Goal: Transaction & Acquisition: Obtain resource

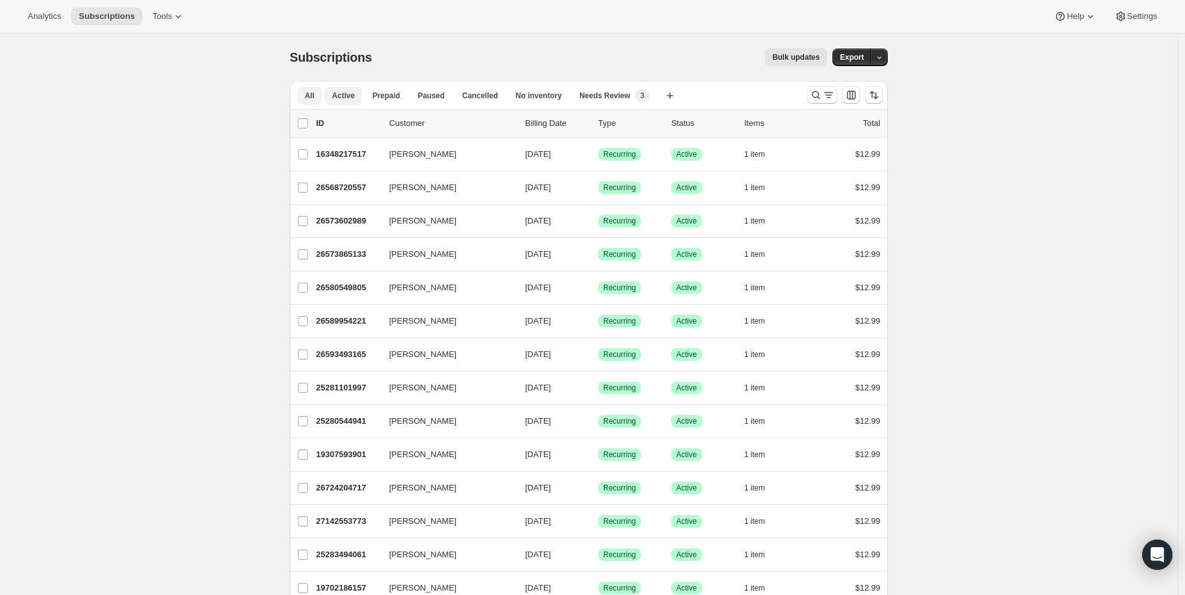
click at [342, 99] on span "Active" at bounding box center [343, 96] width 23 height 10
click at [337, 97] on span "Active" at bounding box center [343, 96] width 23 height 10
click at [306, 98] on button "All" at bounding box center [309, 96] width 25 height 18
click at [829, 91] on icon "Search and filter results" at bounding box center [828, 95] width 13 height 13
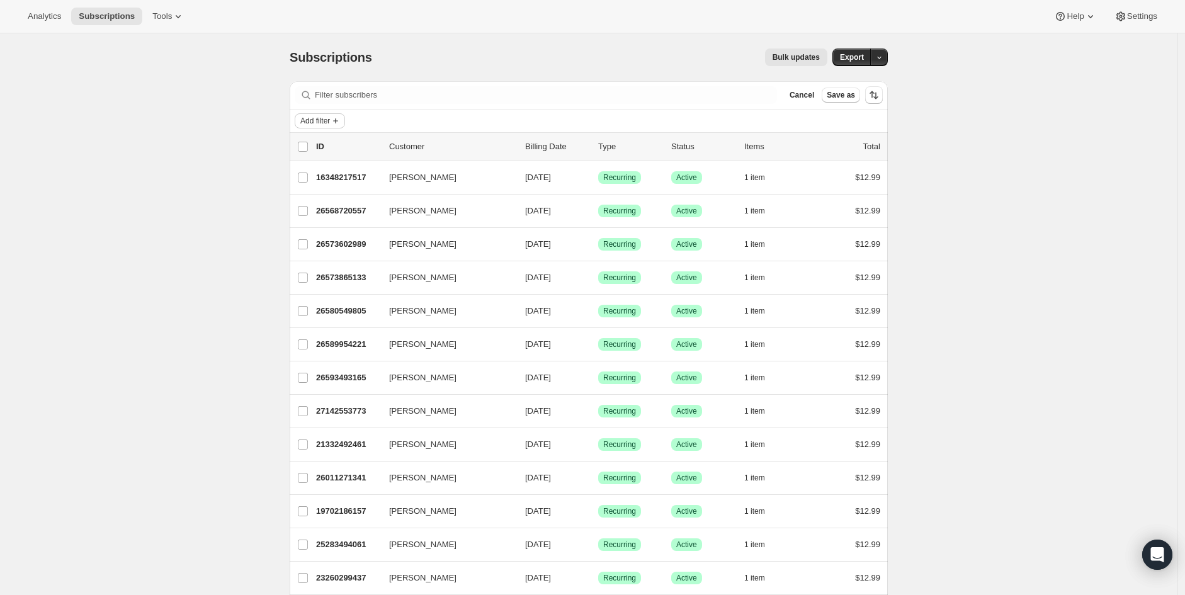
click at [319, 110] on div "Filter subscribers Cancel Save as Add filter" at bounding box center [589, 107] width 598 height 52
click at [319, 118] on span "Add filter" at bounding box center [315, 121] width 30 height 10
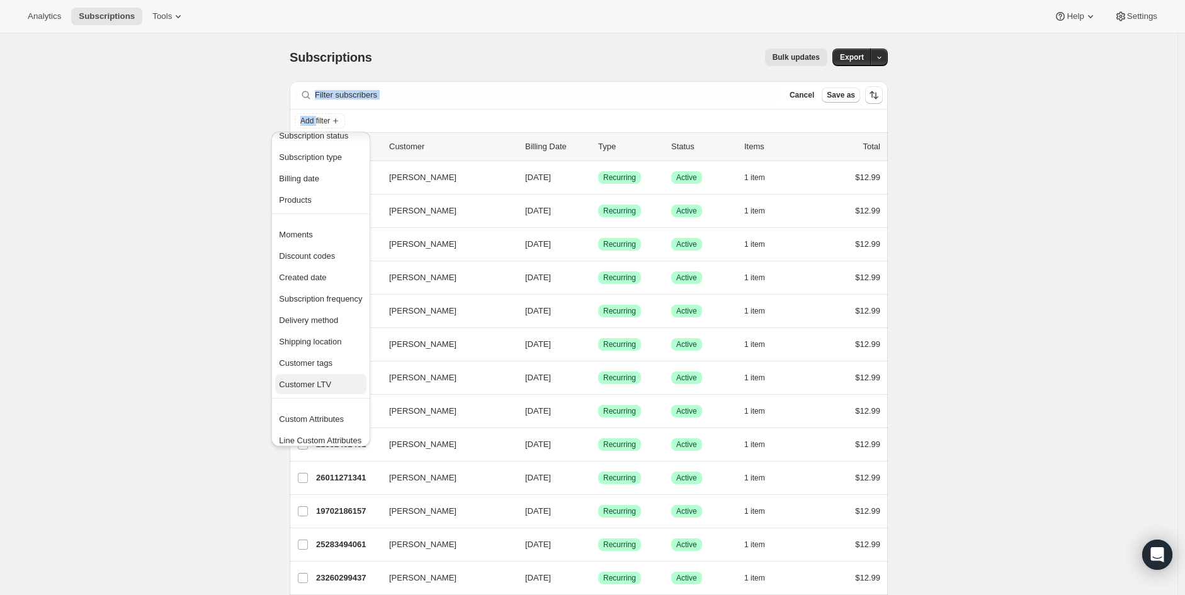
scroll to position [24, 0]
click at [306, 271] on span "Created date" at bounding box center [302, 270] width 47 height 9
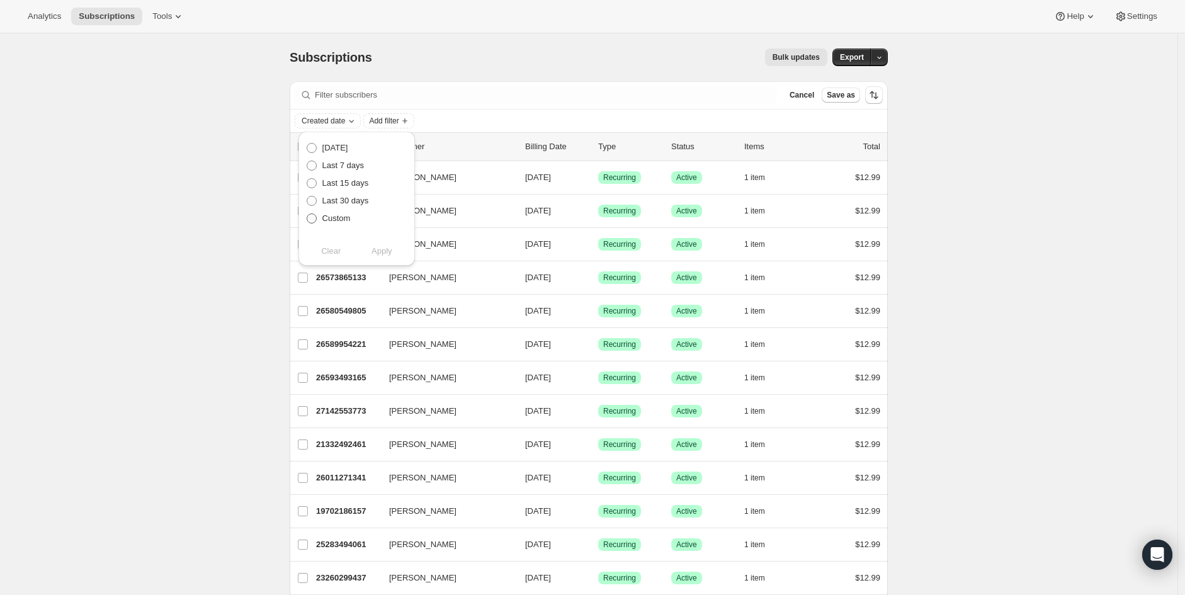
click at [343, 217] on span "Custom" at bounding box center [336, 217] width 28 height 9
click at [307, 214] on input "Custom" at bounding box center [307, 213] width 1 height 1
radio input "true"
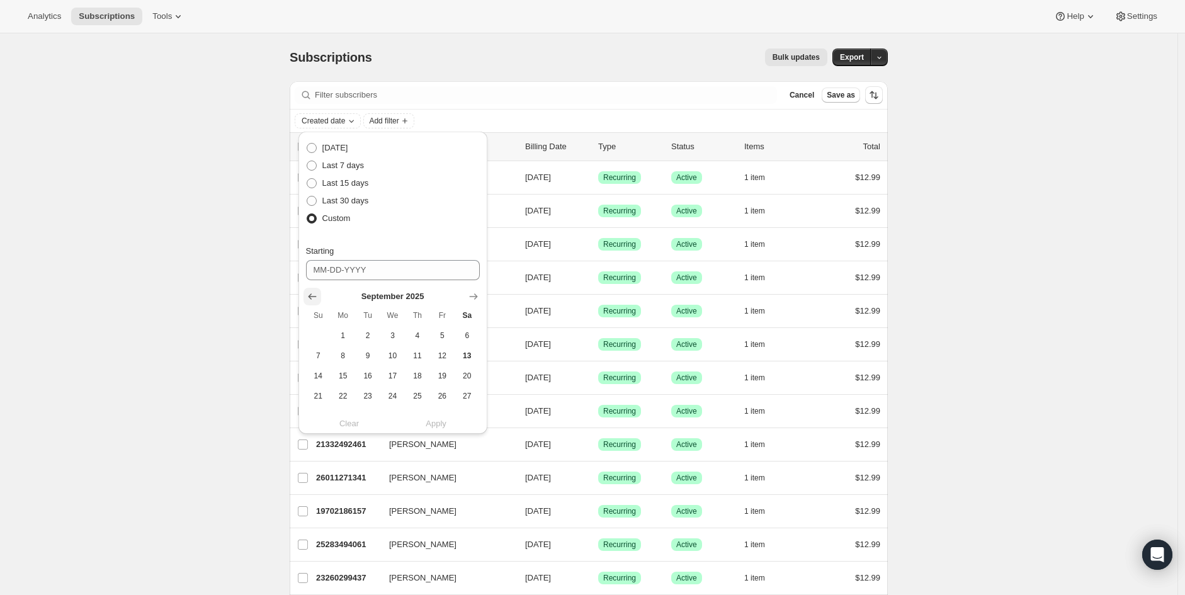
click at [309, 300] on icon "Show previous month, August 2025" at bounding box center [312, 296] width 13 height 13
click at [309, 300] on icon "Show previous month, July 2025" at bounding box center [312, 296] width 13 height 13
click at [309, 300] on icon "Show previous month, June 2025" at bounding box center [312, 296] width 13 height 13
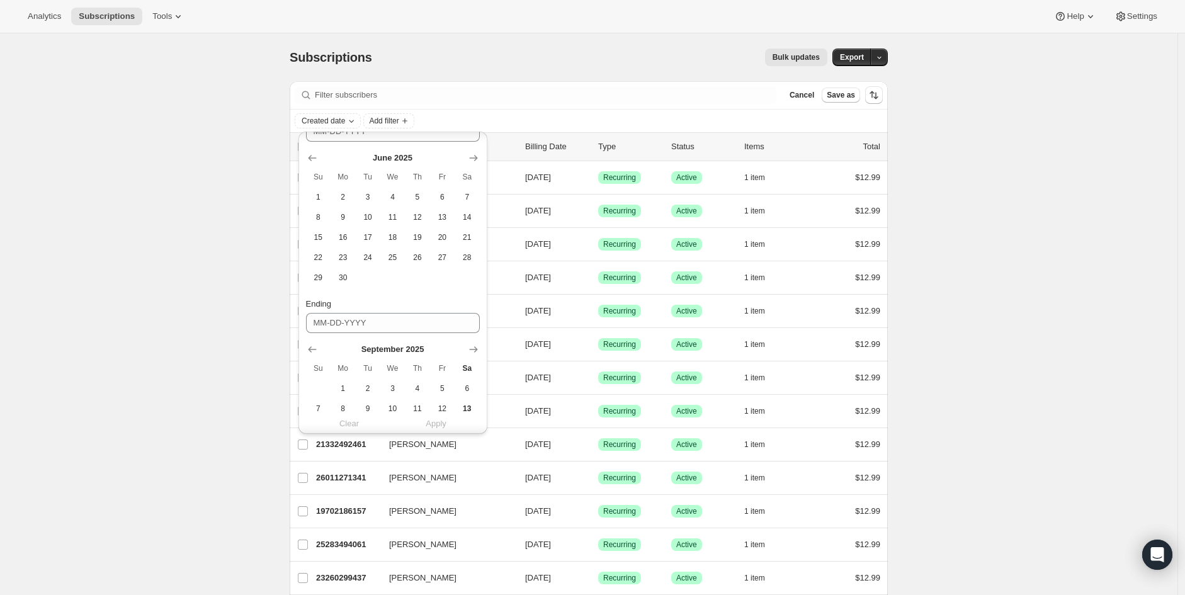
scroll to position [140, 0]
click at [345, 280] on span "30" at bounding box center [343, 276] width 14 height 10
type input "06-30-2025"
click at [309, 278] on icon "Show previous month, August 2025" at bounding box center [312, 279] width 8 height 6
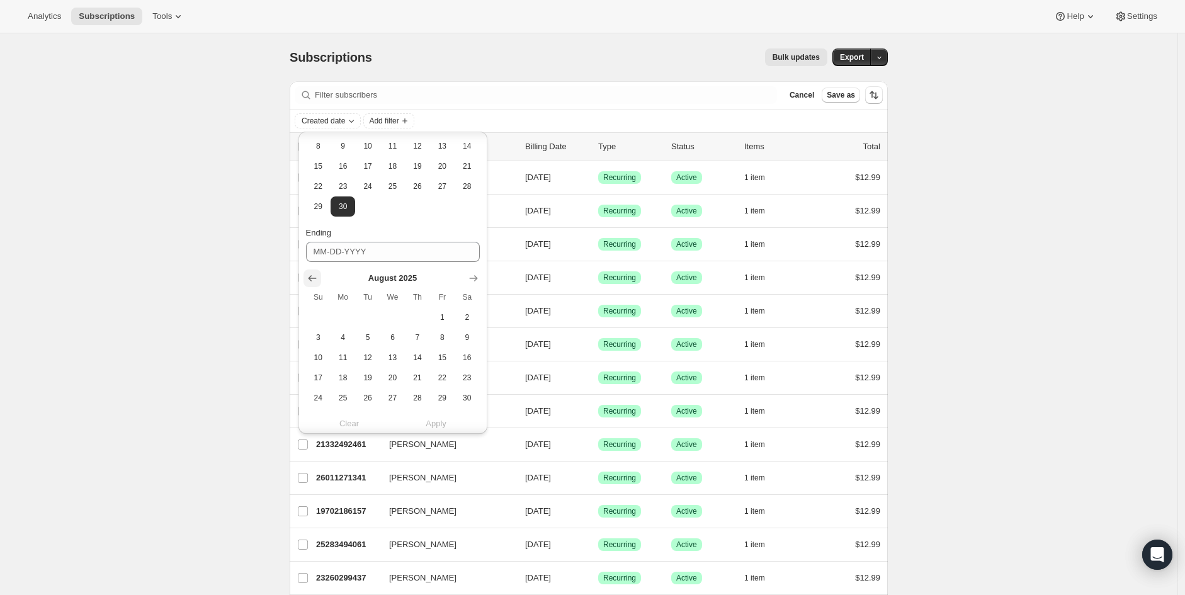
click at [309, 278] on icon "Show previous month, July 2025" at bounding box center [312, 279] width 8 height 6
click at [309, 278] on icon "Show previous month, June 2025" at bounding box center [312, 279] width 8 height 6
click at [472, 280] on icon "Show next month, July 2025" at bounding box center [473, 278] width 13 height 13
click at [469, 320] on span "5" at bounding box center [467, 317] width 14 height 10
type input "07-05-2025"
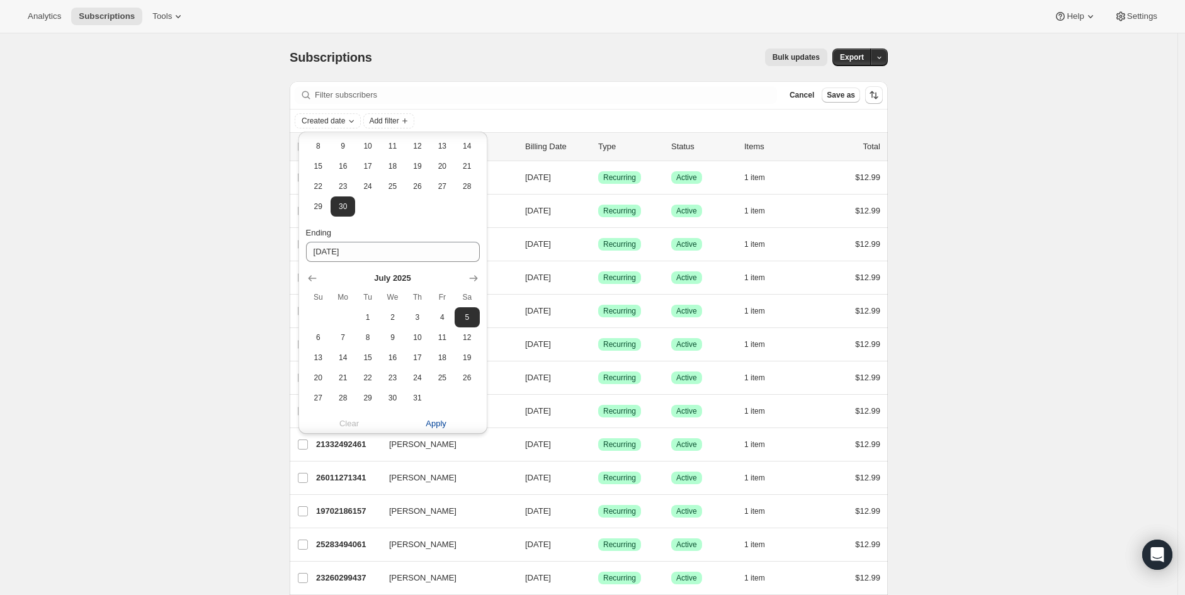
click at [450, 427] on button "Apply" at bounding box center [436, 424] width 102 height 20
click at [433, 424] on span "Apply" at bounding box center [436, 423] width 21 height 13
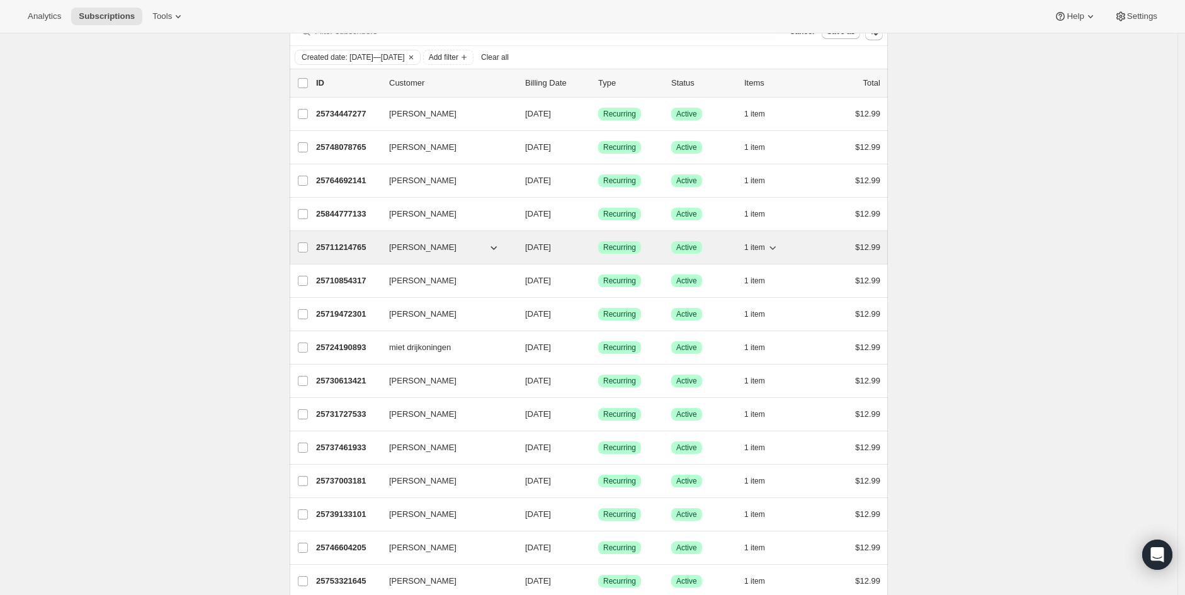
scroll to position [0, 0]
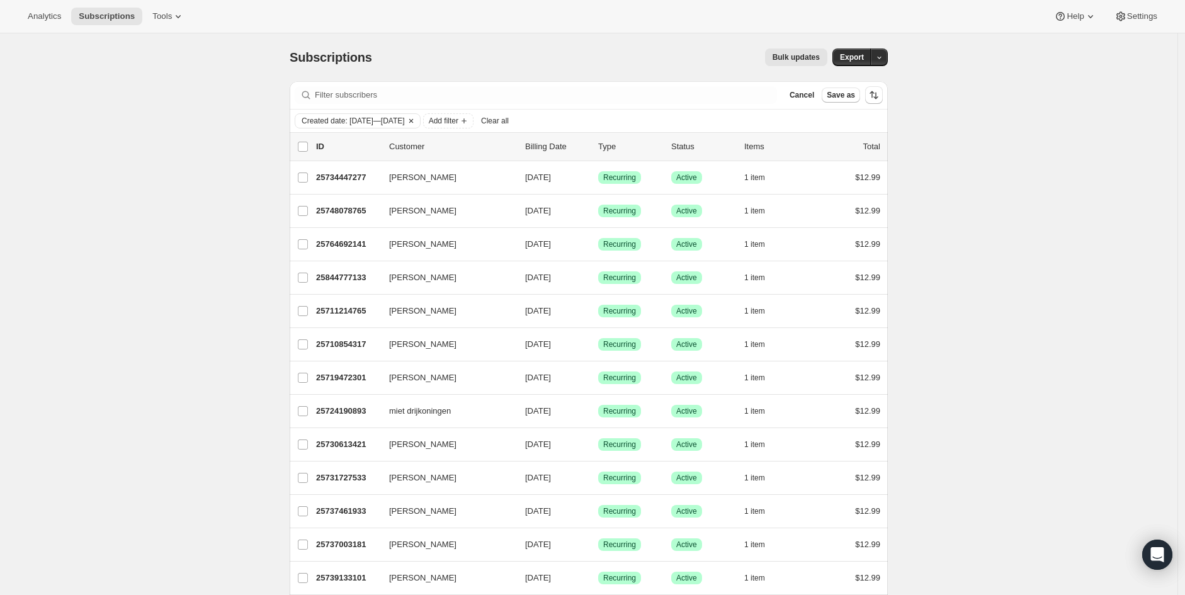
click at [416, 123] on icon "Clear" at bounding box center [411, 121] width 10 height 10
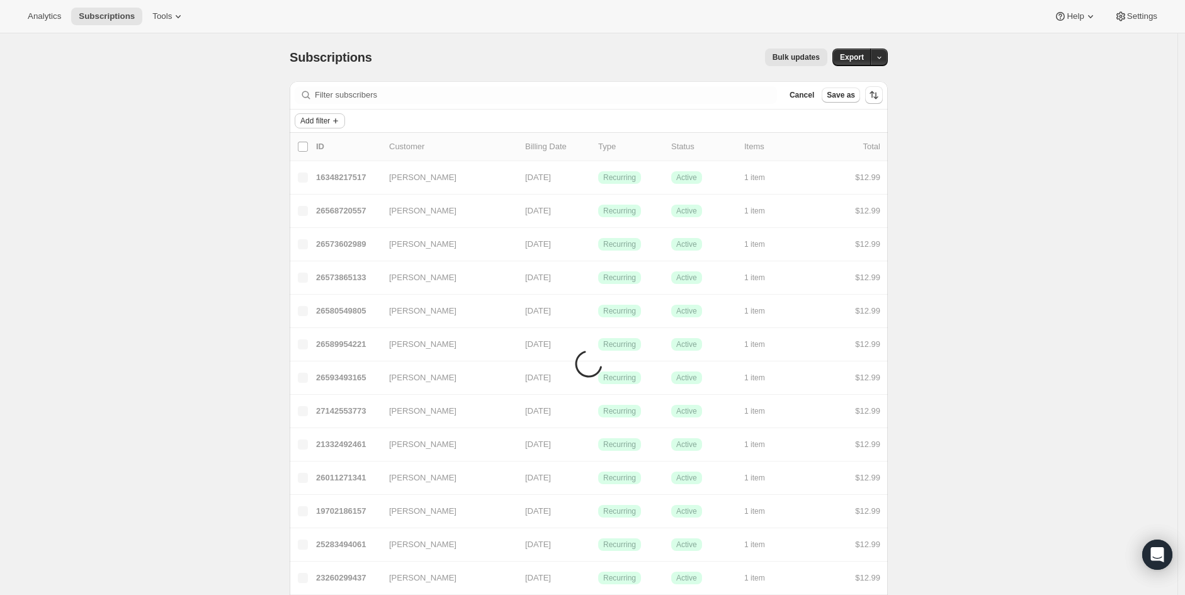
click at [323, 118] on span "Add filter" at bounding box center [315, 121] width 30 height 10
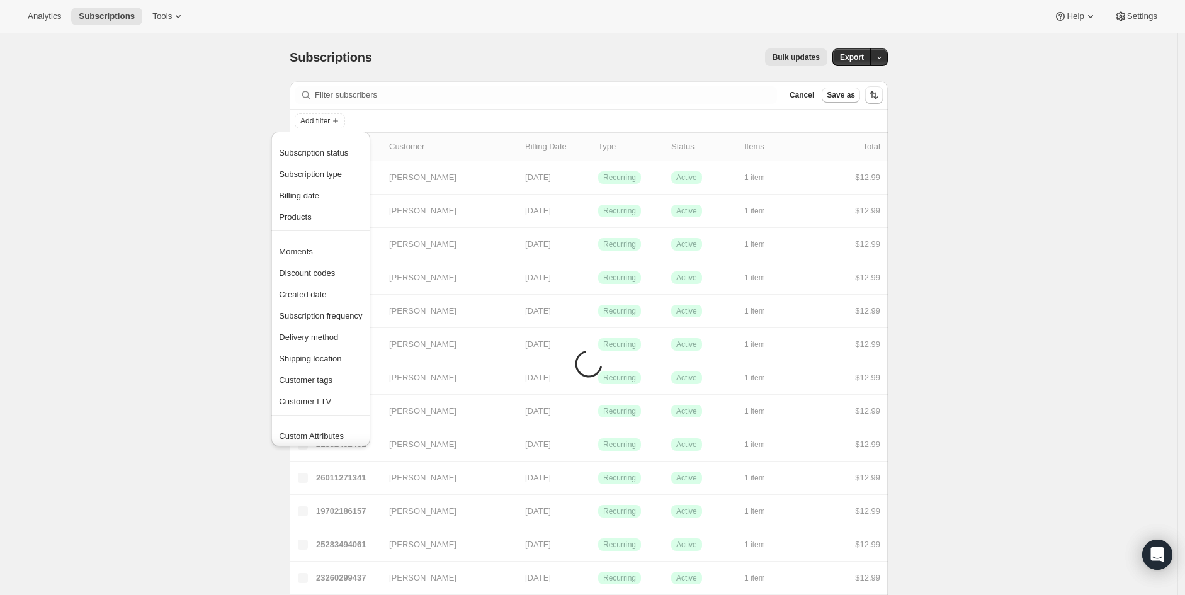
click at [315, 191] on span "Billing date" at bounding box center [299, 195] width 40 height 9
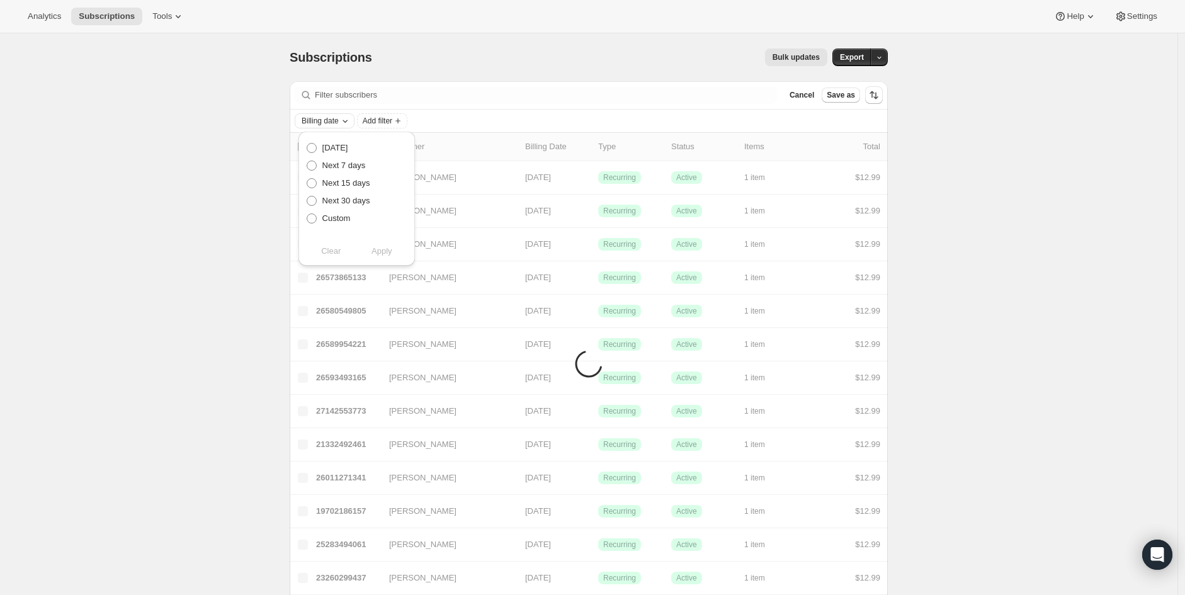
click at [336, 122] on span "Billing date" at bounding box center [320, 121] width 37 height 10
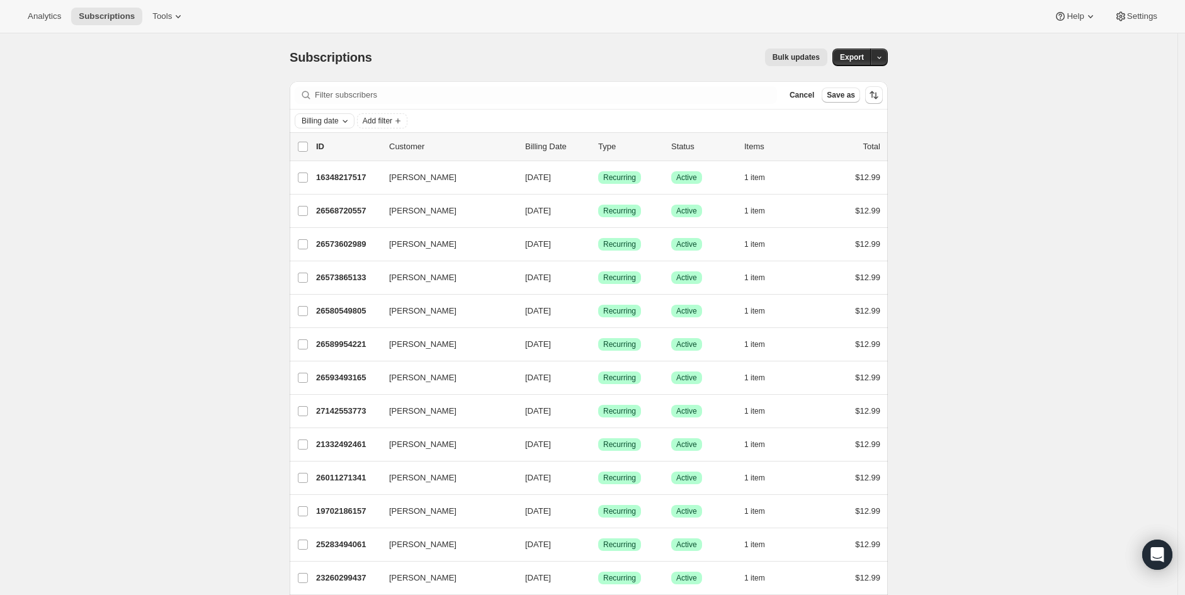
click at [335, 123] on span "Billing date" at bounding box center [320, 121] width 37 height 10
click at [341, 127] on button "Billing date" at bounding box center [324, 121] width 59 height 14
click at [340, 127] on button "Billing date" at bounding box center [324, 121] width 59 height 14
drag, startPoint x: 334, startPoint y: 251, endPoint x: 259, endPoint y: 252, distance: 74.9
click at [331, 253] on div "Clear Apply" at bounding box center [356, 251] width 101 height 13
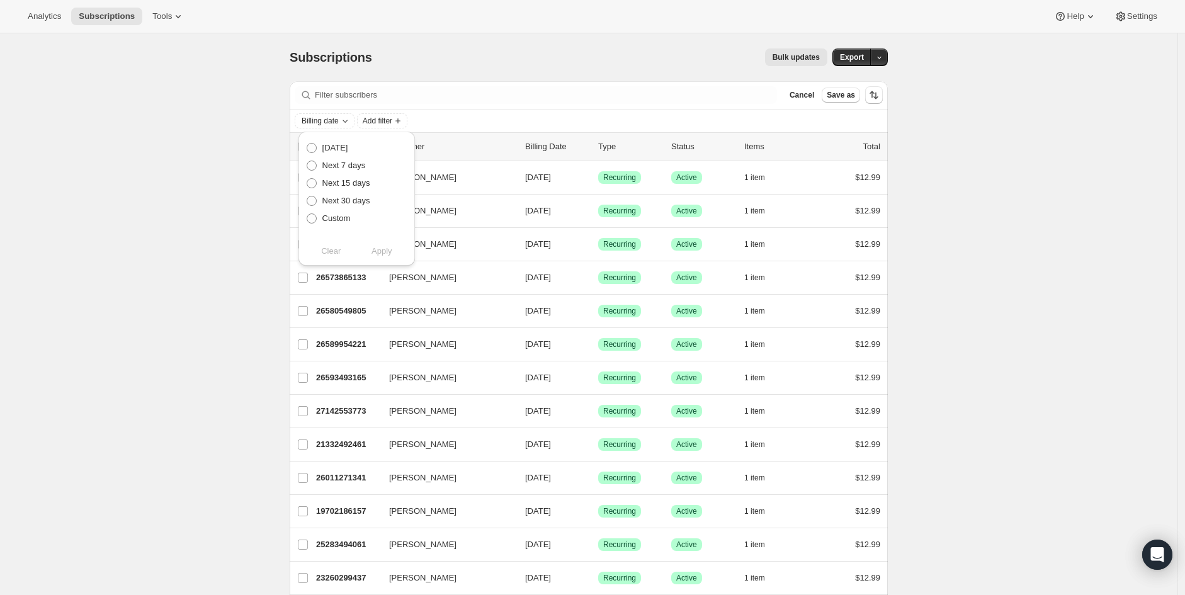
click at [310, 123] on span "Add filter" at bounding box center [315, 121] width 30 height 10
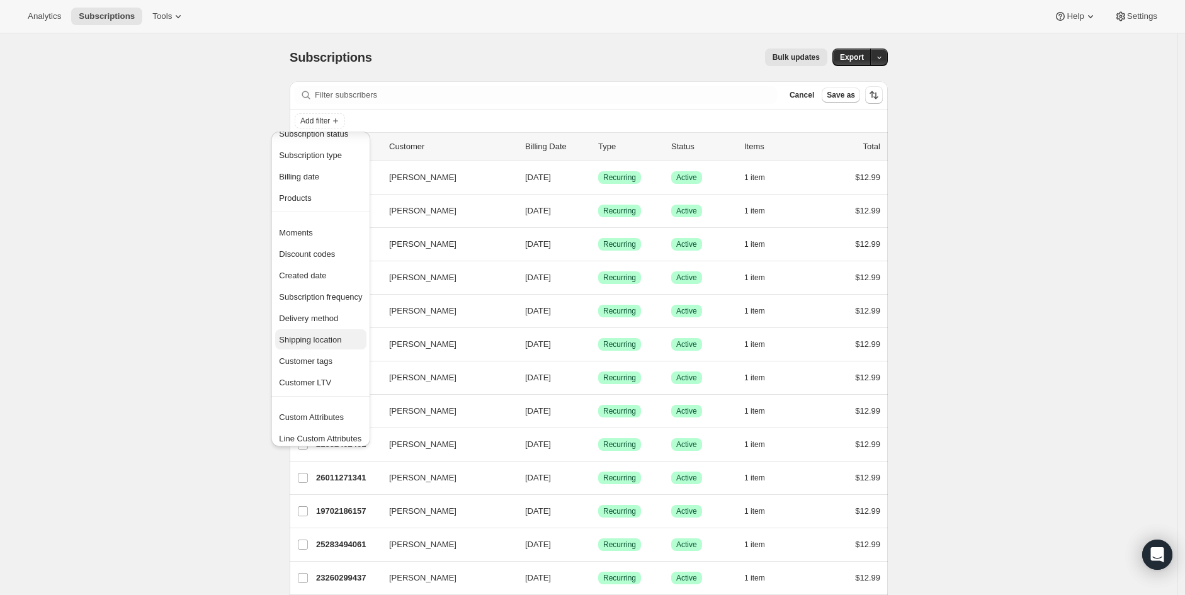
scroll to position [24, 0]
click at [334, 268] on span "Created date" at bounding box center [320, 270] width 83 height 13
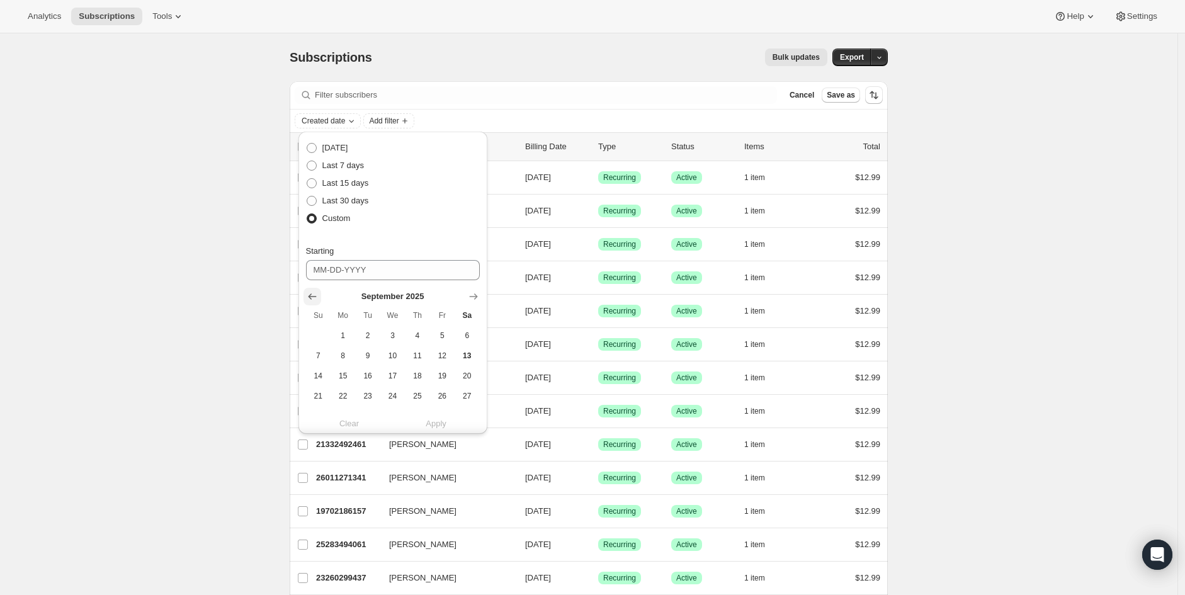
click at [313, 290] on icon "Show previous month, August 2025" at bounding box center [312, 296] width 13 height 13
click at [312, 290] on icon "Show previous month, July 2025" at bounding box center [312, 296] width 13 height 13
click at [312, 290] on icon "Show previous month, June 2025" at bounding box center [312, 296] width 13 height 13
click at [345, 348] on span "30" at bounding box center [343, 346] width 14 height 10
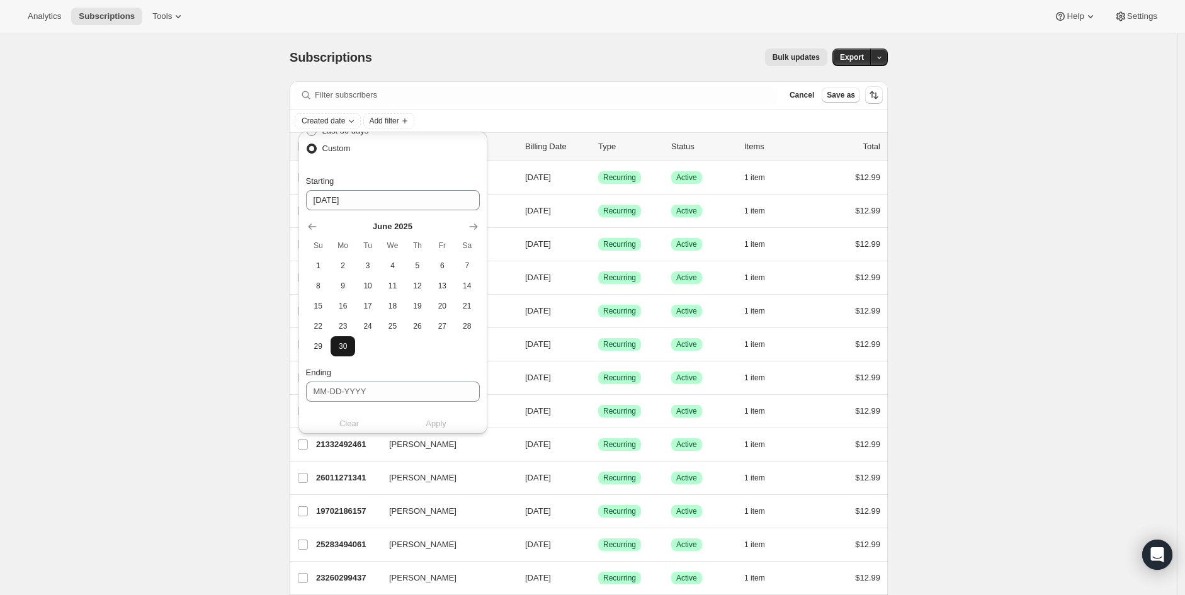
type input "06-30-2025"
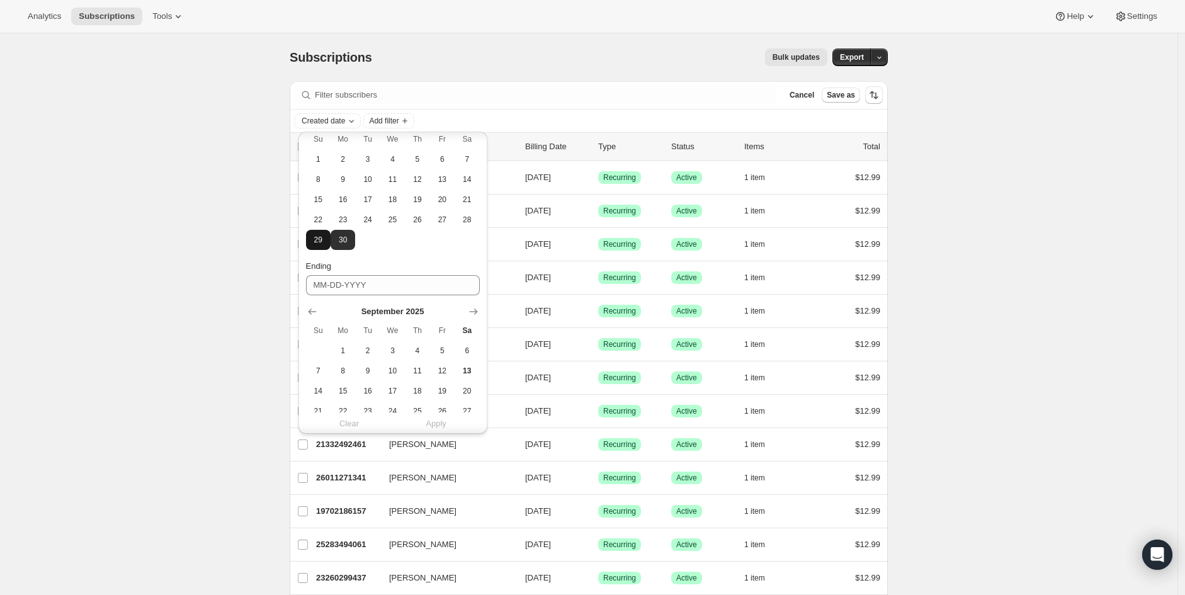
scroll to position [91, 0]
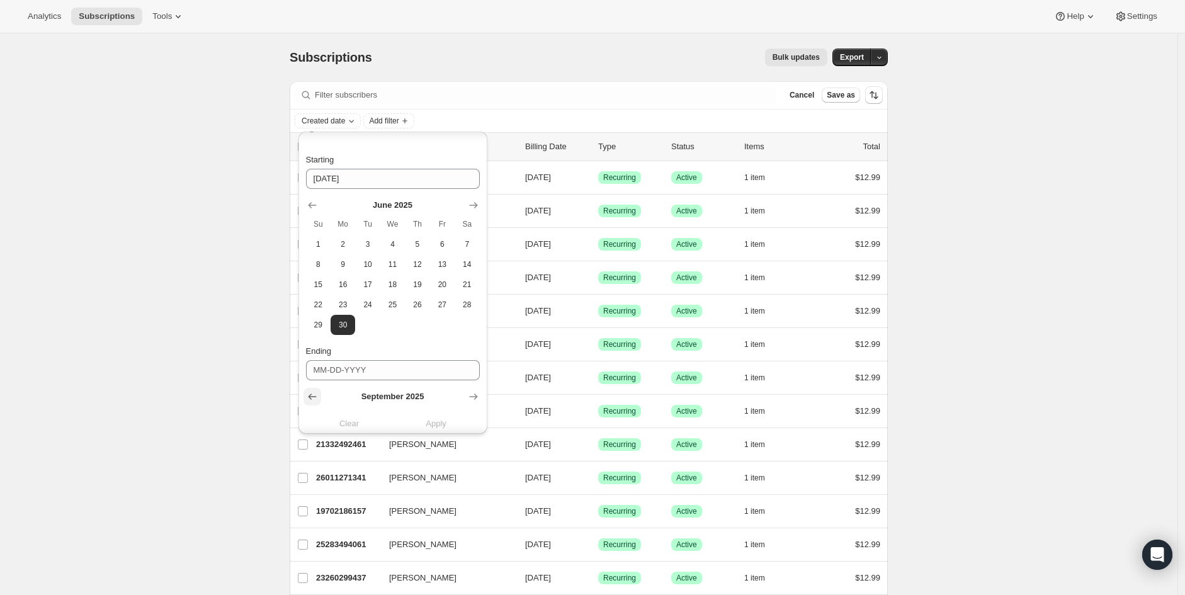
click at [311, 398] on icon "Show previous month, August 2025" at bounding box center [312, 396] width 13 height 13
click at [312, 398] on icon "Show previous month, August 2025" at bounding box center [312, 396] width 13 height 13
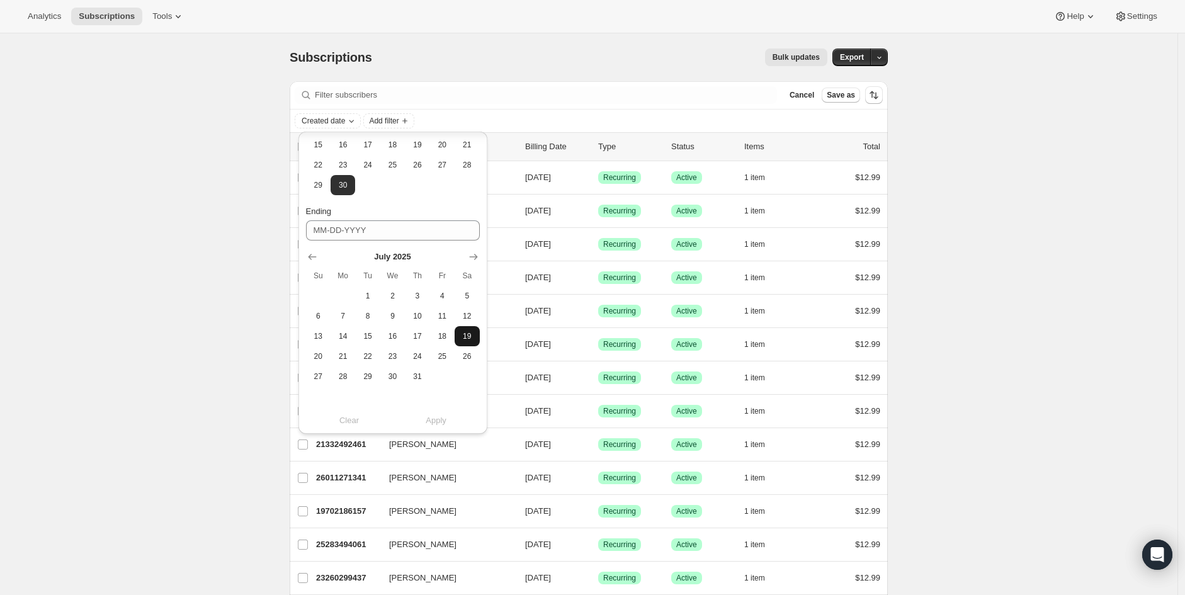
drag, startPoint x: 457, startPoint y: 302, endPoint x: 456, endPoint y: 334, distance: 32.1
click at [458, 300] on button "5" at bounding box center [467, 296] width 25 height 20
type input "07-05-2025"
click at [439, 415] on span "Apply" at bounding box center [436, 420] width 21 height 13
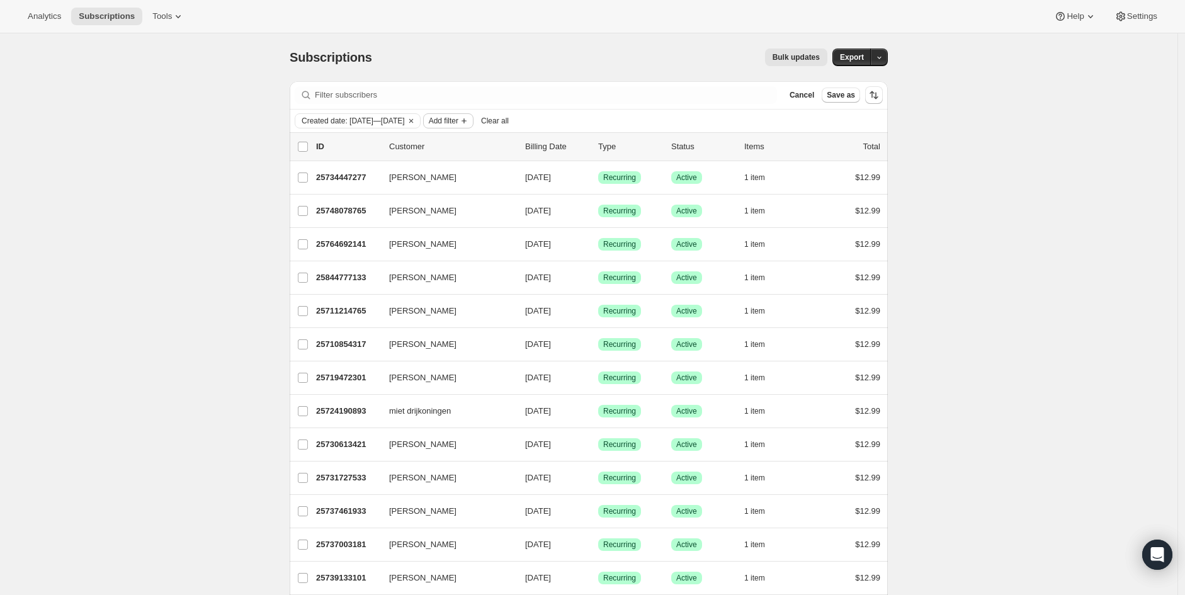
click at [458, 122] on span "Add filter" at bounding box center [444, 121] width 30 height 10
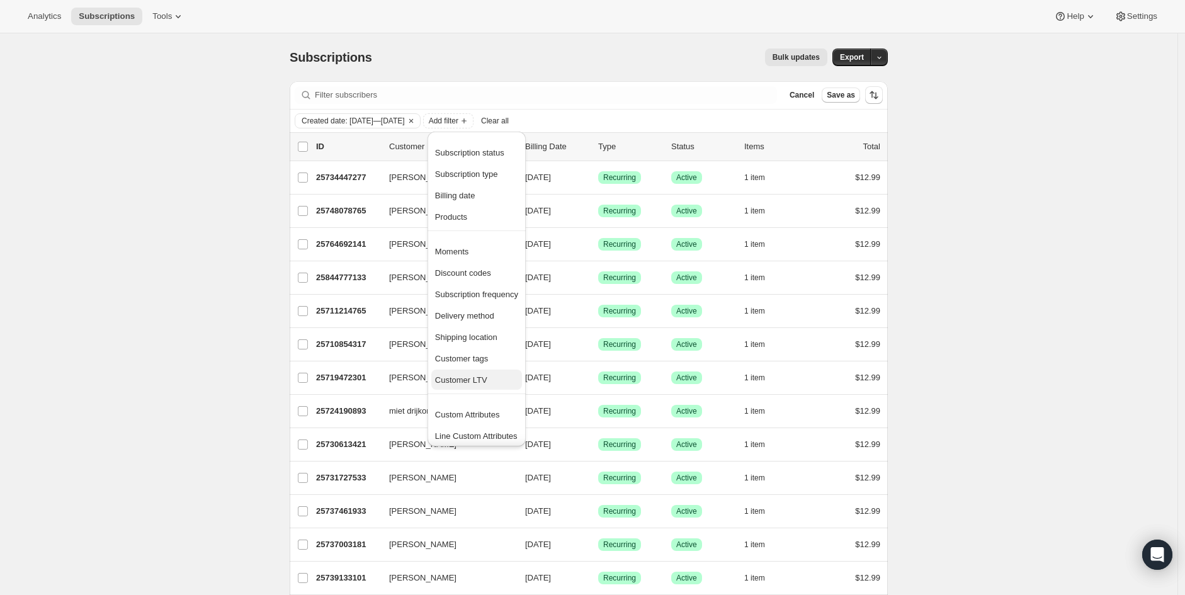
click at [467, 385] on span "Customer LTV" at bounding box center [476, 380] width 83 height 13
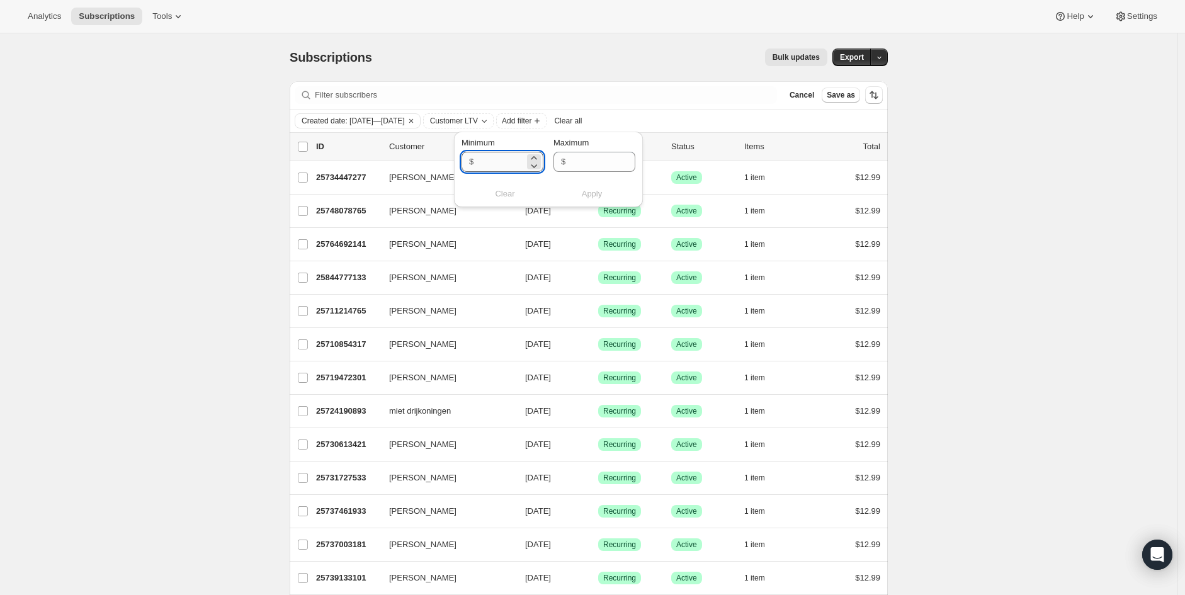
click at [517, 161] on input "Minimum" at bounding box center [500, 162] width 47 height 20
type input "1"
click at [583, 176] on div "Minimum $ 1 Maximum $ Clear Apply" at bounding box center [549, 170] width 174 height 67
click at [616, 158] on input "Maximum" at bounding box center [592, 162] width 47 height 20
type input "101.88"
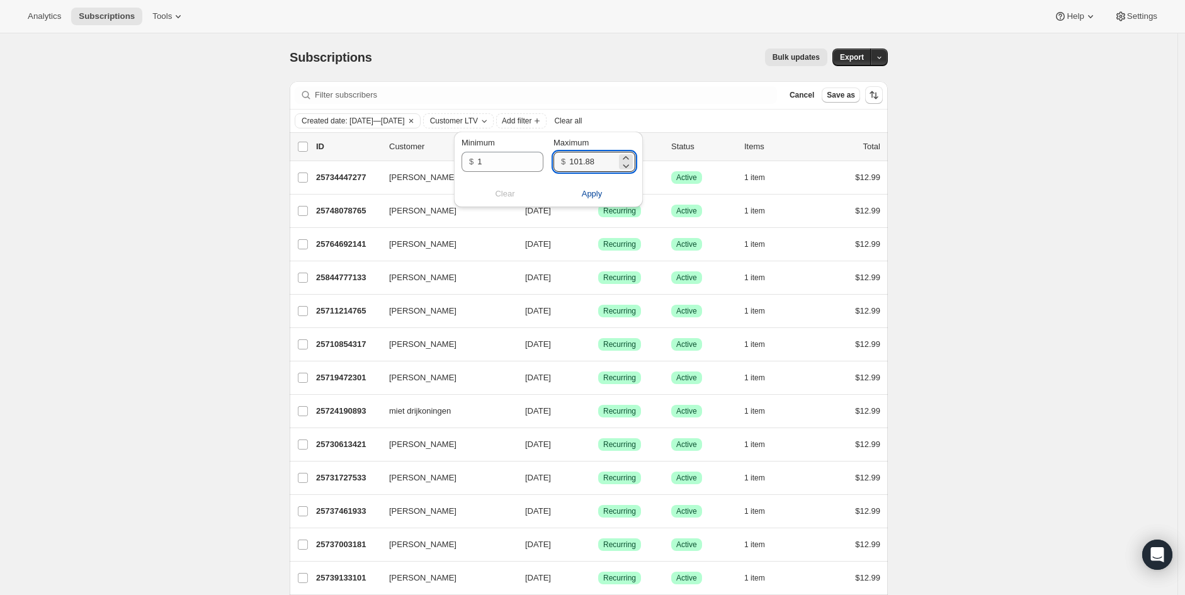
click at [599, 190] on span "Apply" at bounding box center [592, 194] width 21 height 13
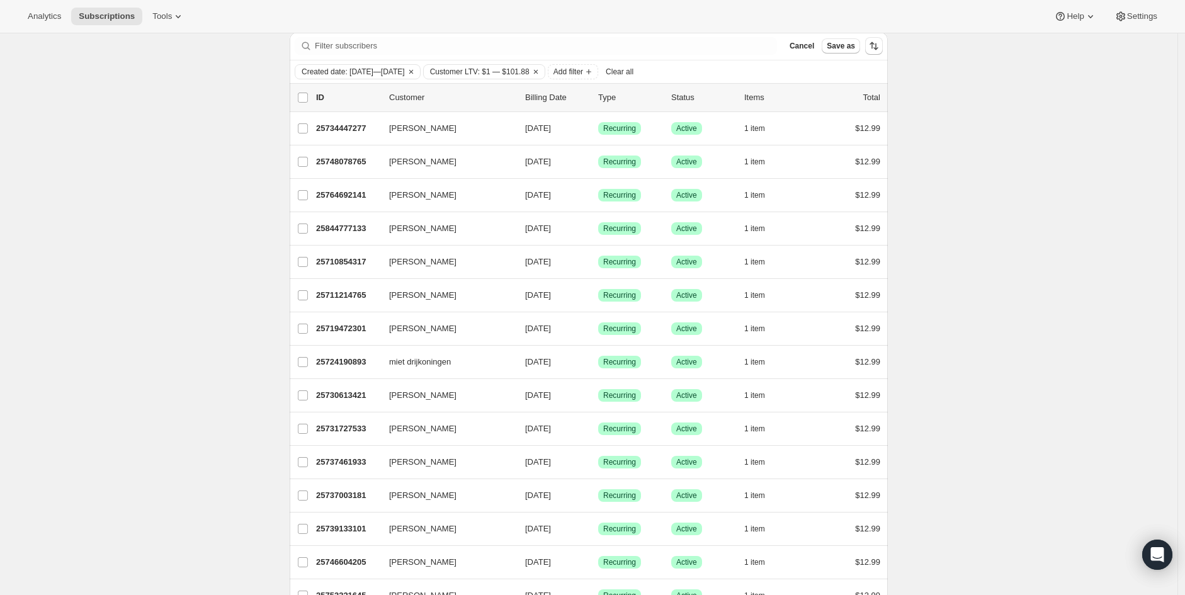
scroll to position [0, 0]
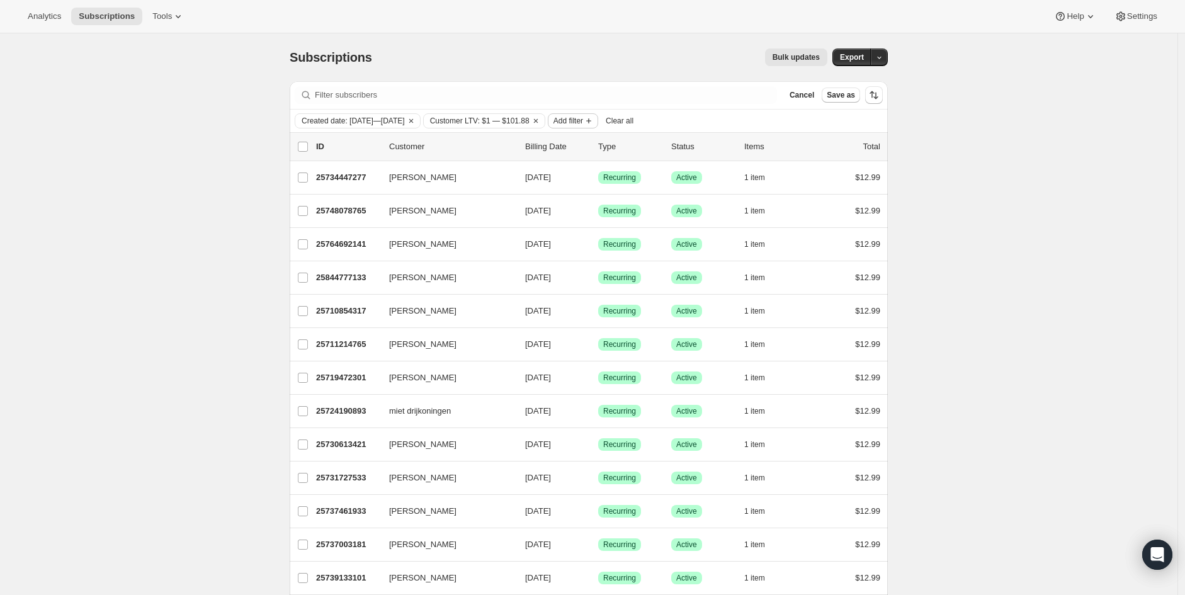
click at [583, 118] on span "Add filter" at bounding box center [568, 121] width 30 height 10
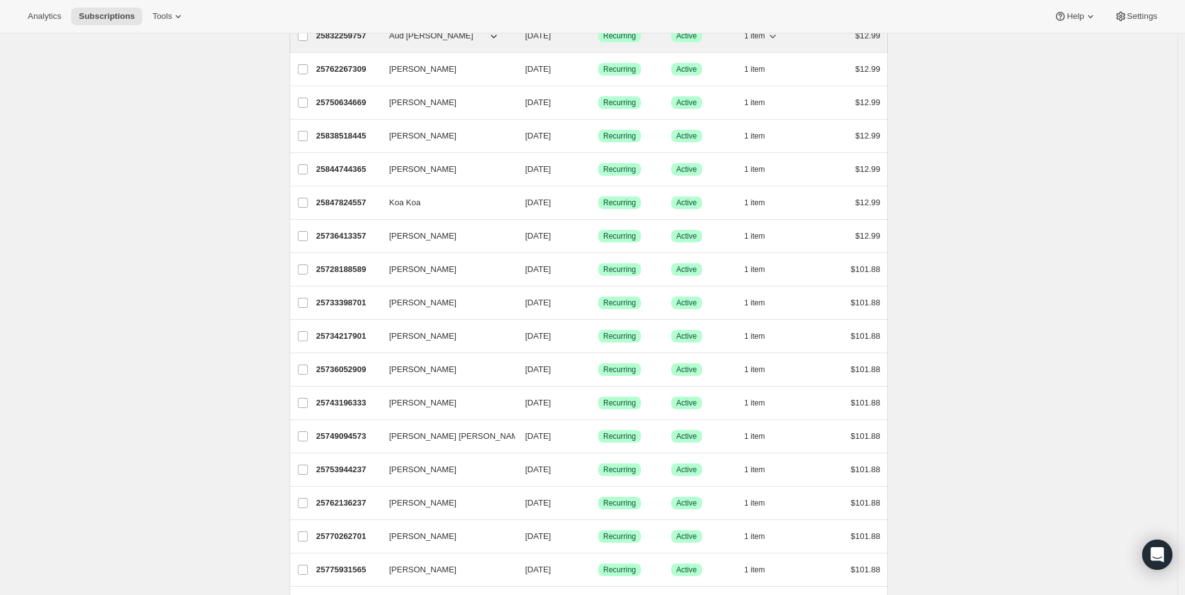
scroll to position [1119, 0]
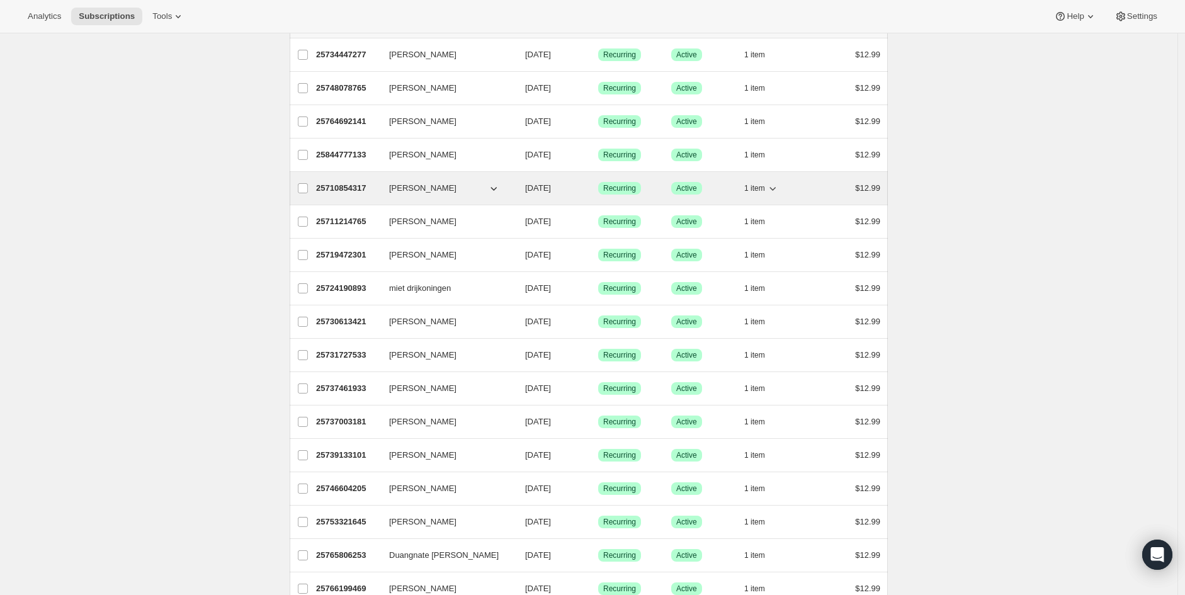
scroll to position [0, 0]
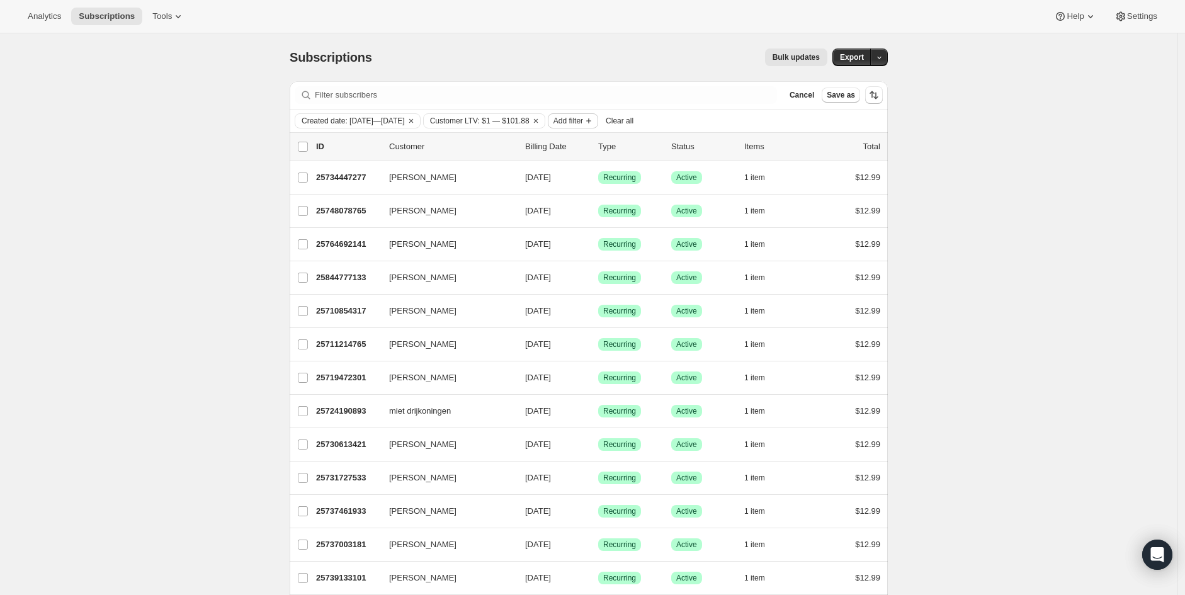
click at [583, 123] on span "Add filter" at bounding box center [568, 121] width 30 height 10
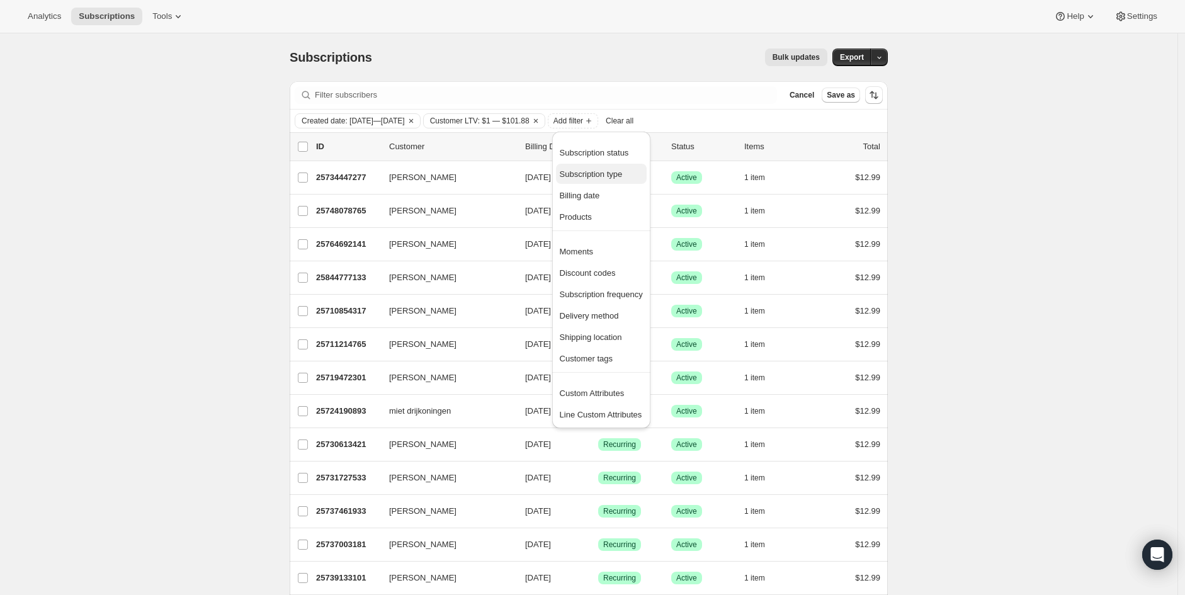
click at [613, 179] on button "Subscription type" at bounding box center [601, 174] width 91 height 20
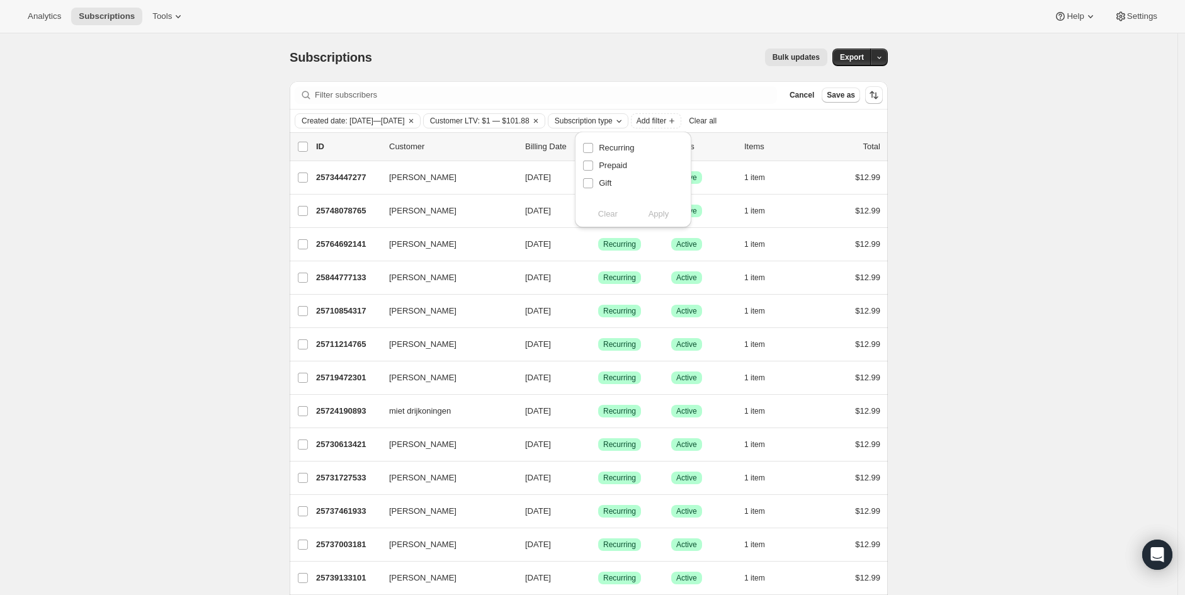
click at [613, 117] on span "Subscription type" at bounding box center [584, 121] width 58 height 10
click at [613, 123] on span "Subscription type" at bounding box center [584, 121] width 58 height 10
click at [598, 114] on button "Add filter" at bounding box center [573, 120] width 50 height 15
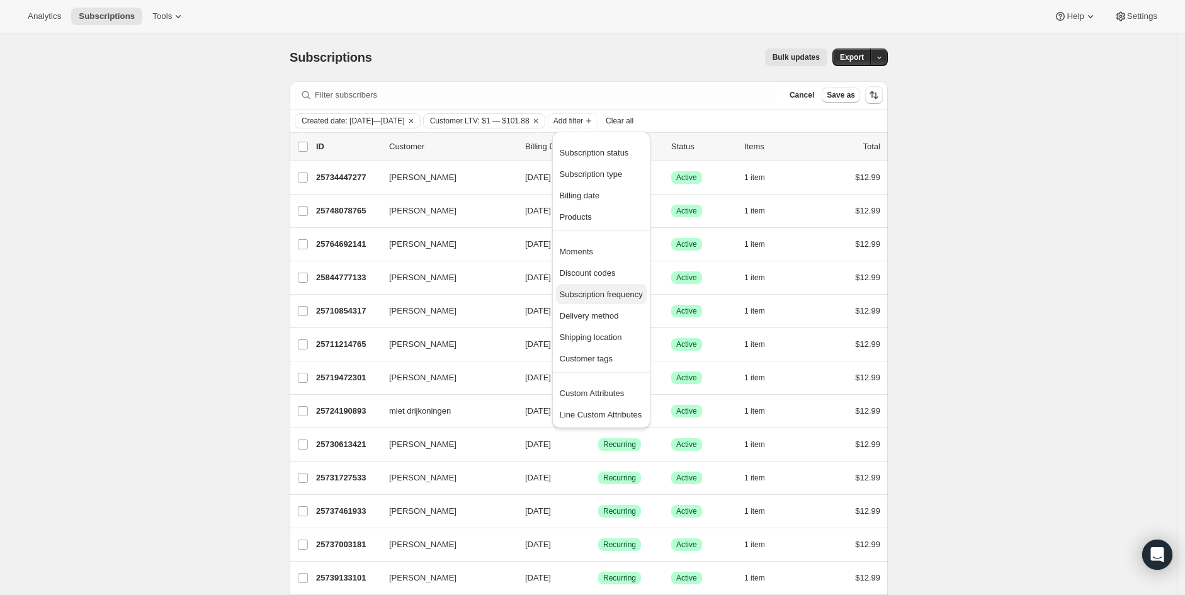
click at [606, 295] on span "Subscription frequency" at bounding box center [601, 294] width 83 height 9
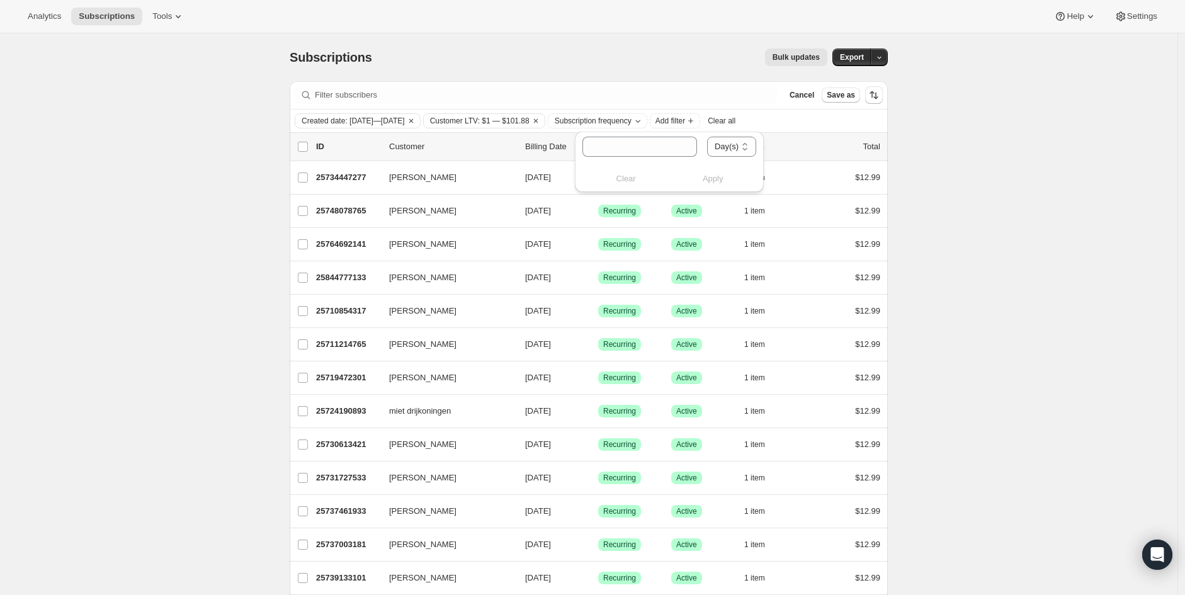
click at [583, 121] on span "Add filter" at bounding box center [568, 121] width 30 height 10
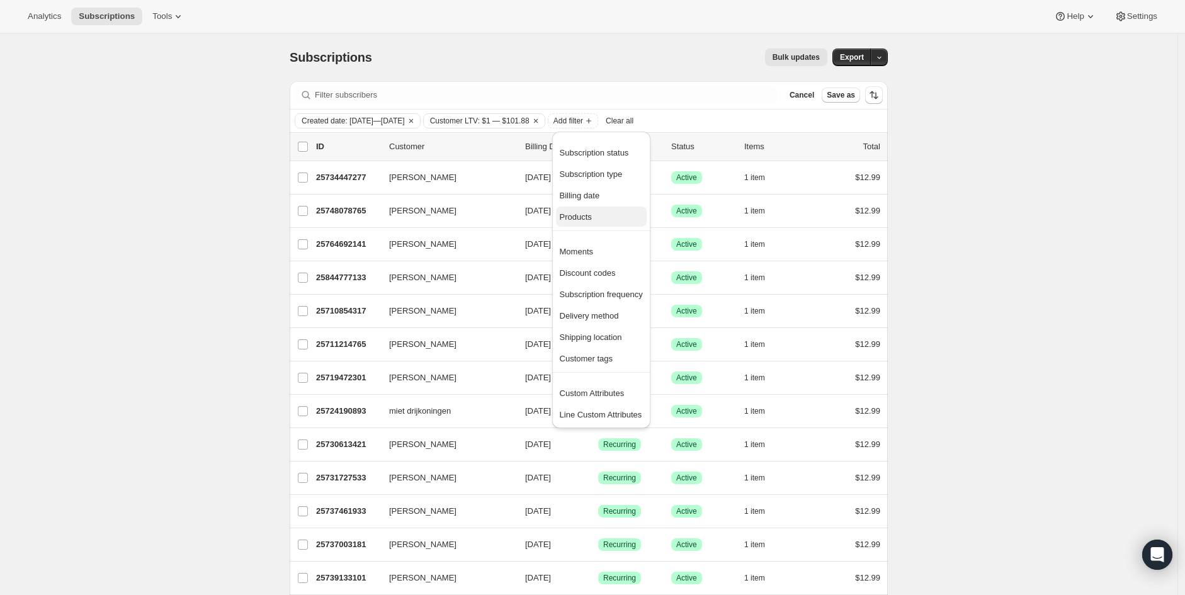
click at [590, 221] on span "Products" at bounding box center [576, 216] width 32 height 9
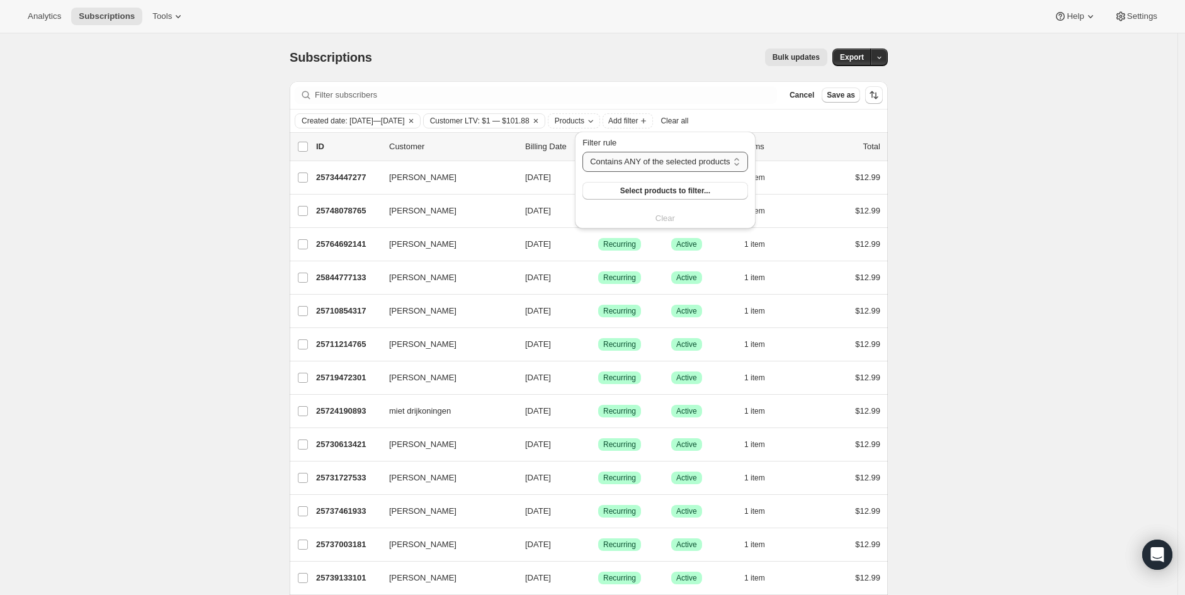
click at [625, 167] on select "Contains ANY of the selected products Contains ALL of the selected products Con…" at bounding box center [664, 162] width 165 height 20
select select "only"
click at [582, 152] on select "Contains ANY of the selected products Contains ALL of the selected products Con…" at bounding box center [664, 162] width 165 height 20
click at [637, 195] on span "Select products to filter..." at bounding box center [668, 191] width 90 height 10
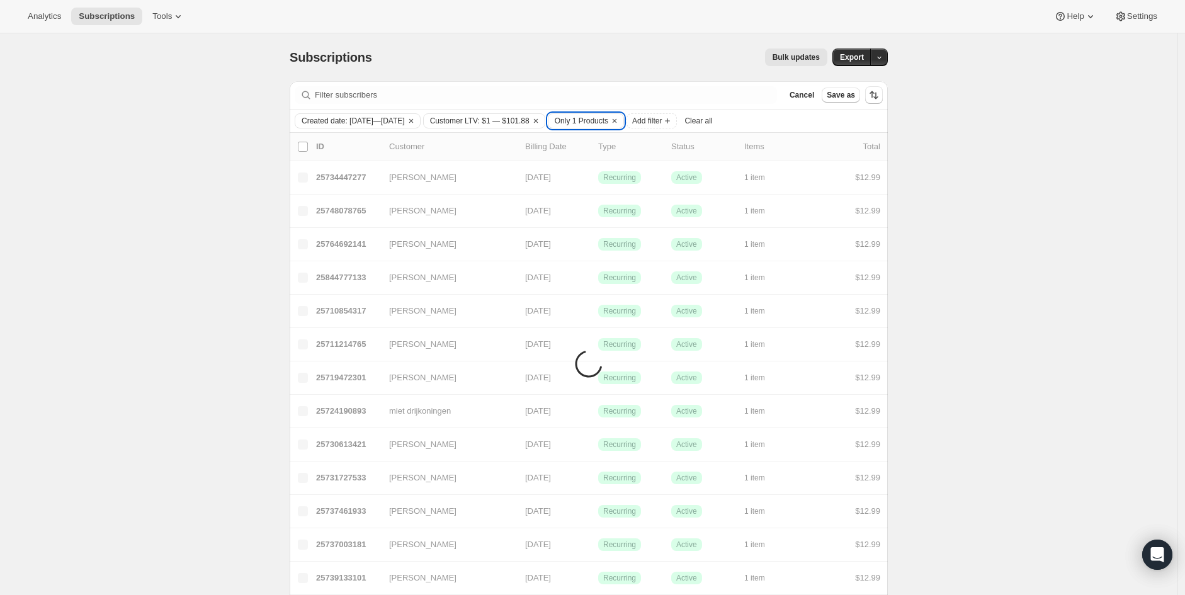
drag, startPoint x: 609, startPoint y: 119, endPoint x: 128, endPoint y: 178, distance: 484.1
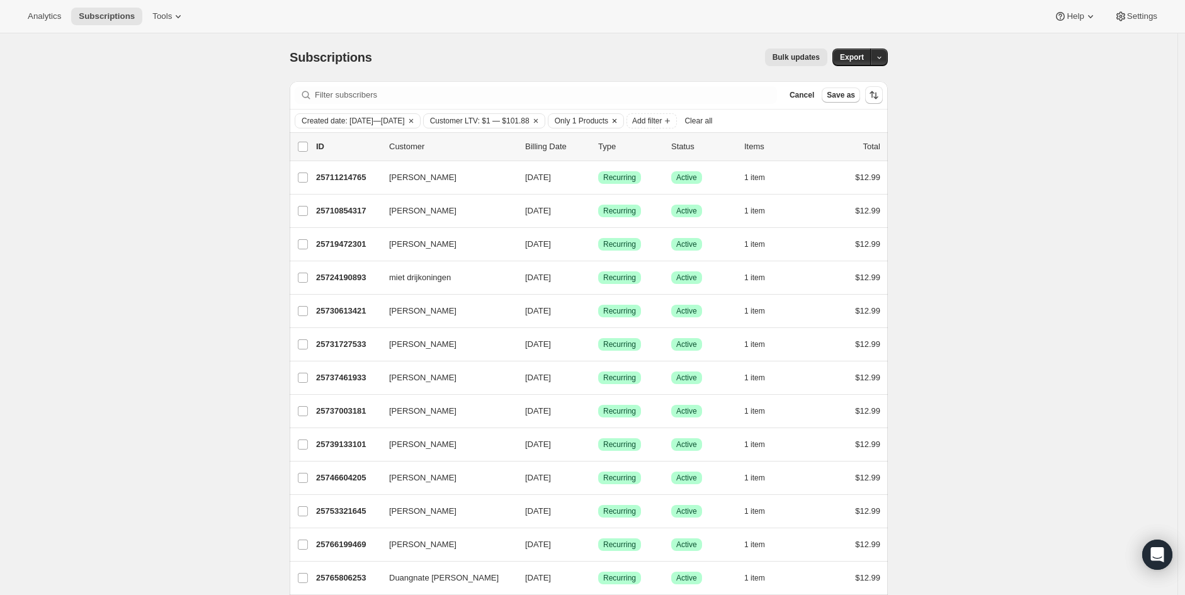
click at [608, 120] on span "Only 1 Products" at bounding box center [582, 121] width 54 height 10
select select "only"
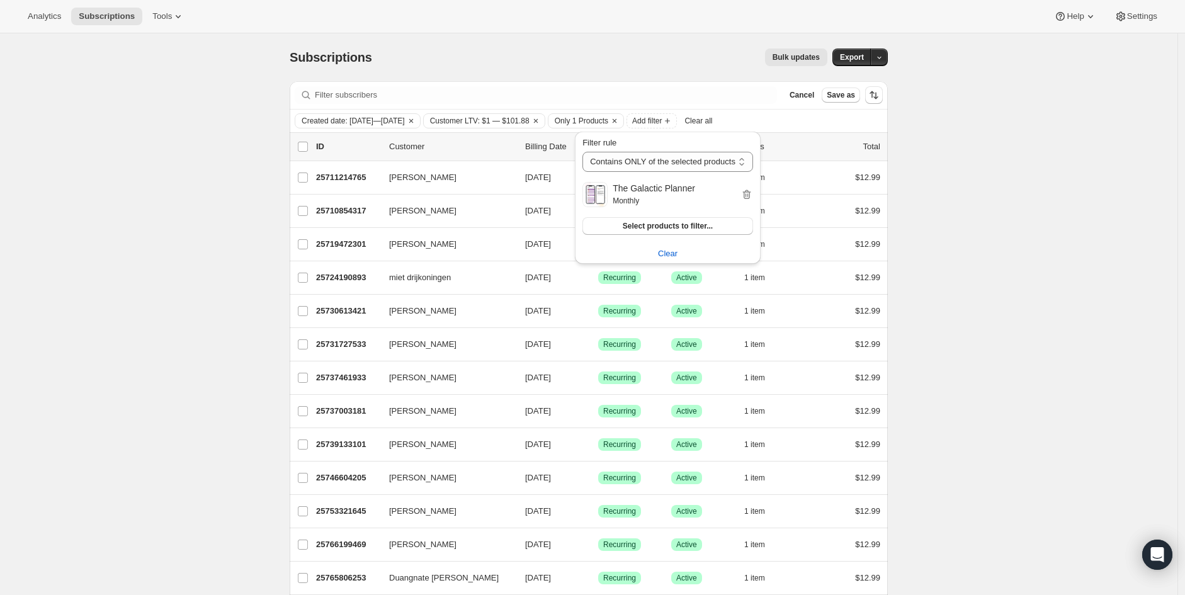
click at [747, 196] on icon "button" at bounding box center [747, 196] width 1 height 4
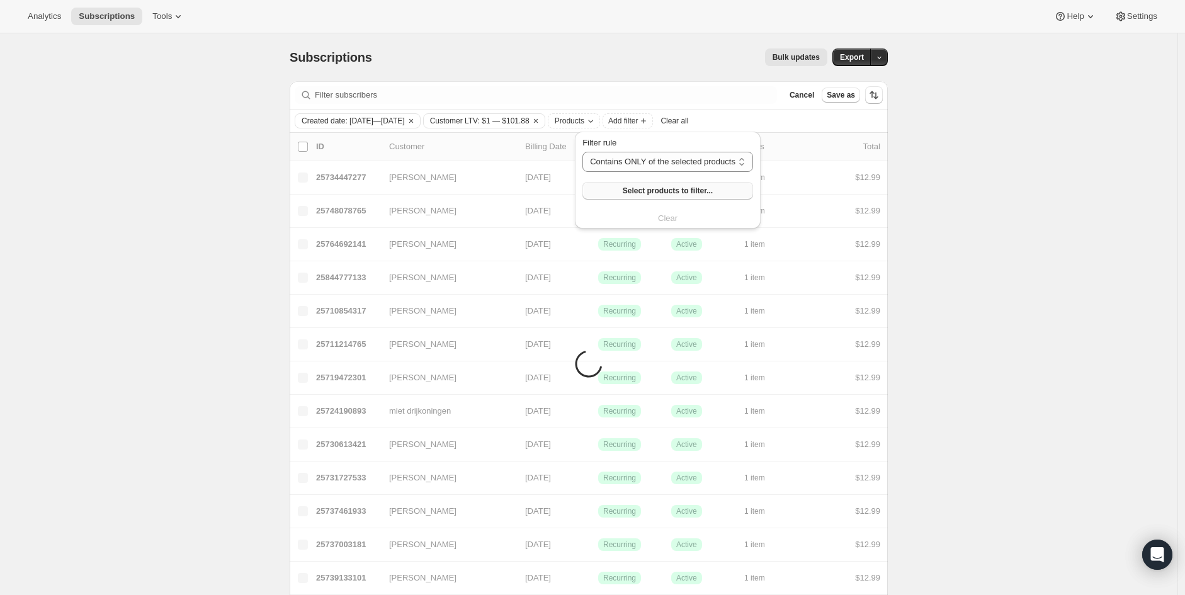
click at [676, 191] on span "Select products to filter..." at bounding box center [668, 191] width 90 height 10
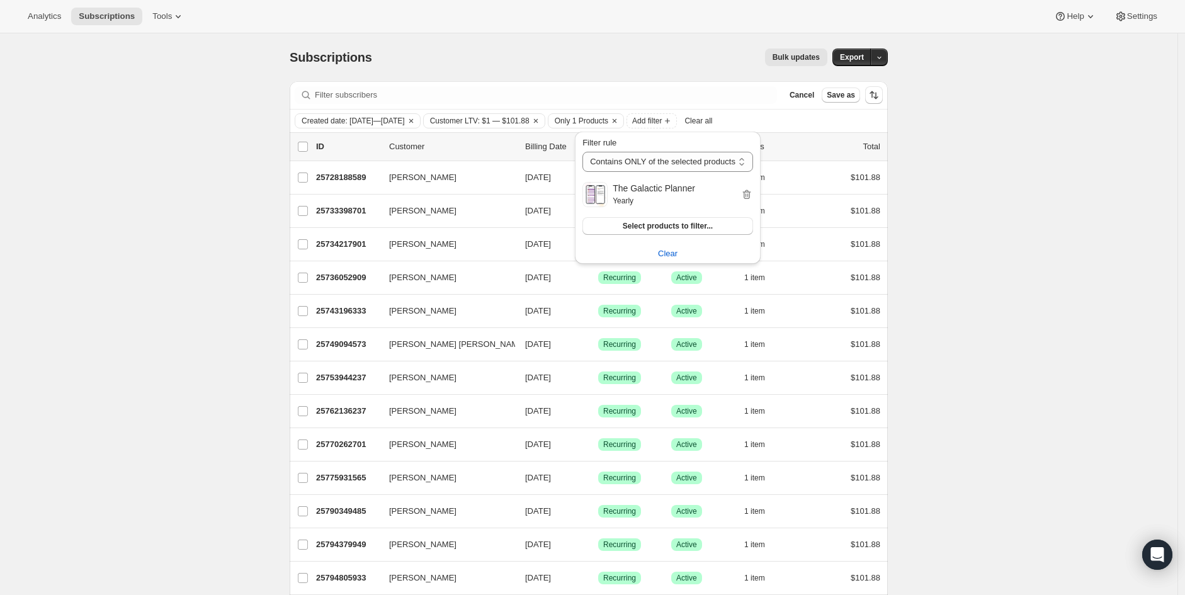
click at [230, 166] on div "Subscriptions. This page is ready Subscriptions Bulk updates More actions Bulk …" at bounding box center [588, 532] width 1177 height 999
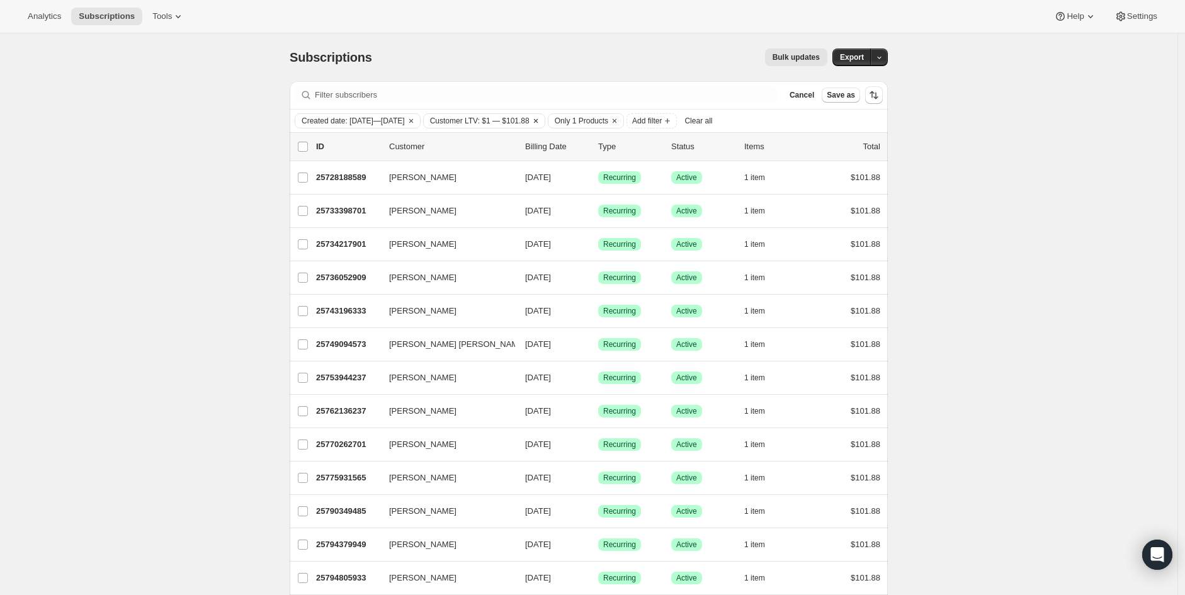
click at [541, 122] on icon "Clear" at bounding box center [536, 121] width 10 height 10
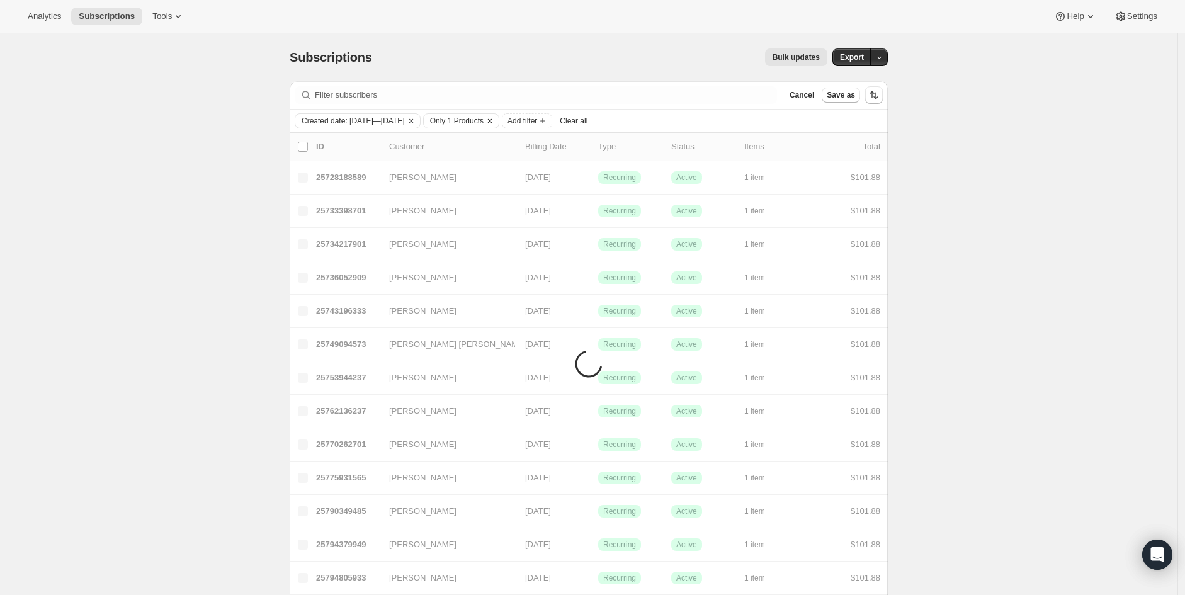
click at [495, 123] on icon "Clear" at bounding box center [490, 121] width 10 height 10
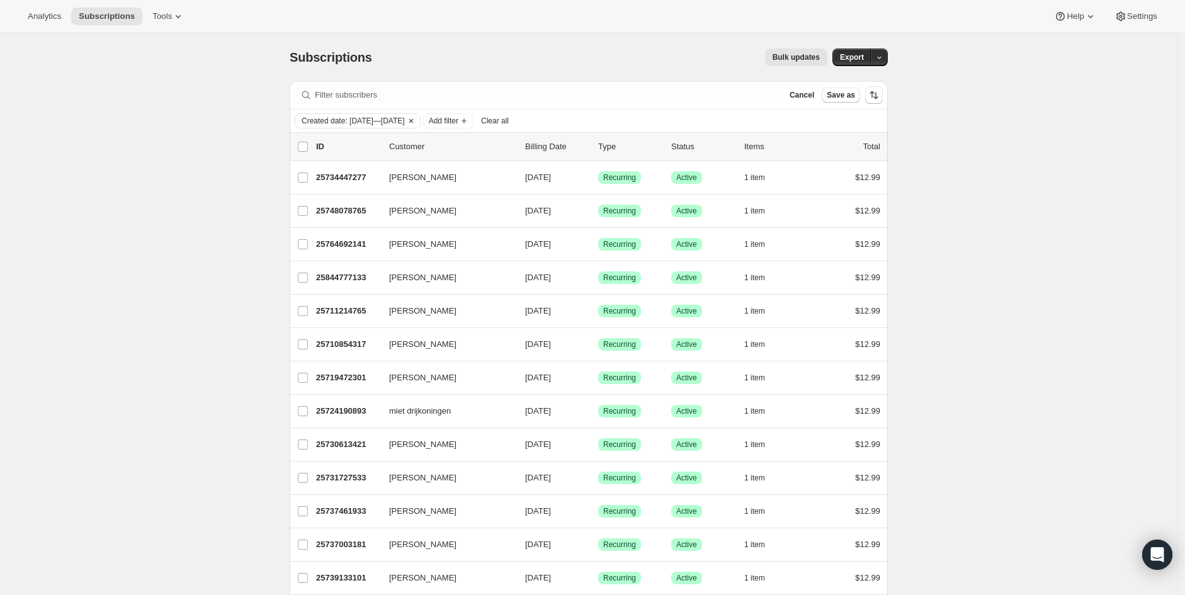
click at [412, 122] on icon "Clear" at bounding box center [411, 121] width 4 height 4
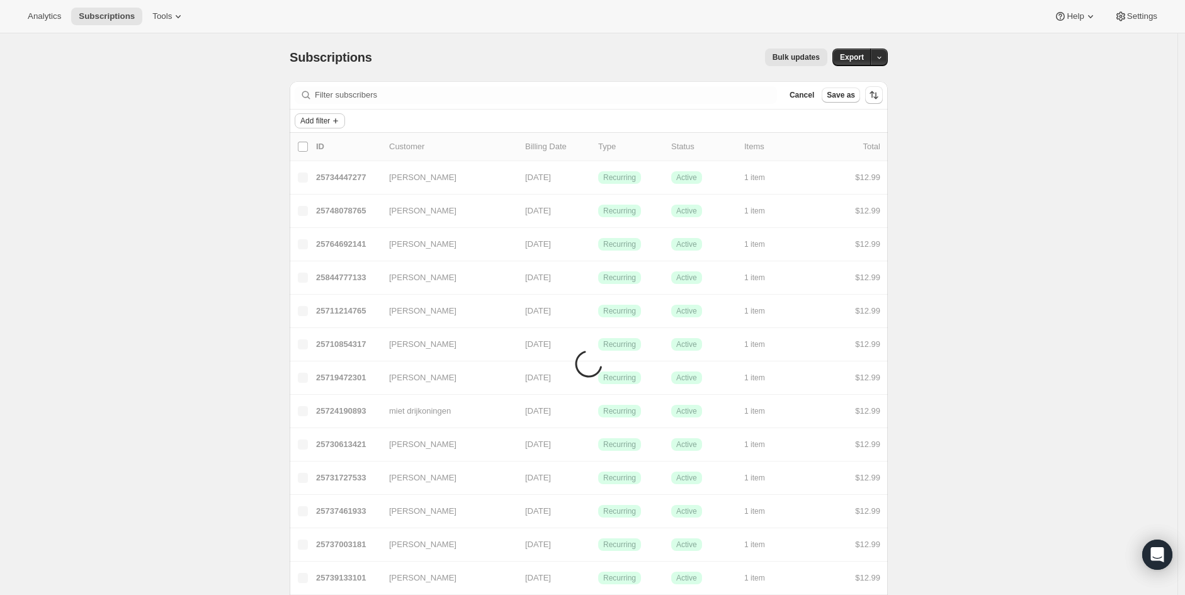
click at [321, 122] on span "Add filter" at bounding box center [315, 121] width 30 height 10
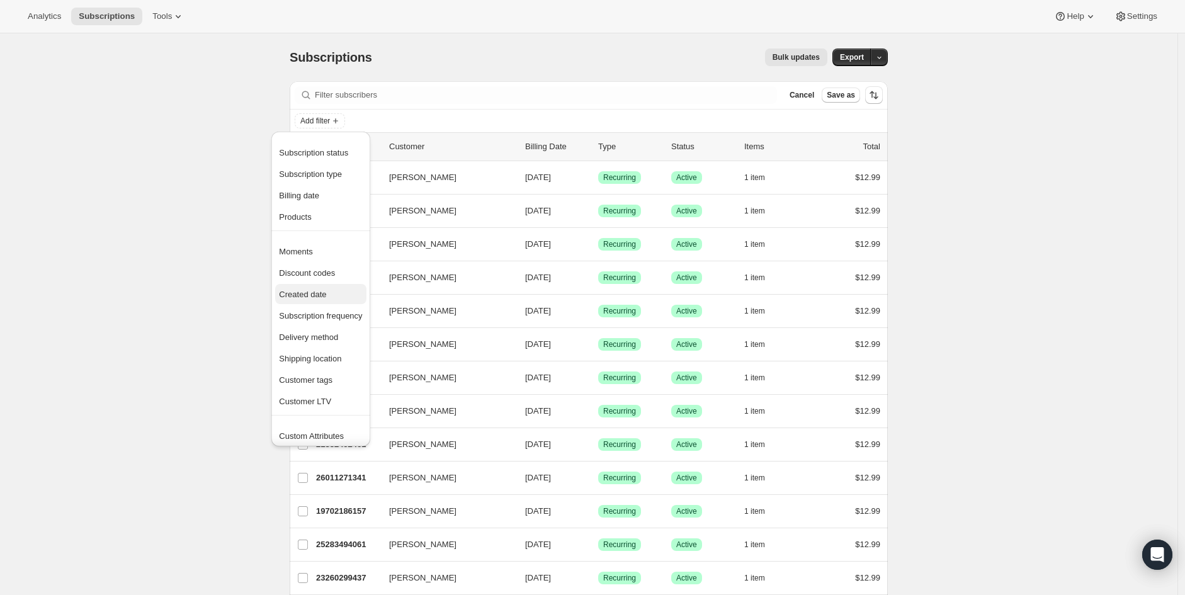
click at [313, 295] on span "Created date" at bounding box center [302, 294] width 47 height 9
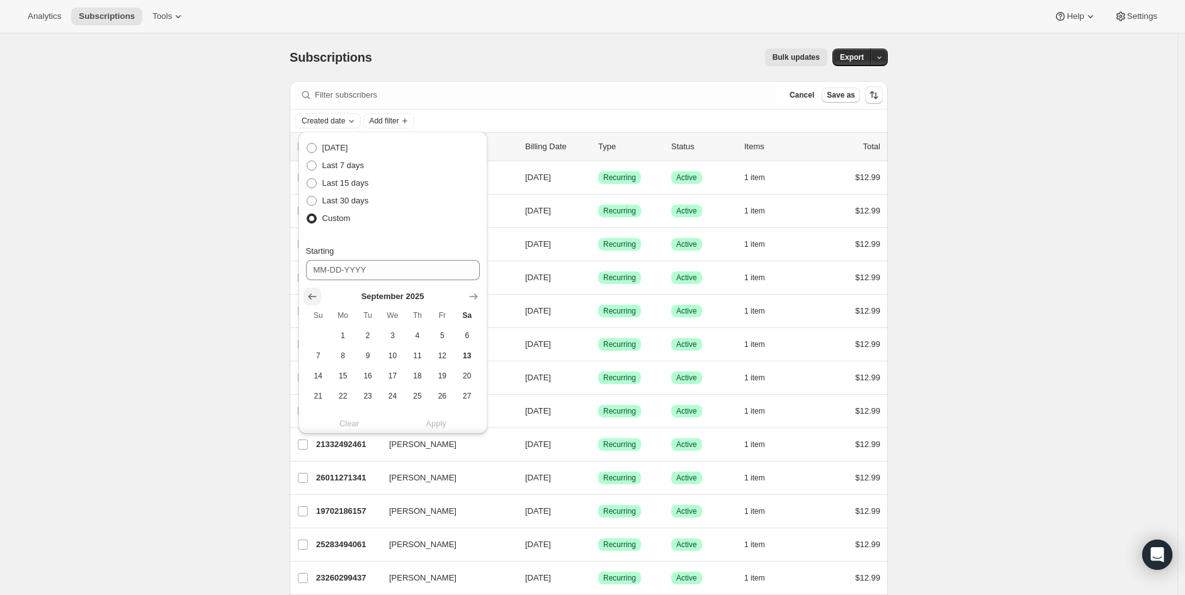
click at [307, 295] on icon "Show previous month, August 2025" at bounding box center [312, 296] width 13 height 13
click at [307, 295] on icon "Show previous month, July 2025" at bounding box center [312, 296] width 13 height 13
click at [304, 293] on button "Show previous month, June 2025" at bounding box center [312, 297] width 18 height 18
click at [441, 335] on span "6" at bounding box center [442, 336] width 14 height 10
type input "06-06-2025"
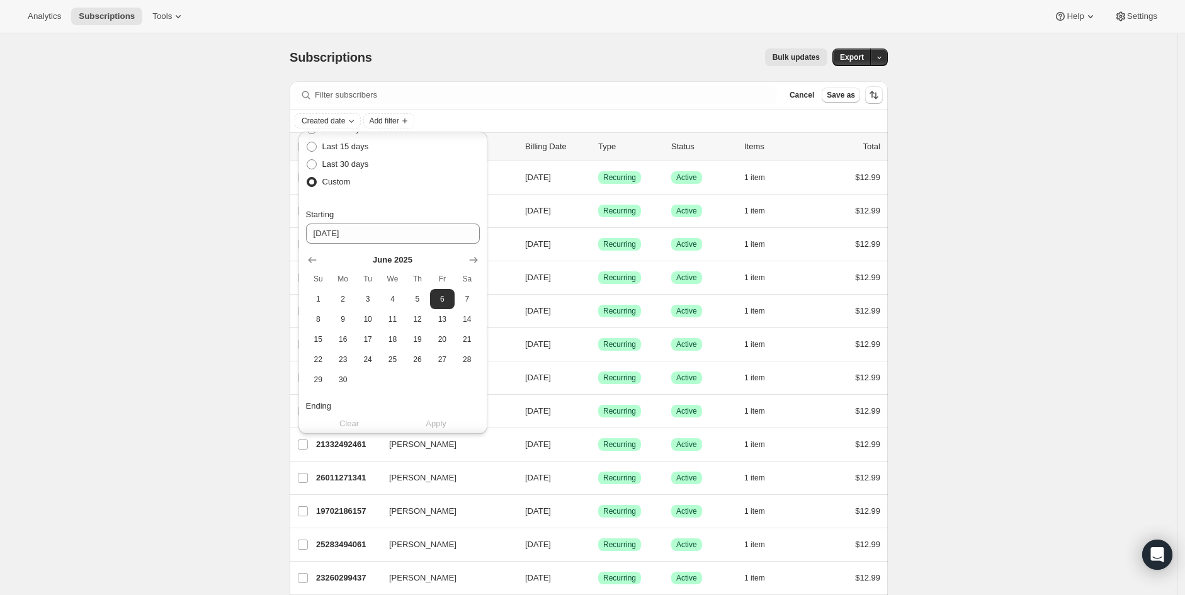
scroll to position [70, 0]
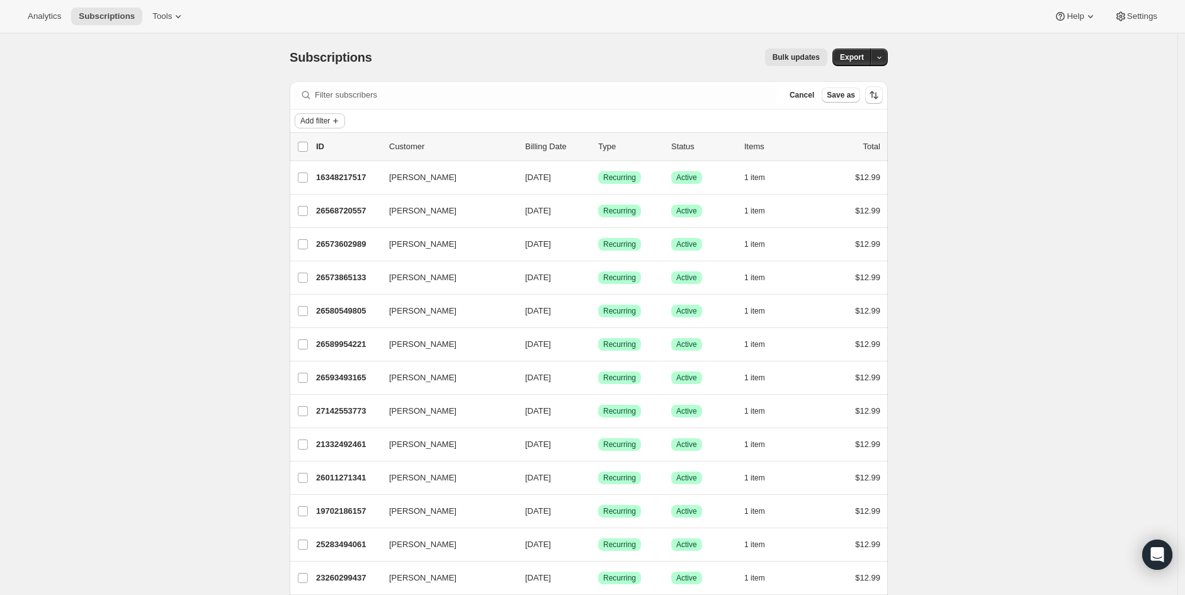
click at [324, 122] on span "Add filter" at bounding box center [315, 121] width 30 height 10
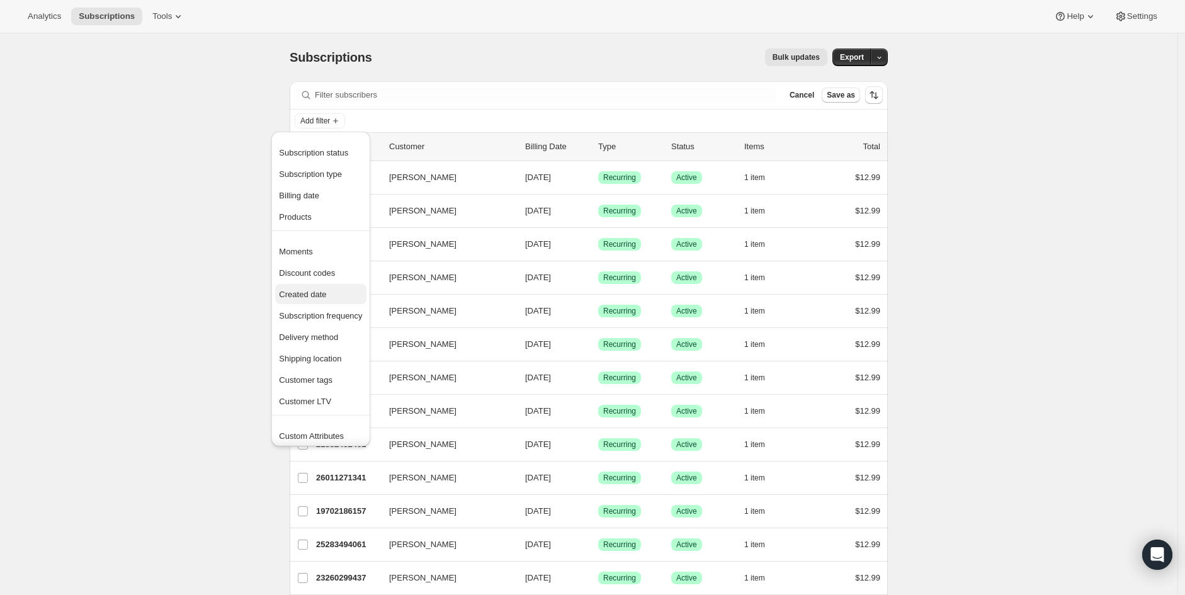
click at [320, 293] on span "Created date" at bounding box center [302, 294] width 47 height 9
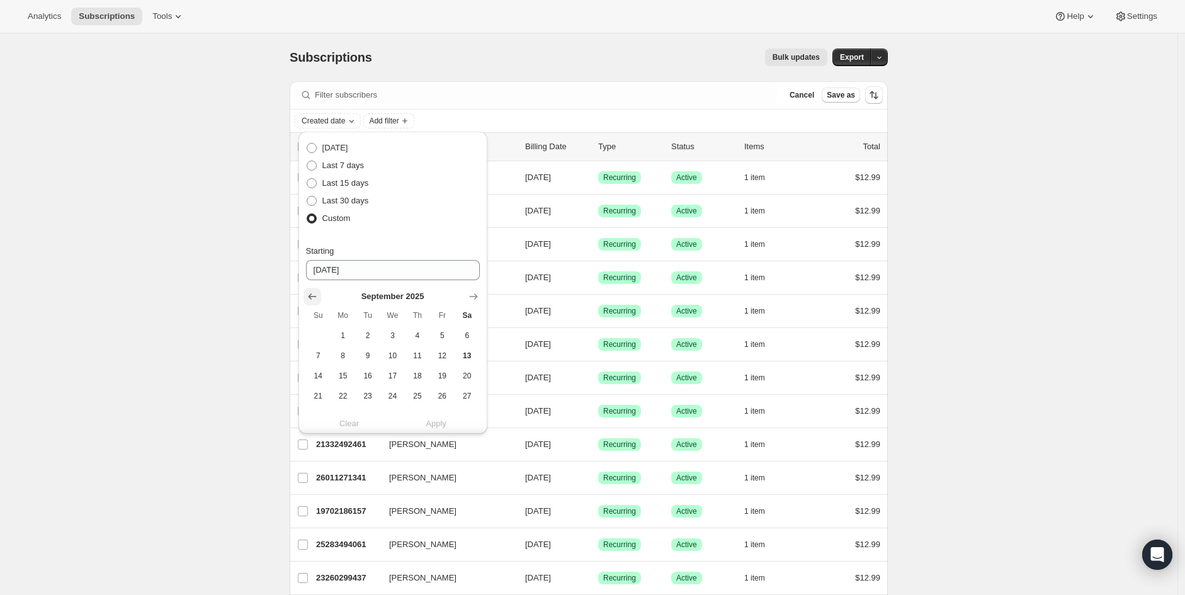
click at [310, 298] on icon "Show previous month, August 2025" at bounding box center [312, 297] width 8 height 6
click at [310, 298] on icon "Show previous month, June 2025" at bounding box center [312, 297] width 8 height 6
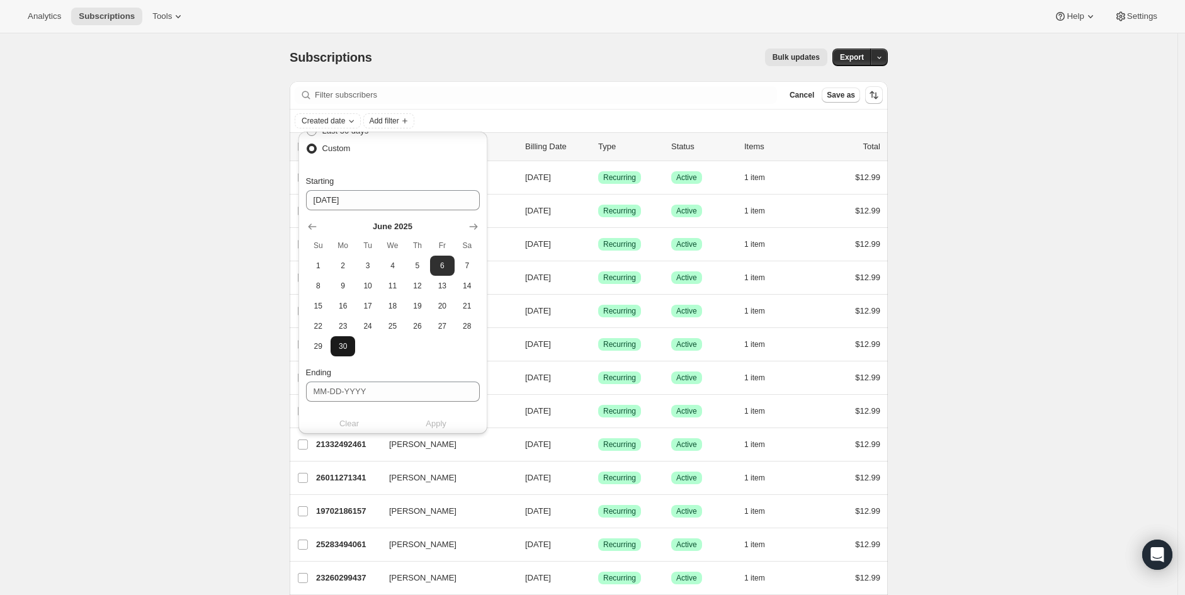
click at [342, 349] on span "30" at bounding box center [343, 346] width 14 height 10
click at [474, 222] on icon "Show next month, July 2025" at bounding box center [473, 226] width 13 height 13
click at [414, 344] on span "31" at bounding box center [417, 346] width 14 height 10
click at [309, 229] on icon "Show previous month, June 2025" at bounding box center [312, 226] width 13 height 13
click at [348, 343] on span "30" at bounding box center [343, 346] width 14 height 10
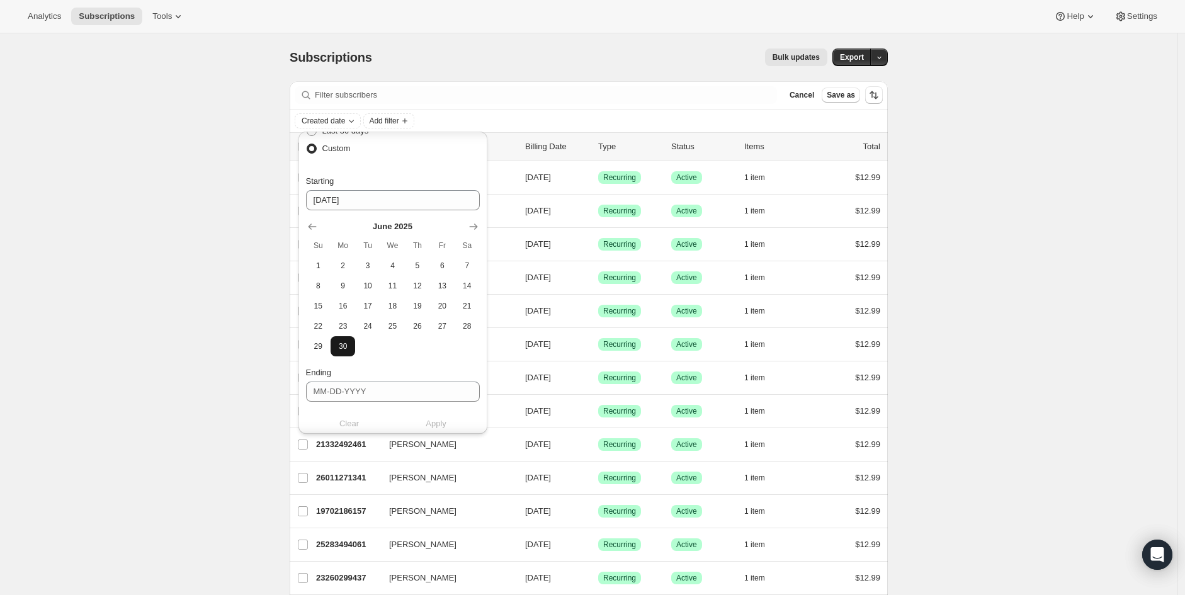
type input "06-30-2025"
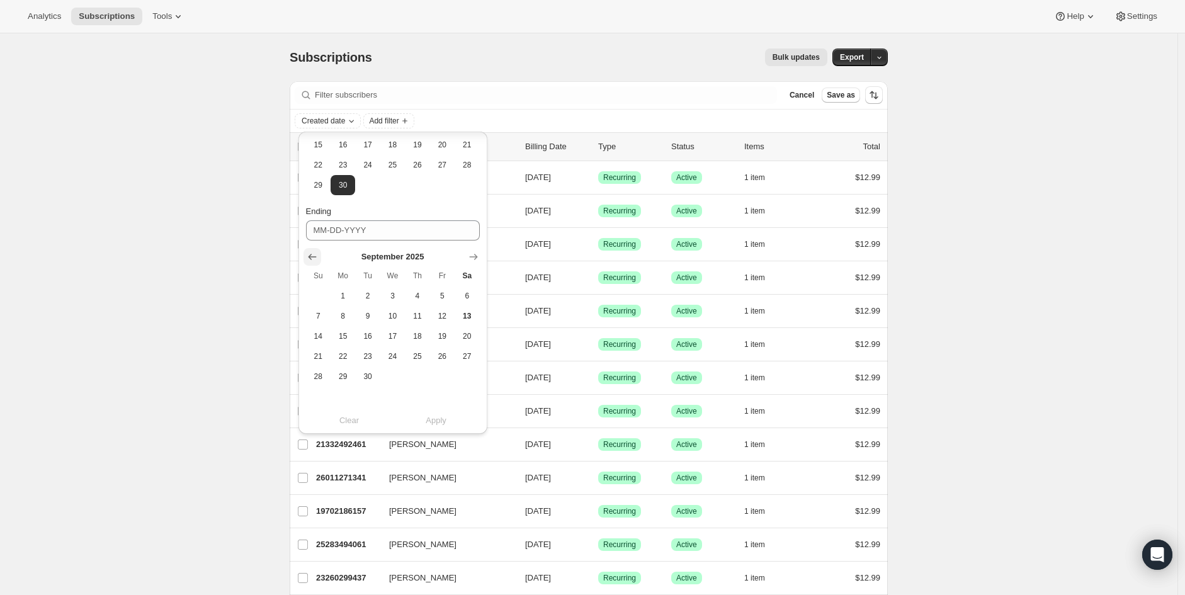
click at [313, 253] on icon "Show previous month, August 2025" at bounding box center [312, 257] width 13 height 13
click at [311, 252] on icon "Show previous month, July 2025" at bounding box center [312, 257] width 13 height 13
click at [470, 259] on icon "Show next month, July 2025" at bounding box center [473, 257] width 13 height 13
click at [424, 378] on span "31" at bounding box center [417, 376] width 14 height 10
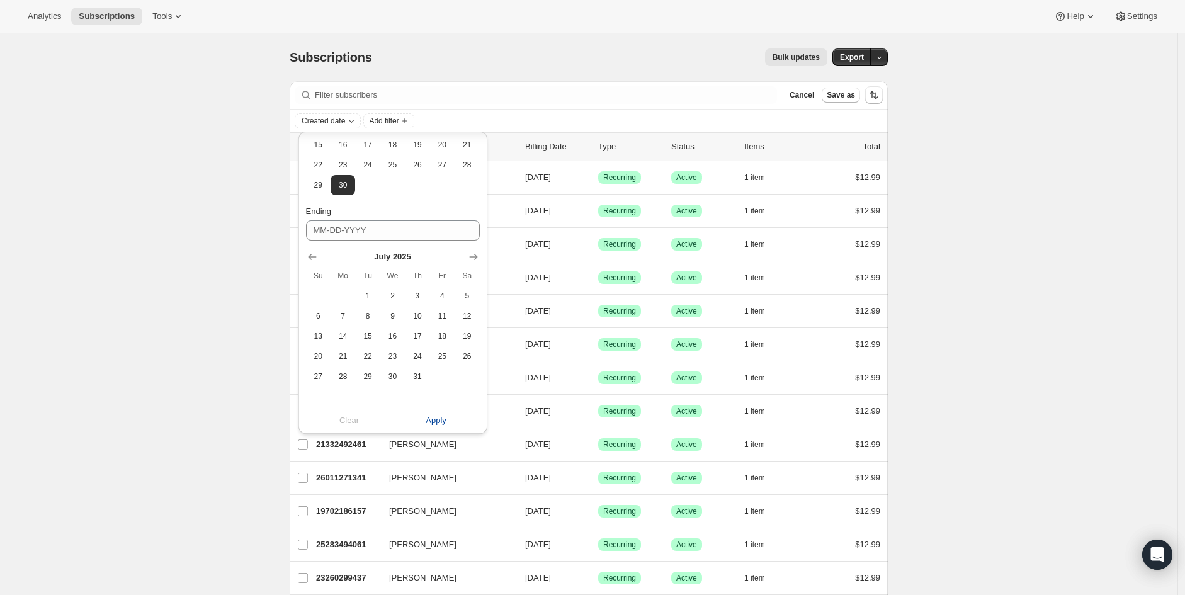
type input "07-31-2025"
click at [436, 421] on span "Apply" at bounding box center [436, 420] width 21 height 13
click at [429, 423] on span "Apply" at bounding box center [436, 420] width 21 height 13
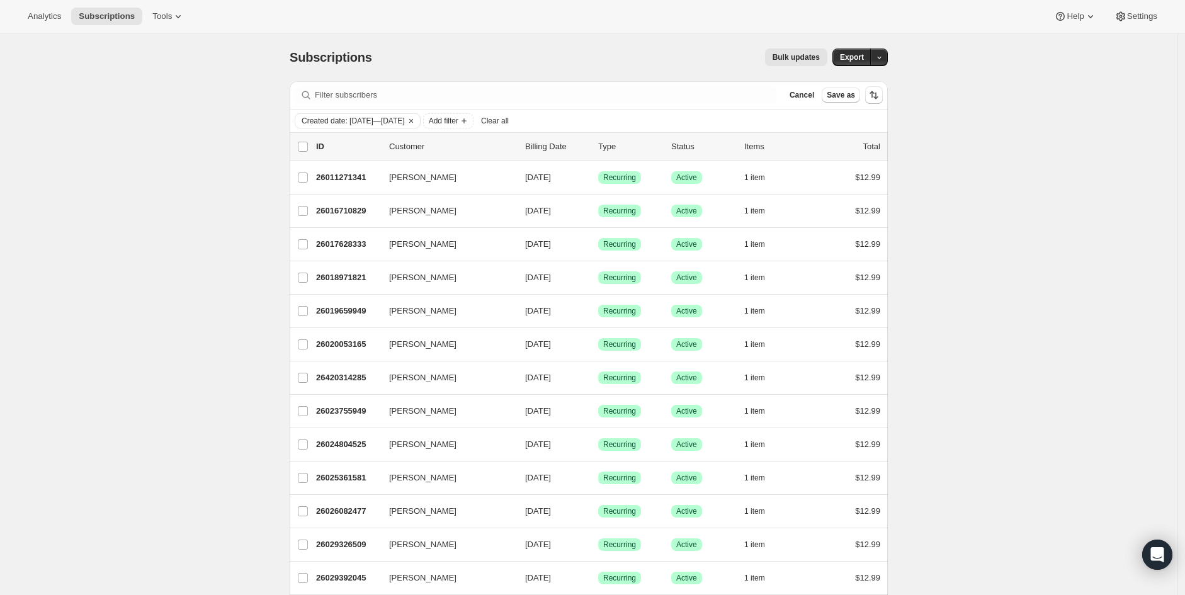
drag, startPoint x: 989, startPoint y: 118, endPoint x: 944, endPoint y: 119, distance: 44.1
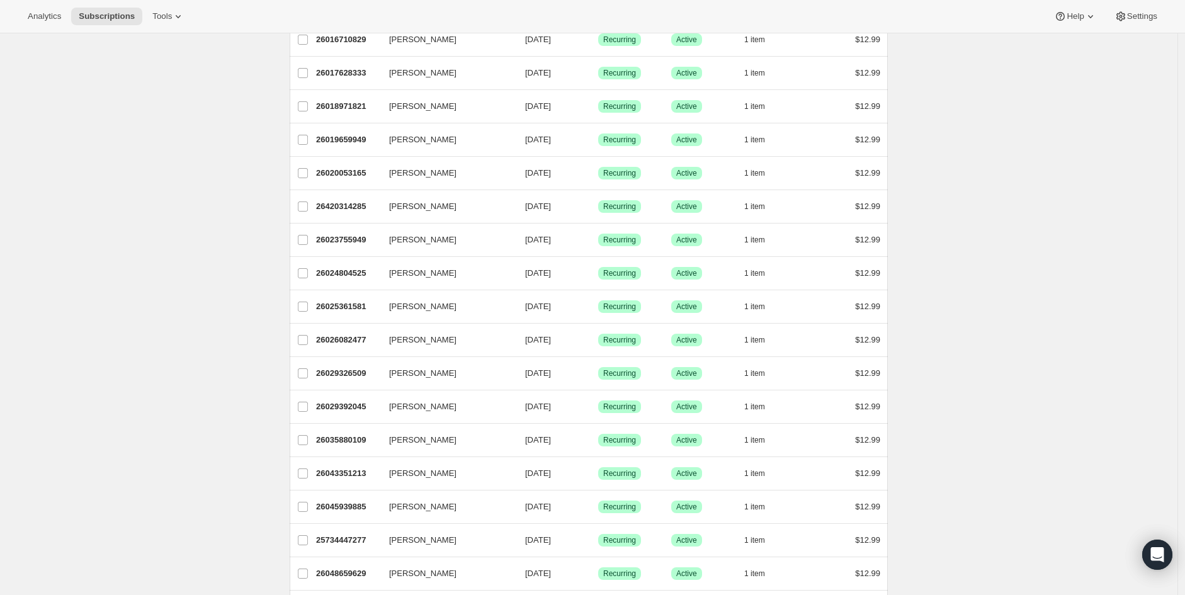
scroll to position [0, 0]
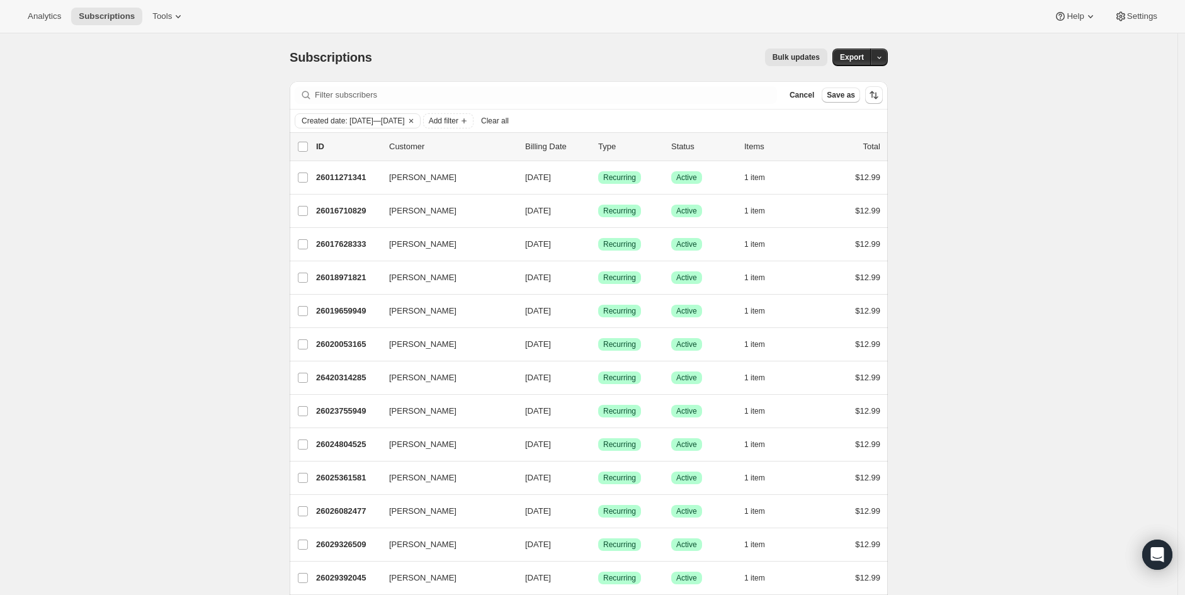
click at [458, 123] on span "Add filter" at bounding box center [444, 121] width 30 height 10
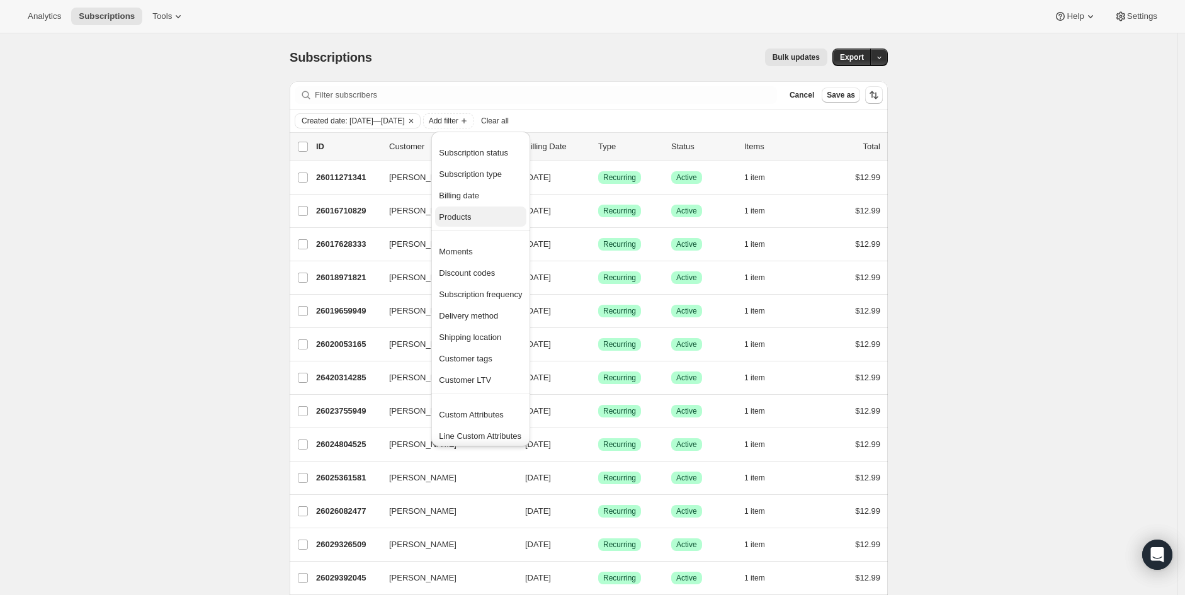
click at [463, 219] on span "Products" at bounding box center [455, 216] width 32 height 9
select select "only"
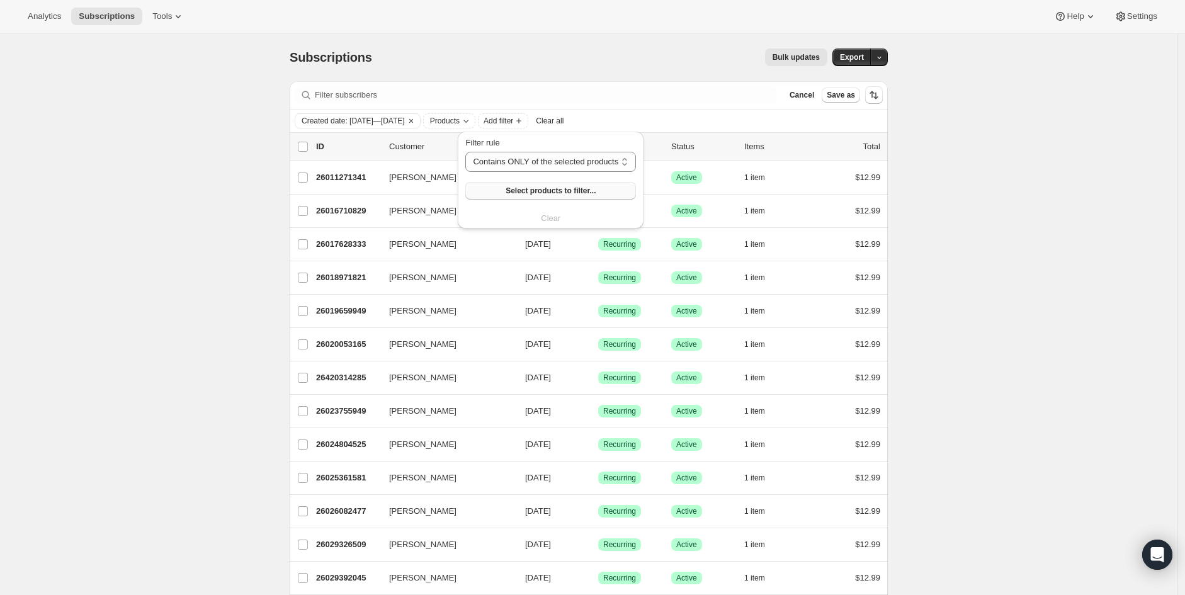
click at [523, 186] on span "Select products to filter..." at bounding box center [551, 191] width 90 height 10
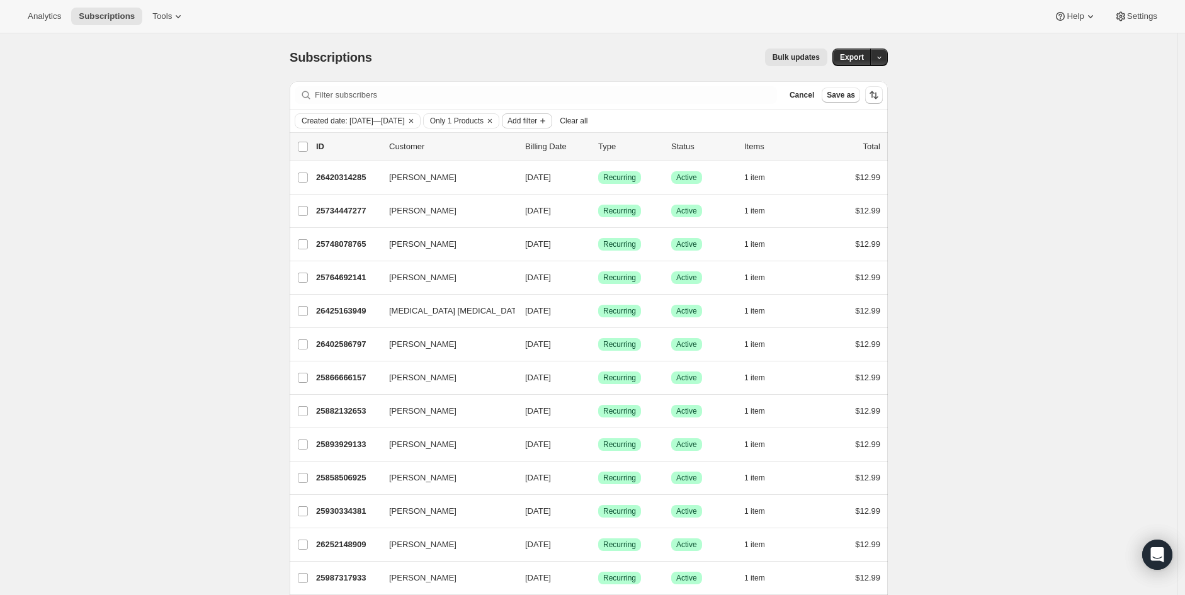
click at [537, 121] on span "Add filter" at bounding box center [523, 121] width 30 height 10
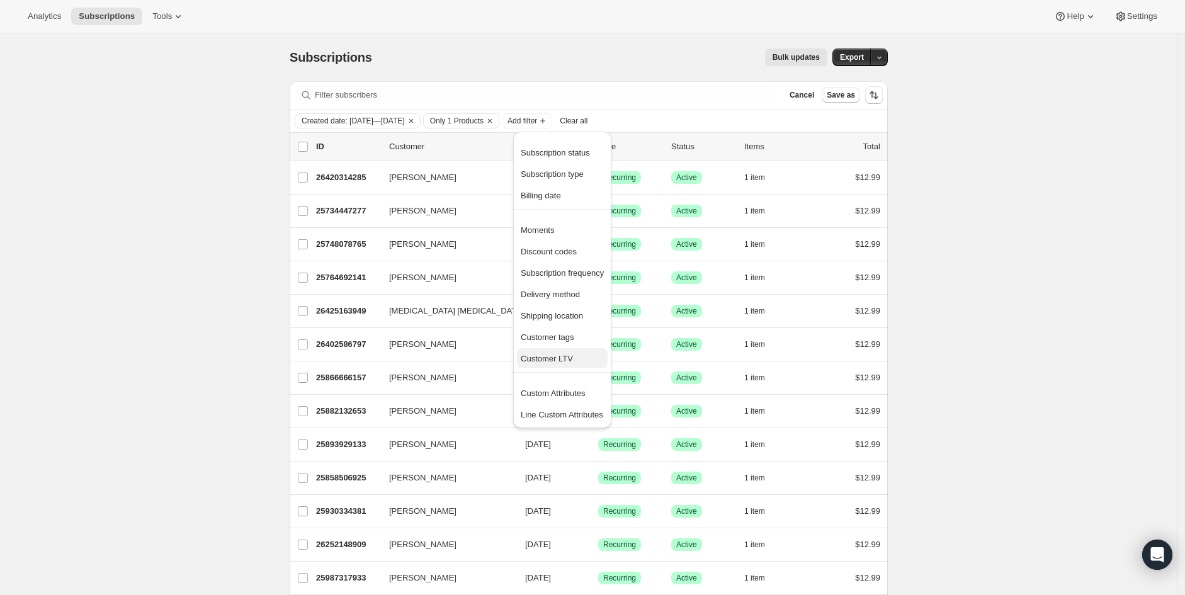
click at [569, 354] on span "Customer LTV" at bounding box center [547, 358] width 52 height 9
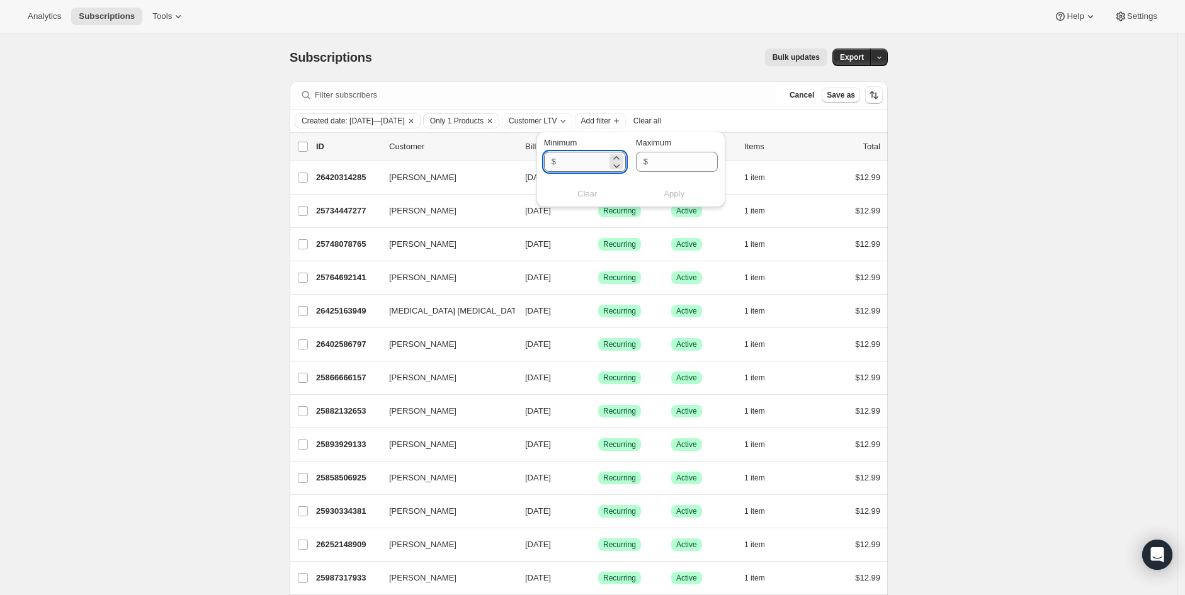
click at [589, 157] on input "Minimum" at bounding box center [583, 162] width 47 height 20
type input "1"
click at [687, 179] on div "Minimum $ 1 Maximum $ Clear Apply" at bounding box center [631, 170] width 174 height 67
click at [676, 191] on span "Apply" at bounding box center [674, 194] width 21 height 13
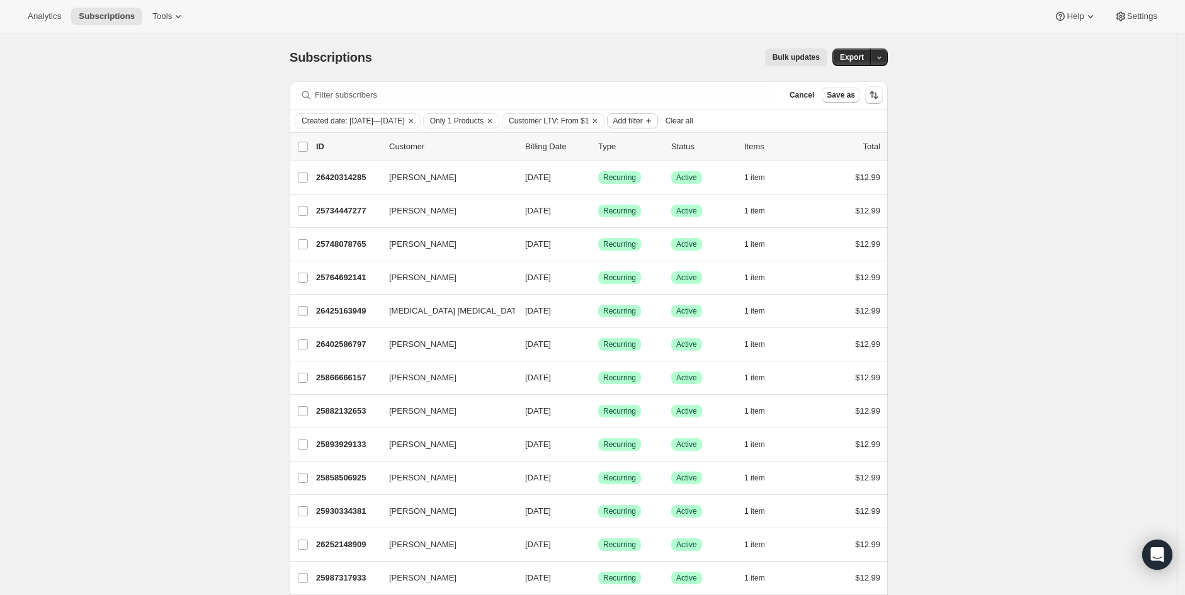
click at [642, 121] on span "Add filter" at bounding box center [628, 121] width 30 height 10
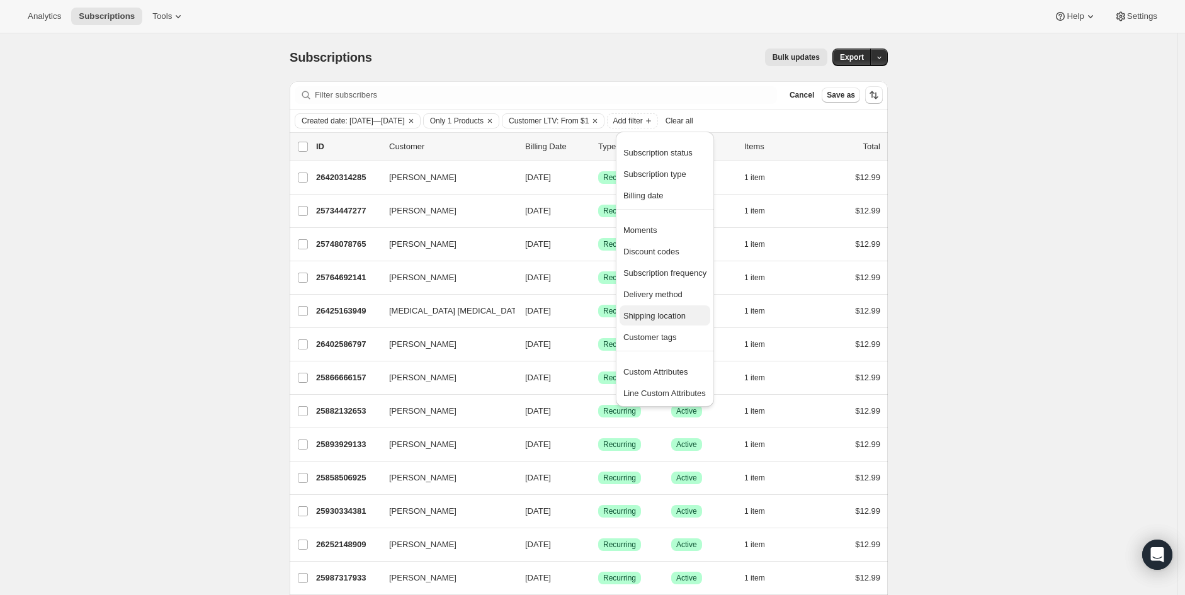
drag, startPoint x: 657, startPoint y: 179, endPoint x: 671, endPoint y: 310, distance: 131.1
click at [671, 310] on ul "Subscription status Subscription type Billing date Moments Discount codes Subsc…" at bounding box center [665, 269] width 98 height 275
click at [484, 121] on span "Only 1 Products" at bounding box center [457, 121] width 54 height 10
select select "only"
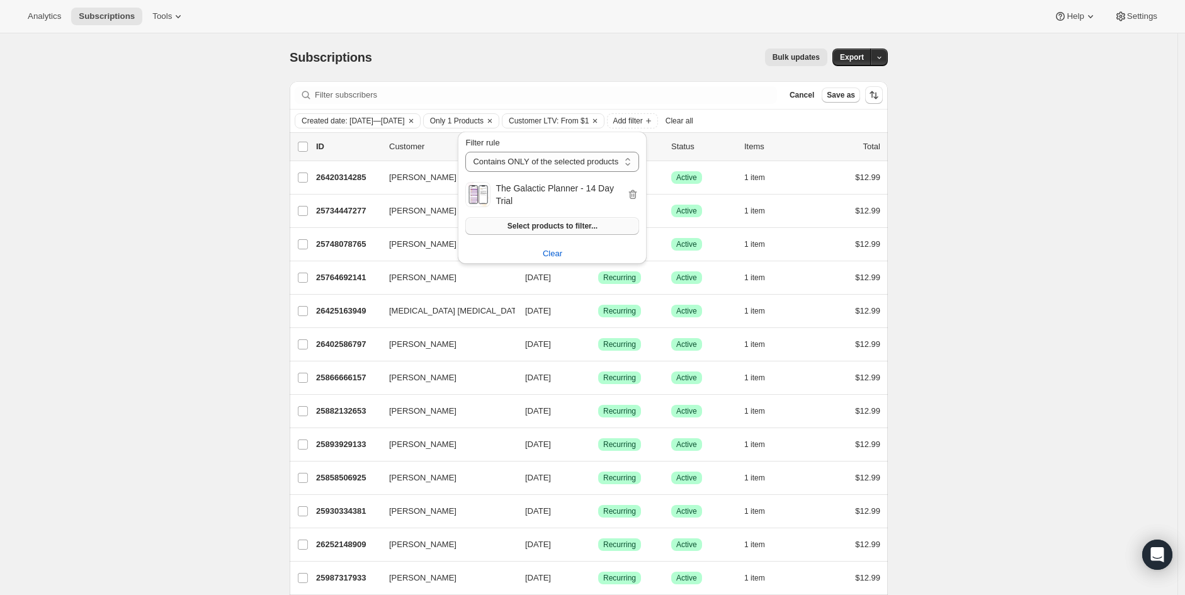
click at [562, 225] on span "Select products to filter..." at bounding box center [553, 226] width 90 height 10
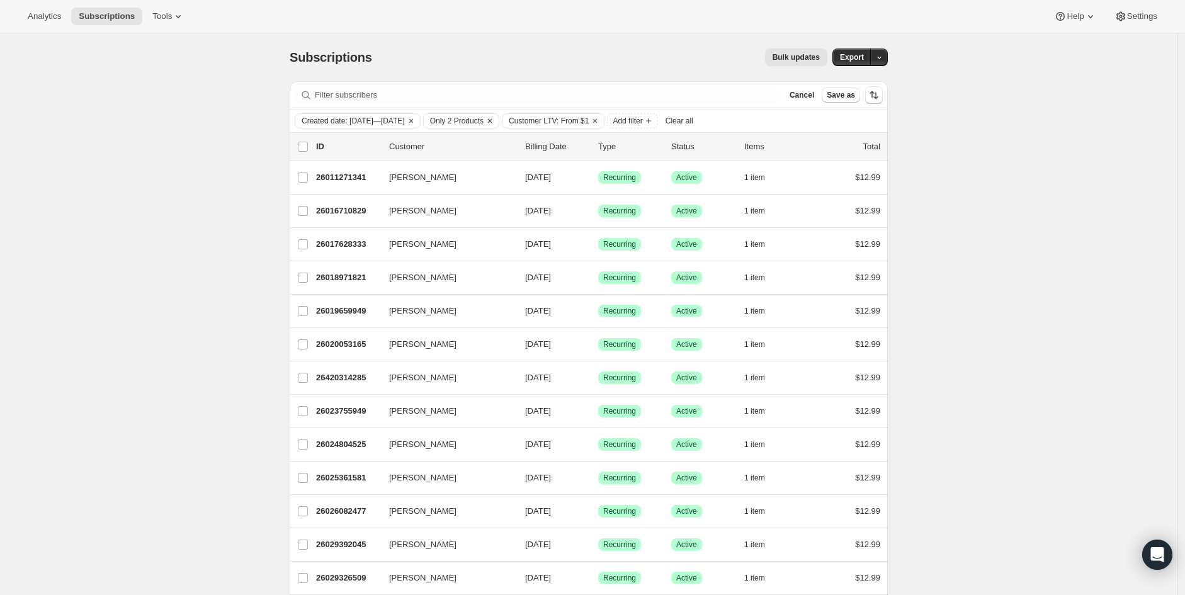
click at [482, 122] on span "Only 2 Products" at bounding box center [457, 121] width 54 height 10
select select "only"
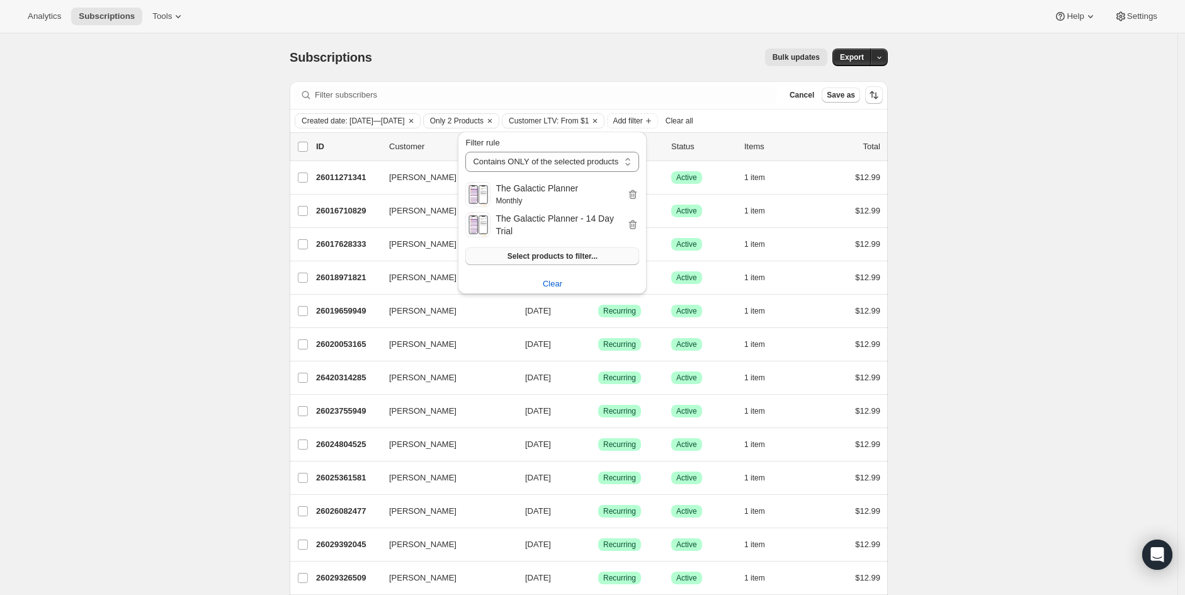
click at [565, 252] on span "Select products to filter..." at bounding box center [553, 256] width 90 height 10
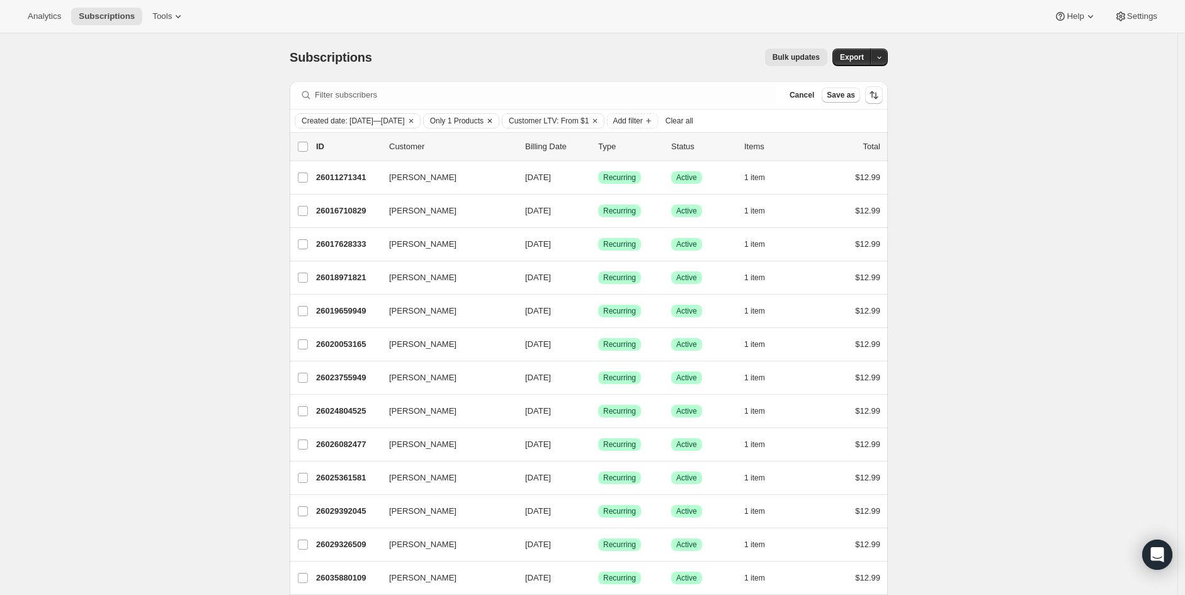
click at [468, 114] on button "Only 1 Products" at bounding box center [454, 121] width 60 height 14
select select "only"
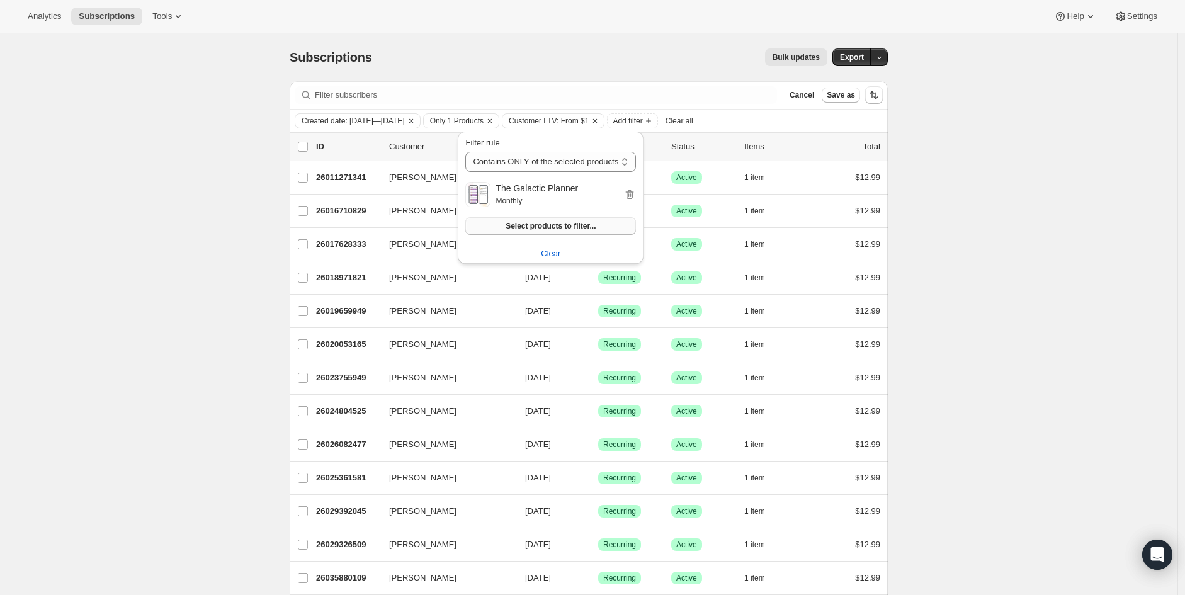
click at [552, 224] on span "Select products to filter..." at bounding box center [551, 226] width 90 height 10
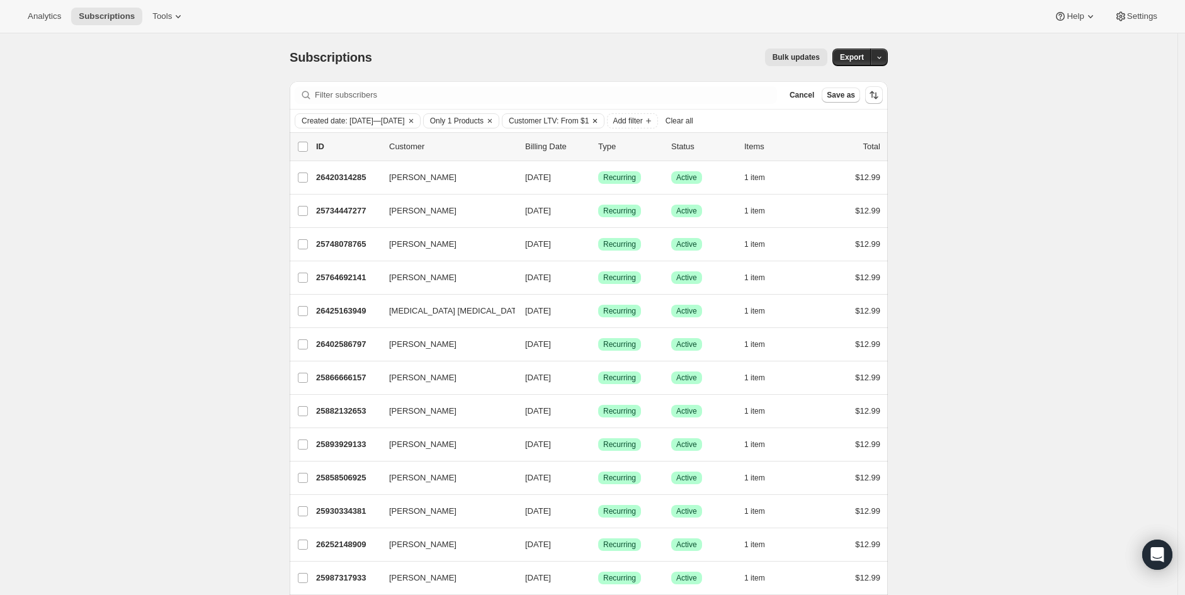
click at [569, 122] on span "Customer LTV: From $1" at bounding box center [549, 121] width 80 height 10
click at [659, 161] on input "Maximum" at bounding box center [675, 162] width 47 height 20
type input "12.99"
click at [674, 191] on span "Apply" at bounding box center [674, 194] width 21 height 13
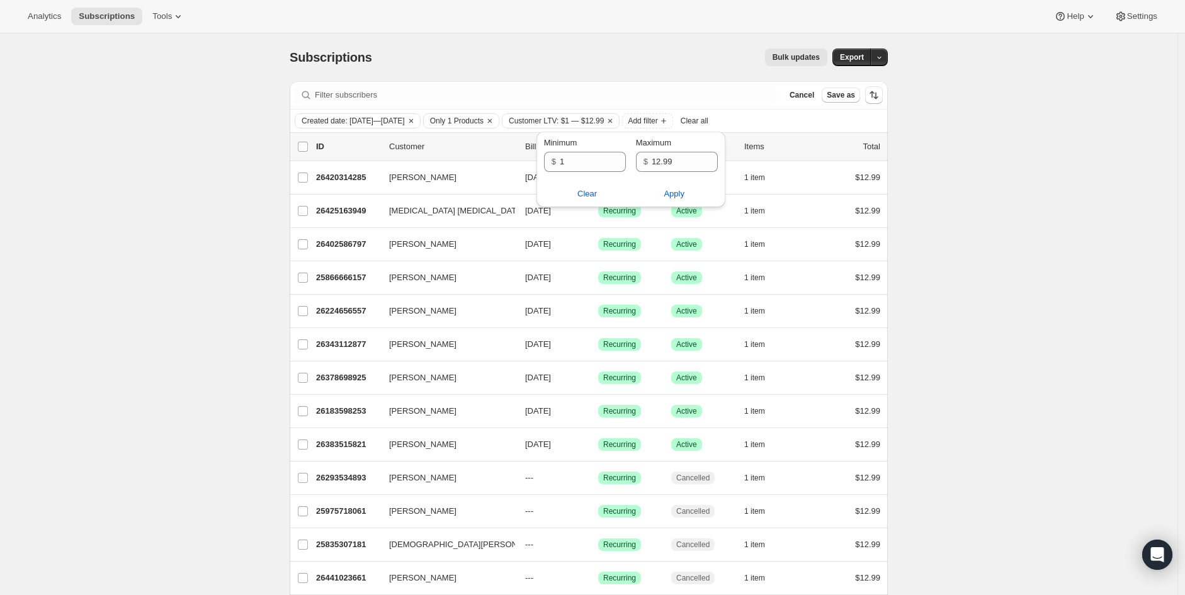
click at [1094, 302] on div "Subscriptions. This page is ready Subscriptions Bulk updates More actions Bulk …" at bounding box center [588, 499] width 1177 height 932
drag, startPoint x: 489, startPoint y: 117, endPoint x: 370, endPoint y: 122, distance: 119.1
click at [484, 118] on span "Only 1 Products" at bounding box center [457, 121] width 54 height 10
select select "only"
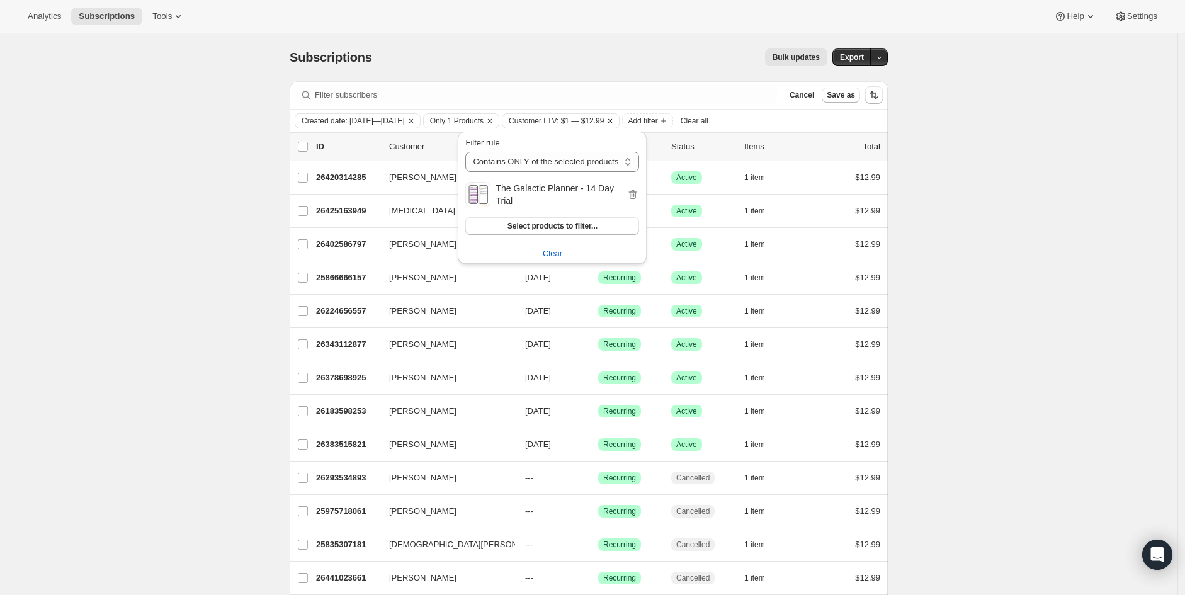
drag, startPoint x: 596, startPoint y: 116, endPoint x: 626, endPoint y: 123, distance: 31.0
click at [596, 116] on span "Customer LTV: $1 — $12.99" at bounding box center [556, 121] width 95 height 10
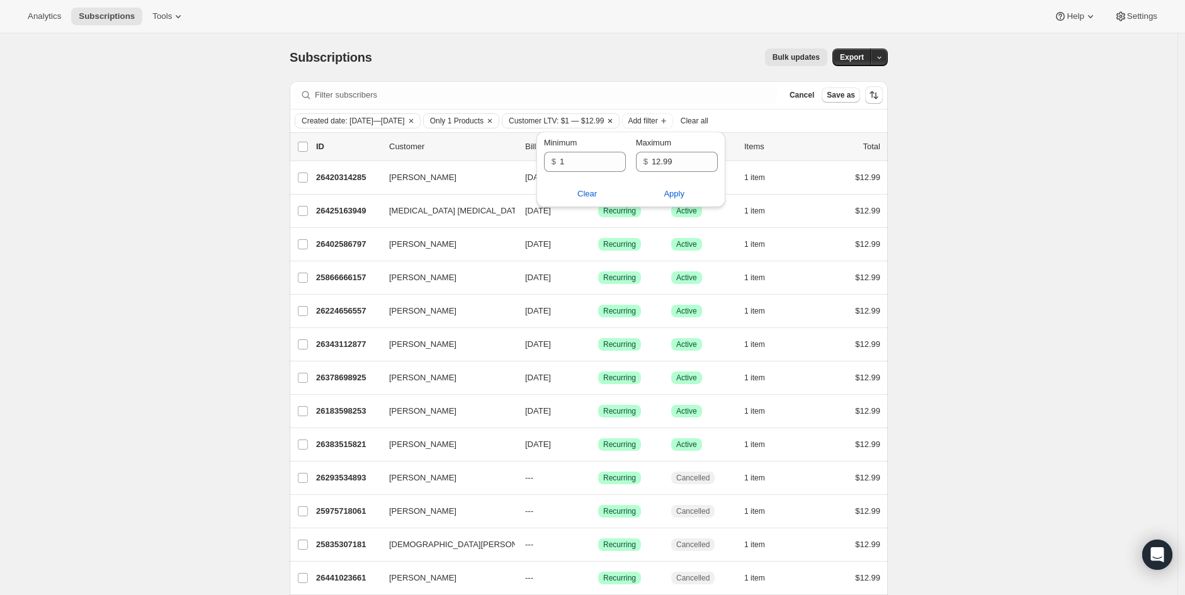
click at [615, 121] on icon "Clear" at bounding box center [610, 121] width 10 height 10
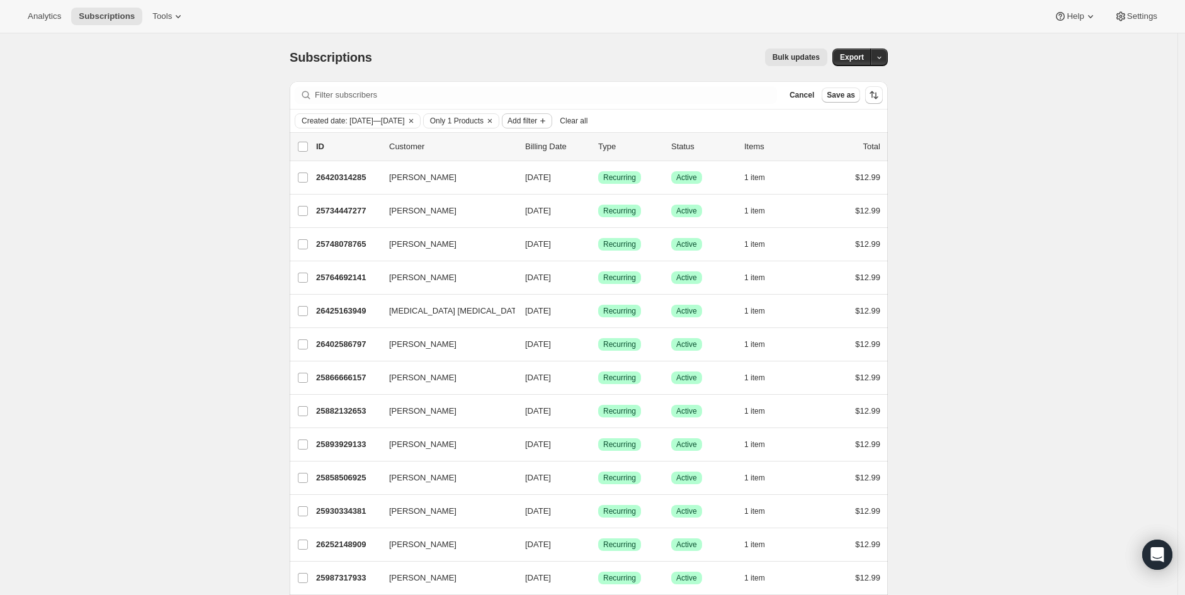
click at [548, 123] on icon "Add filter" at bounding box center [543, 121] width 10 height 10
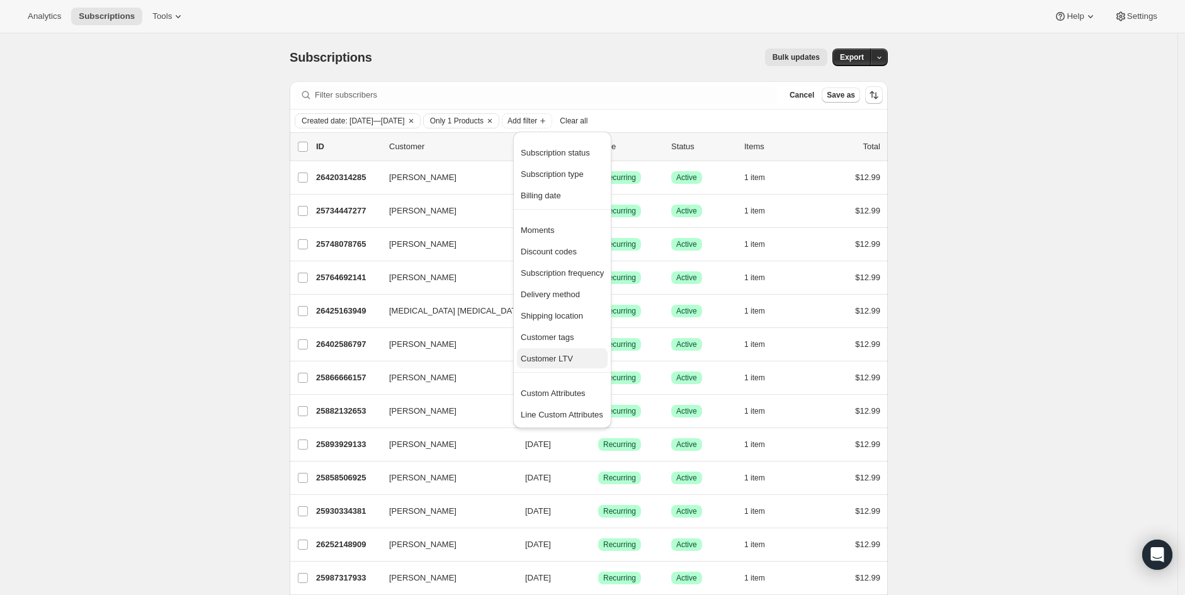
click at [552, 361] on span "Customer LTV" at bounding box center [547, 358] width 52 height 9
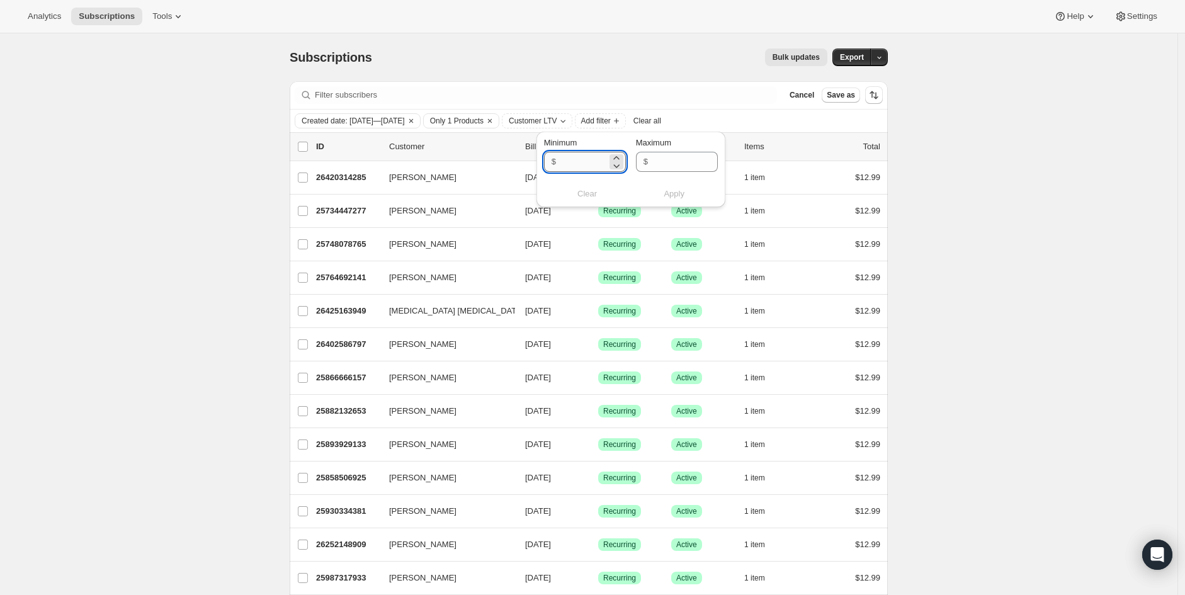
click at [570, 162] on input "Minimum" at bounding box center [583, 162] width 47 height 20
type input "1"
drag, startPoint x: 638, startPoint y: 176, endPoint x: 644, endPoint y: 185, distance: 10.2
click at [638, 178] on div "Minimum $ 1 Maximum $ Clear Apply" at bounding box center [631, 170] width 174 height 67
click at [683, 195] on span "Apply" at bounding box center [674, 194] width 21 height 13
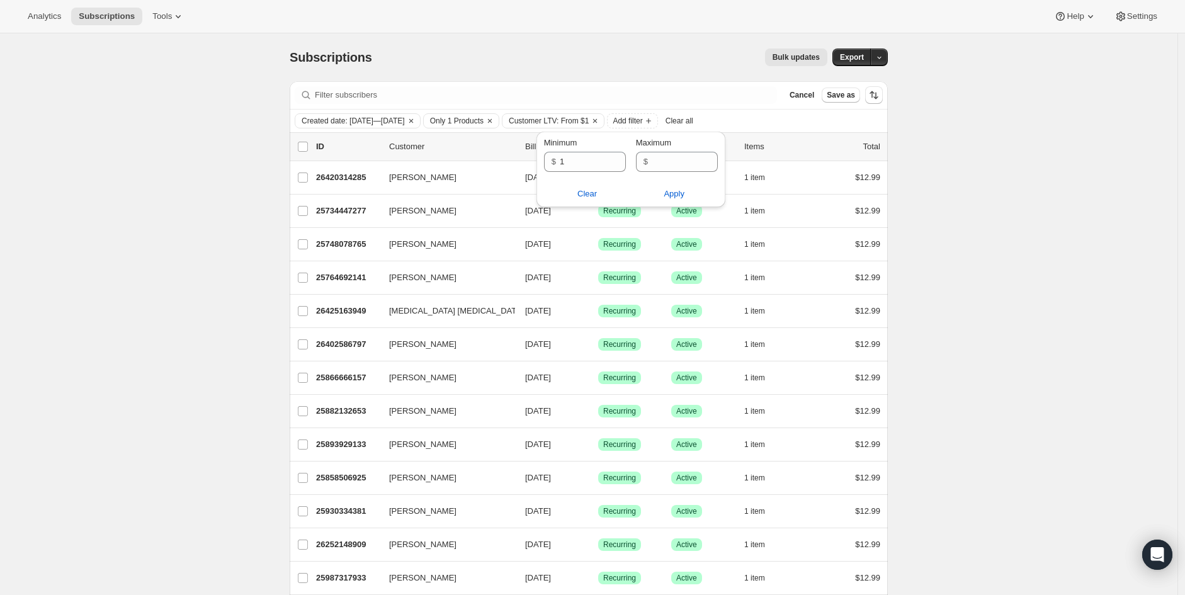
click at [883, 61] on icon "button" at bounding box center [879, 58] width 8 height 8
click at [839, 95] on span "Save as" at bounding box center [841, 95] width 28 height 10
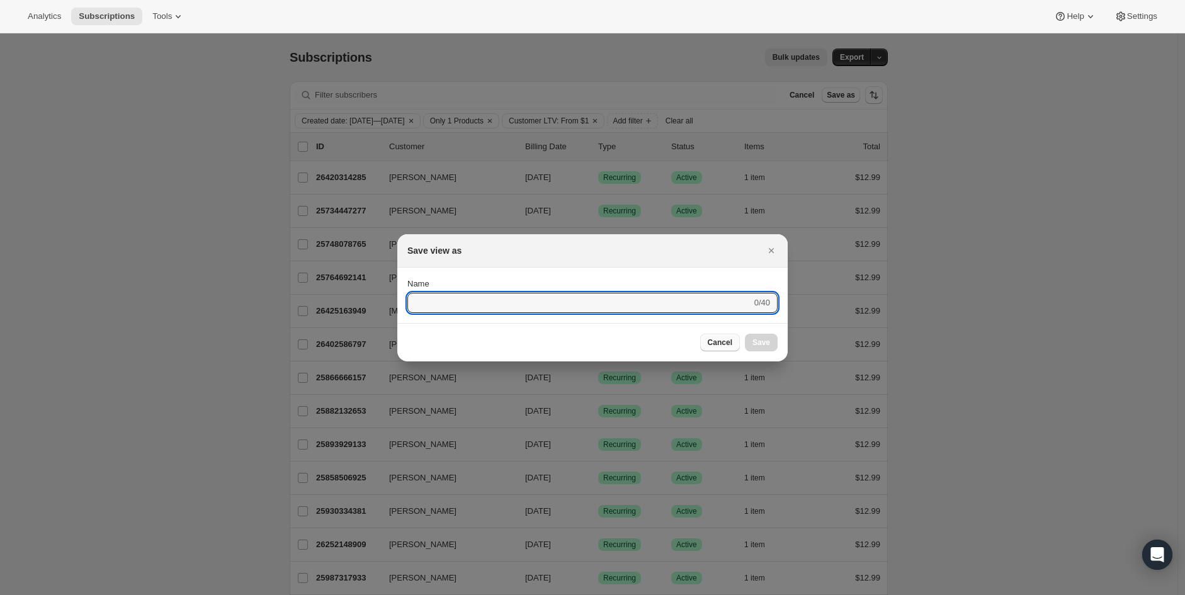
click at [732, 339] on span "Cancel" at bounding box center [720, 342] width 25 height 10
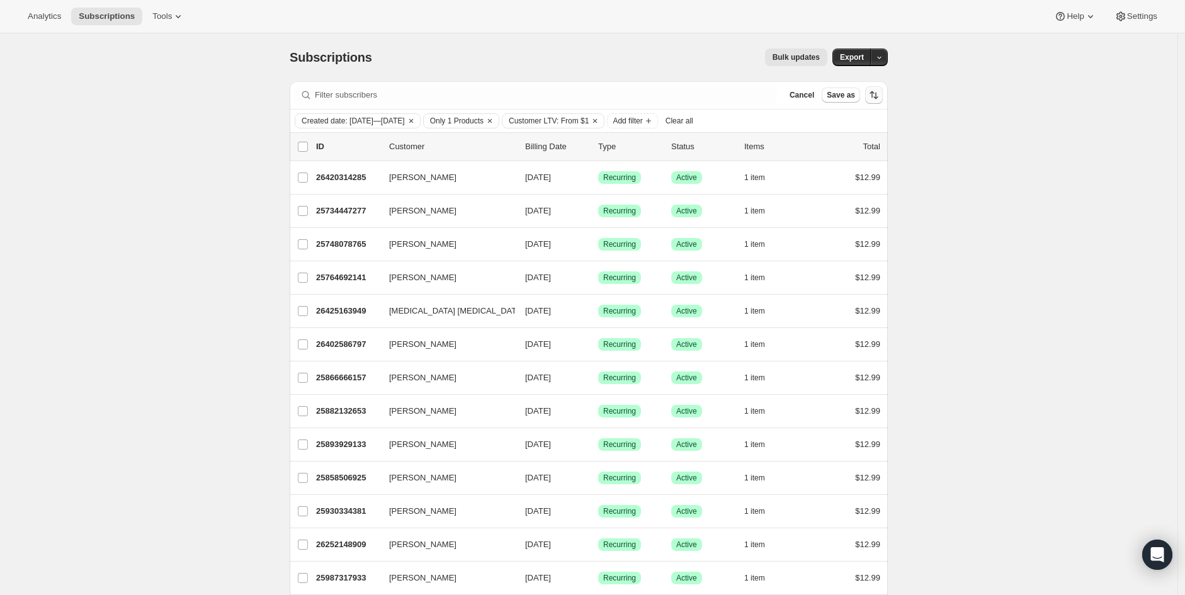
click at [871, 97] on icon "Sort the results" at bounding box center [874, 95] width 13 height 13
click at [854, 59] on span "Export" at bounding box center [852, 57] width 24 height 10
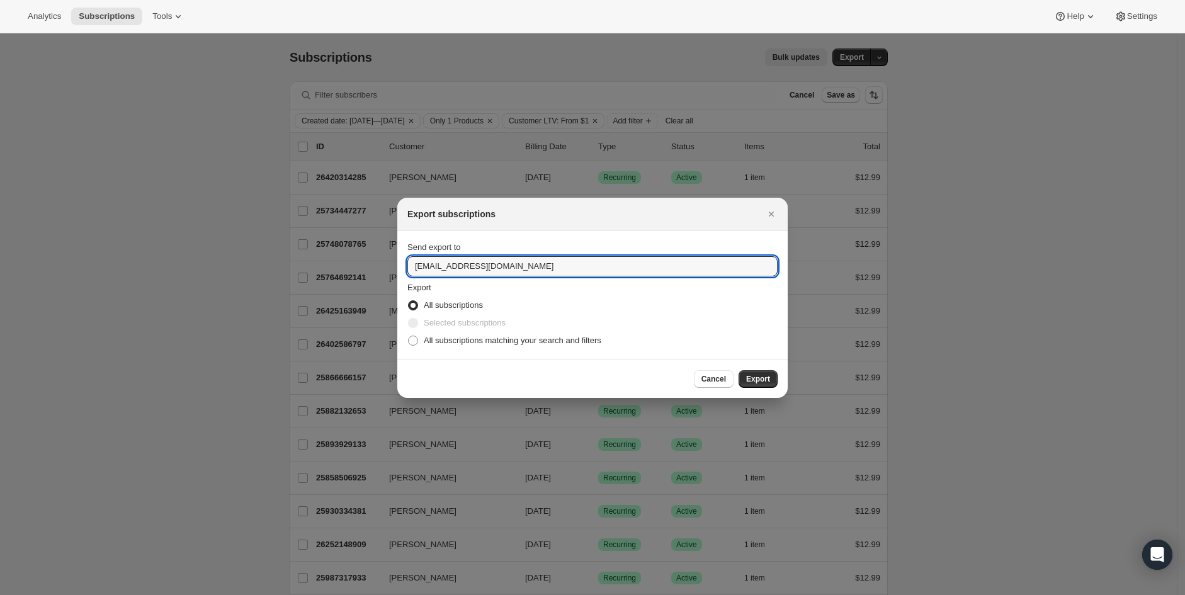
drag, startPoint x: 525, startPoint y: 270, endPoint x: 218, endPoint y: 277, distance: 306.1
paste input "wing.jaysoncalis@gmail"
type input "wing.jaysoncalis@gmail.com"
drag, startPoint x: 757, startPoint y: 375, endPoint x: 746, endPoint y: 373, distance: 11.4
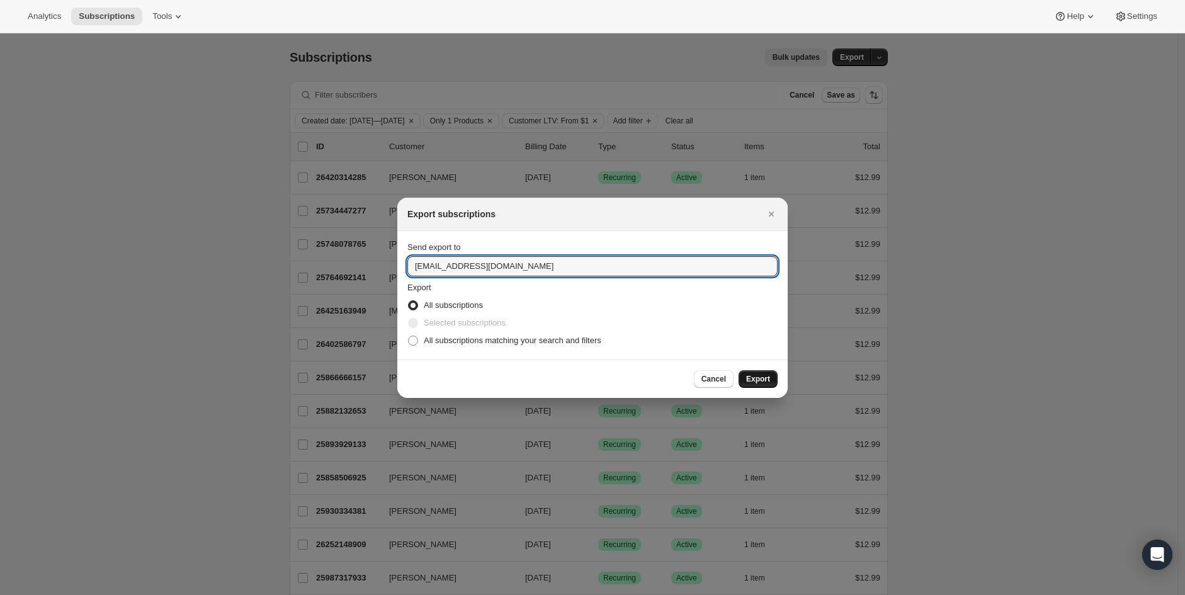
click at [757, 375] on span "Export" at bounding box center [758, 379] width 24 height 10
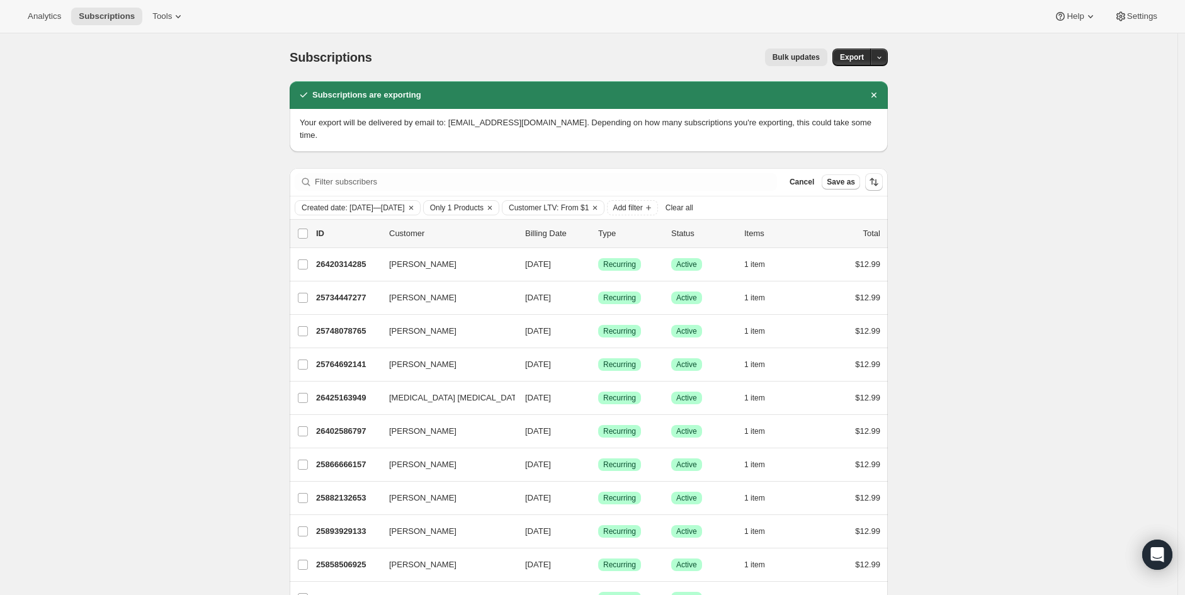
click at [878, 94] on icon "Dismiss notification" at bounding box center [874, 95] width 13 height 13
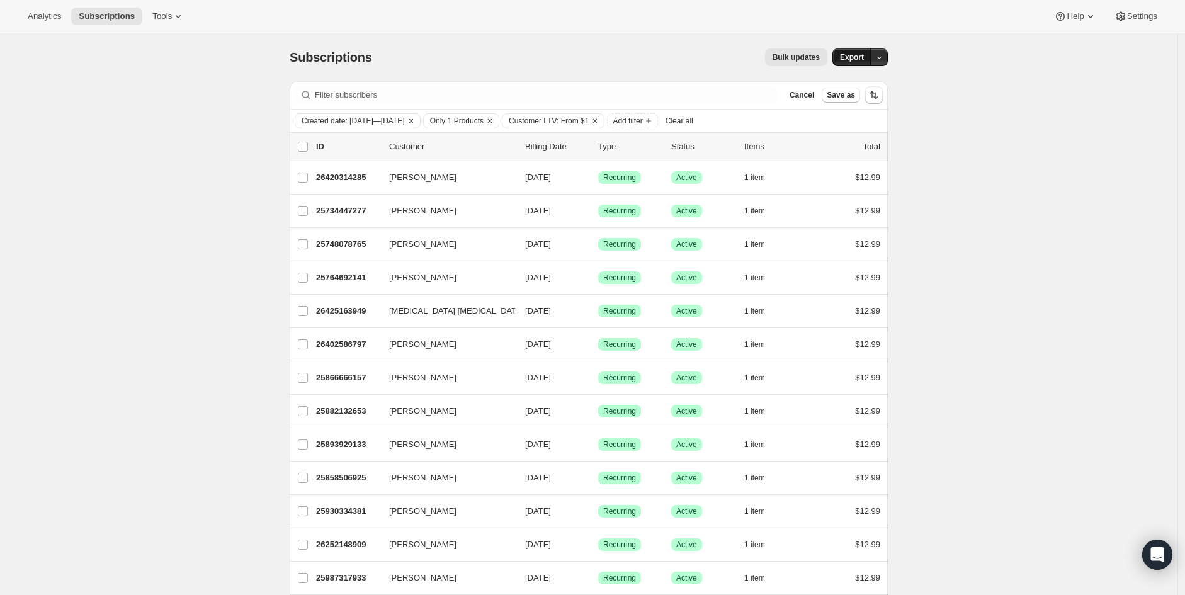
click at [853, 59] on span "Export" at bounding box center [852, 57] width 24 height 10
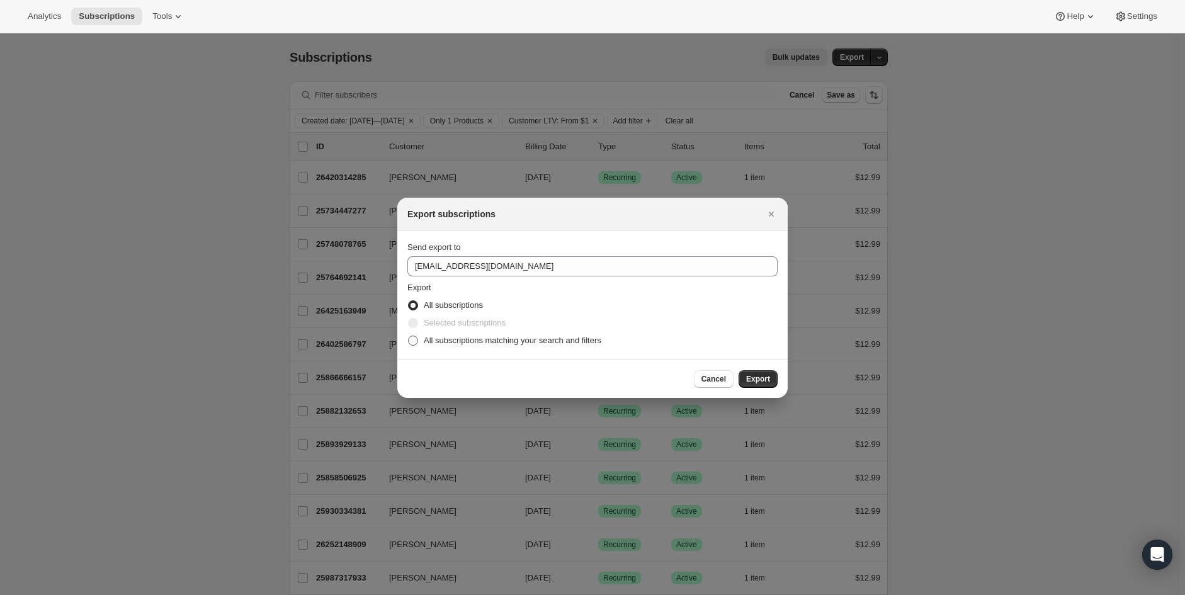
click at [472, 339] on span "All subscriptions matching your search and filters" at bounding box center [513, 340] width 178 height 9
click at [409, 336] on input "All subscriptions matching your search and filters" at bounding box center [408, 336] width 1 height 1
radio input "true"
click at [760, 379] on span "Export" at bounding box center [758, 379] width 24 height 10
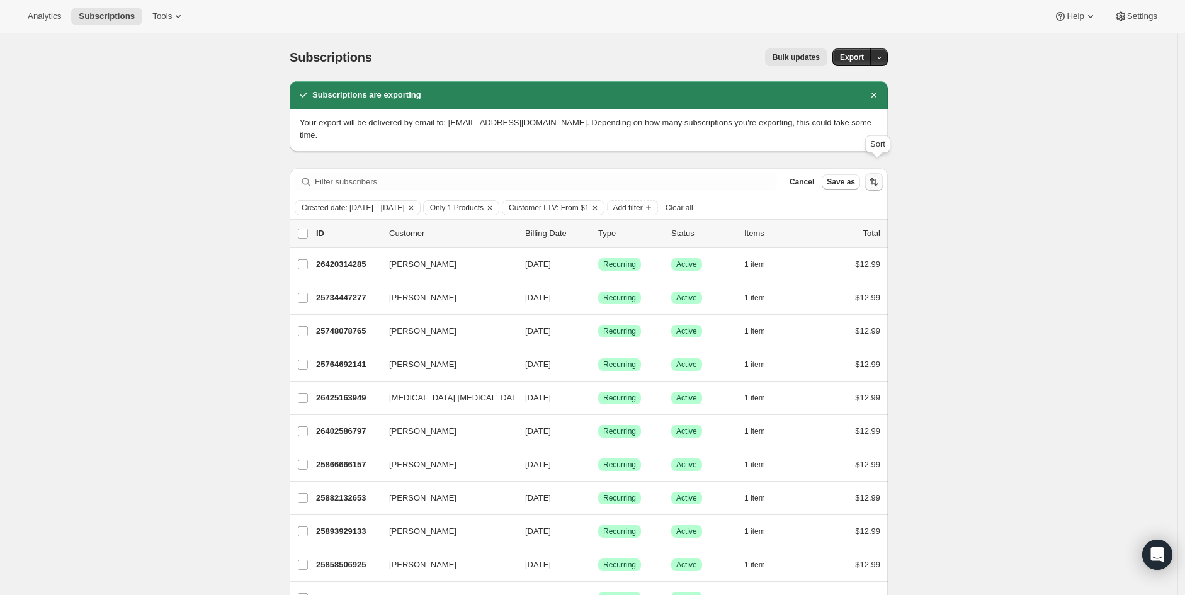
click at [873, 176] on icon "Sort the results" at bounding box center [874, 182] width 13 height 13
click at [853, 55] on span "Export" at bounding box center [852, 57] width 24 height 10
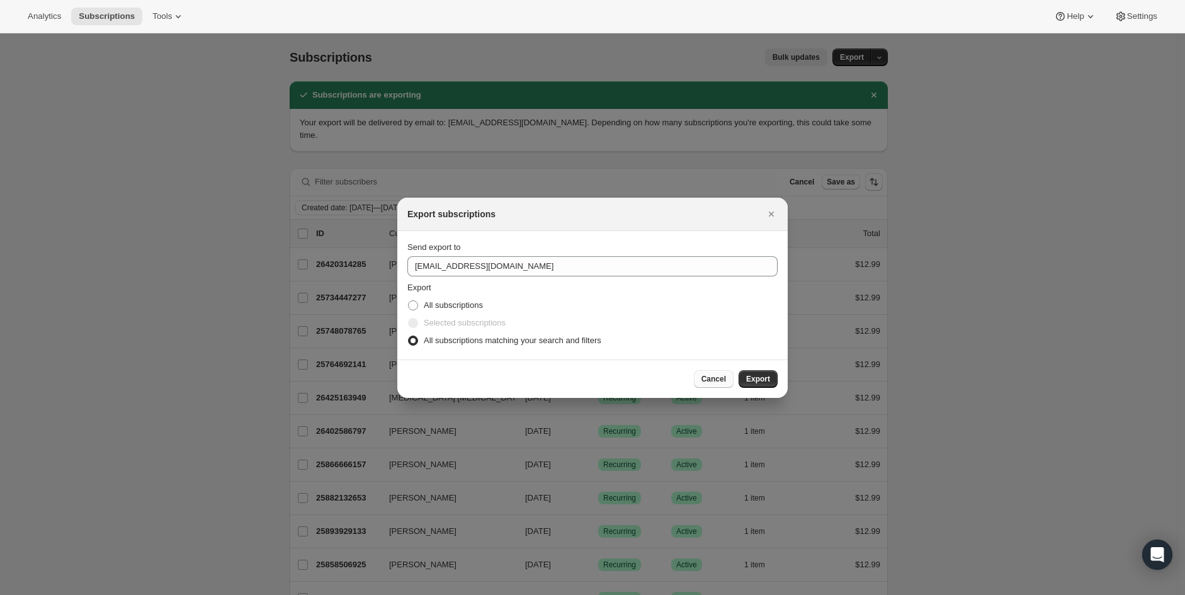
click at [708, 377] on span "Cancel" at bounding box center [713, 379] width 25 height 10
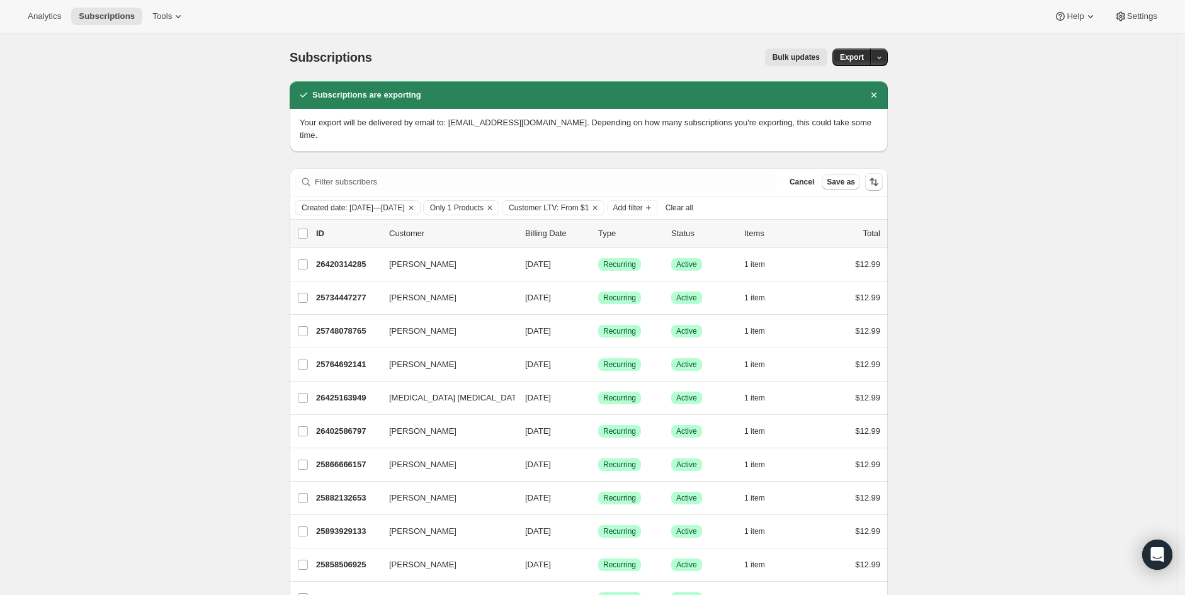
drag, startPoint x: 1128, startPoint y: 242, endPoint x: 961, endPoint y: 229, distance: 167.4
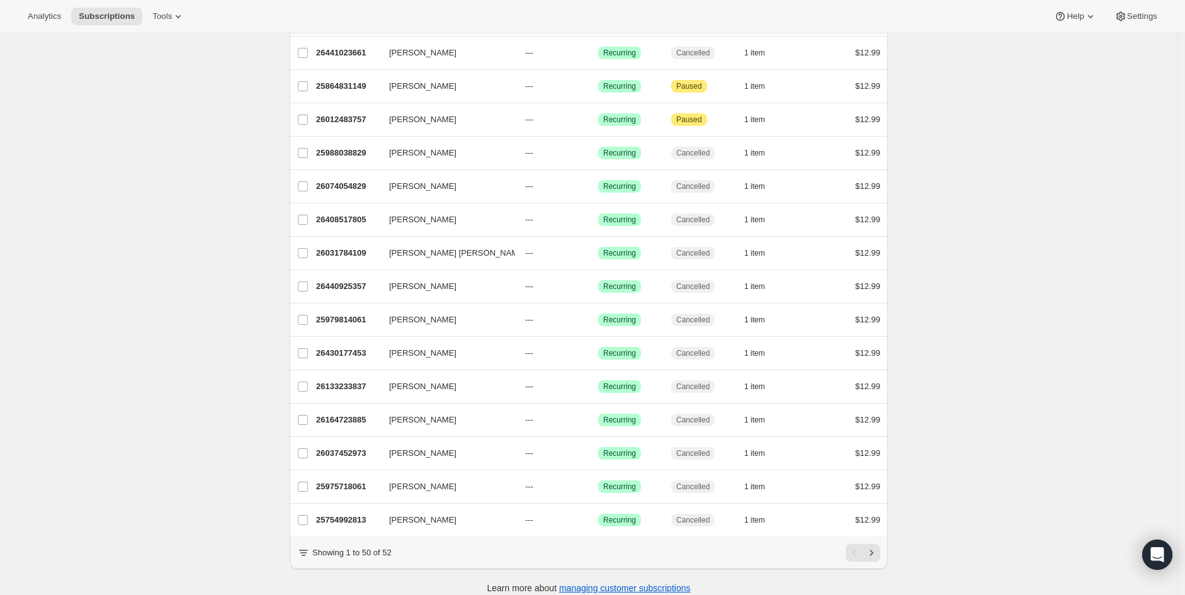
scroll to position [1392, 0]
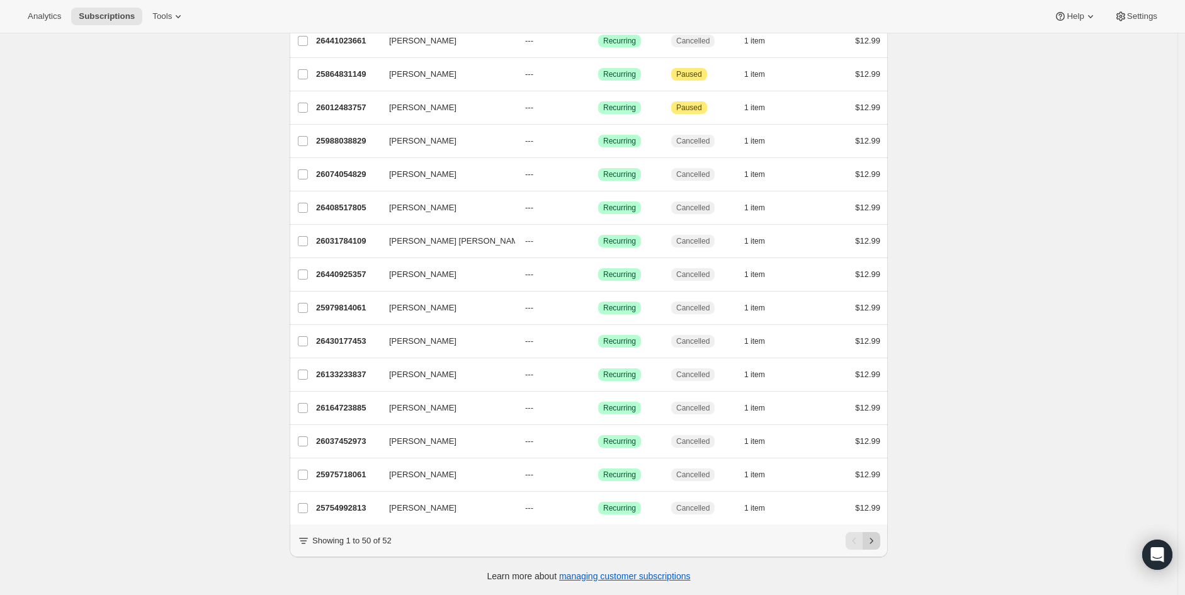
click at [874, 543] on icon "Next" at bounding box center [871, 541] width 13 height 13
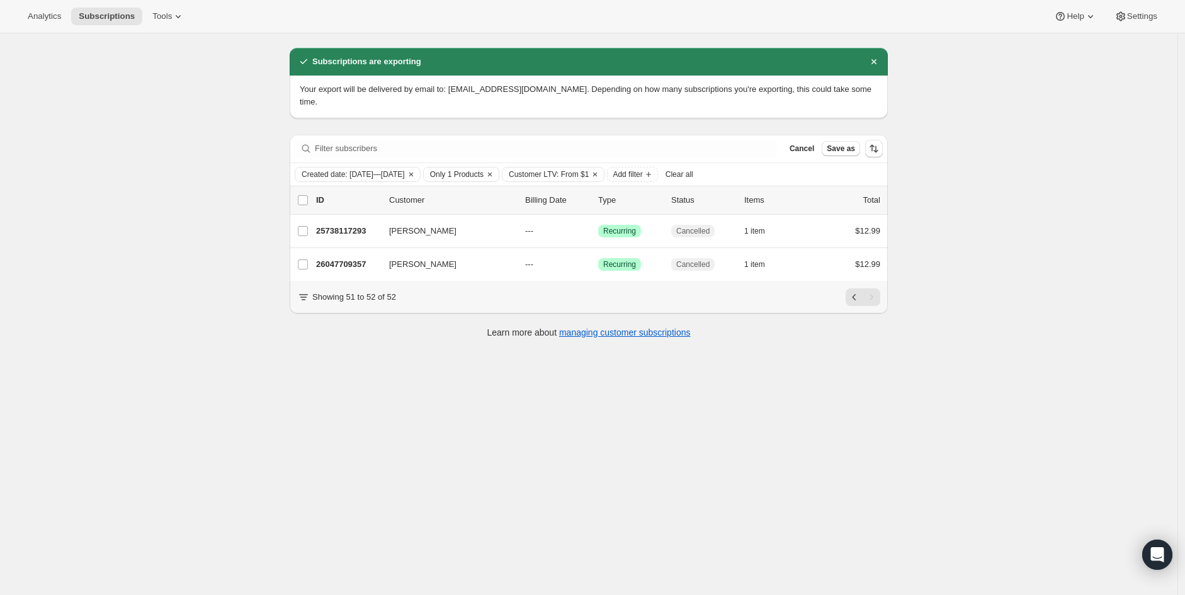
scroll to position [33, 0]
click at [416, 169] on icon "Clear" at bounding box center [411, 174] width 10 height 10
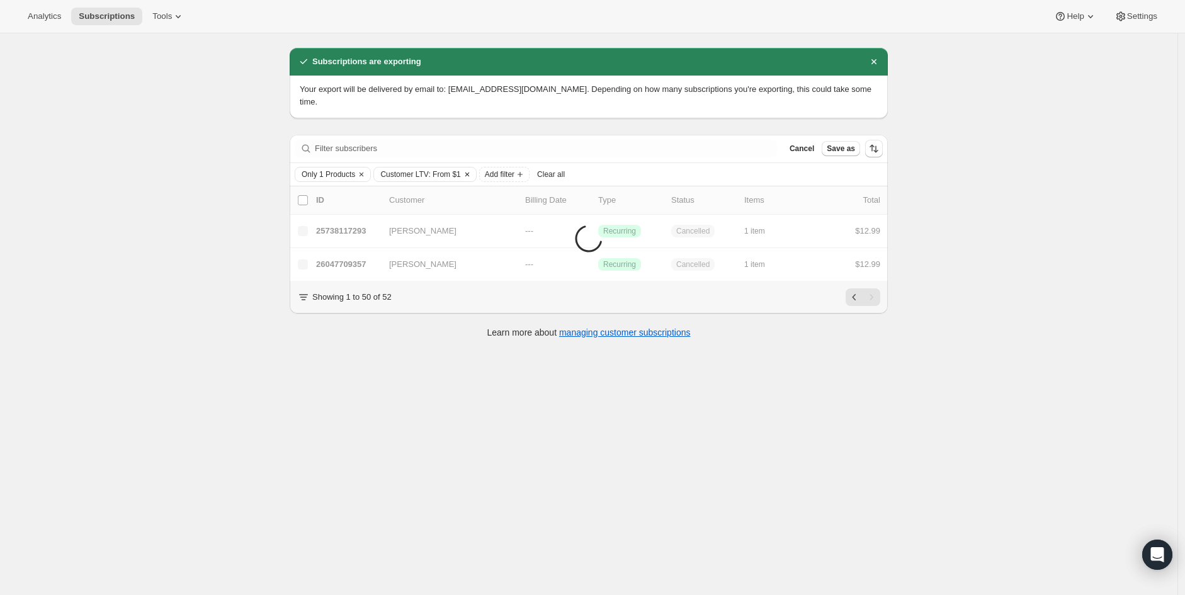
click at [465, 169] on icon "Clear" at bounding box center [467, 174] width 10 height 10
click at [363, 172] on icon "Clear" at bounding box center [362, 174] width 4 height 4
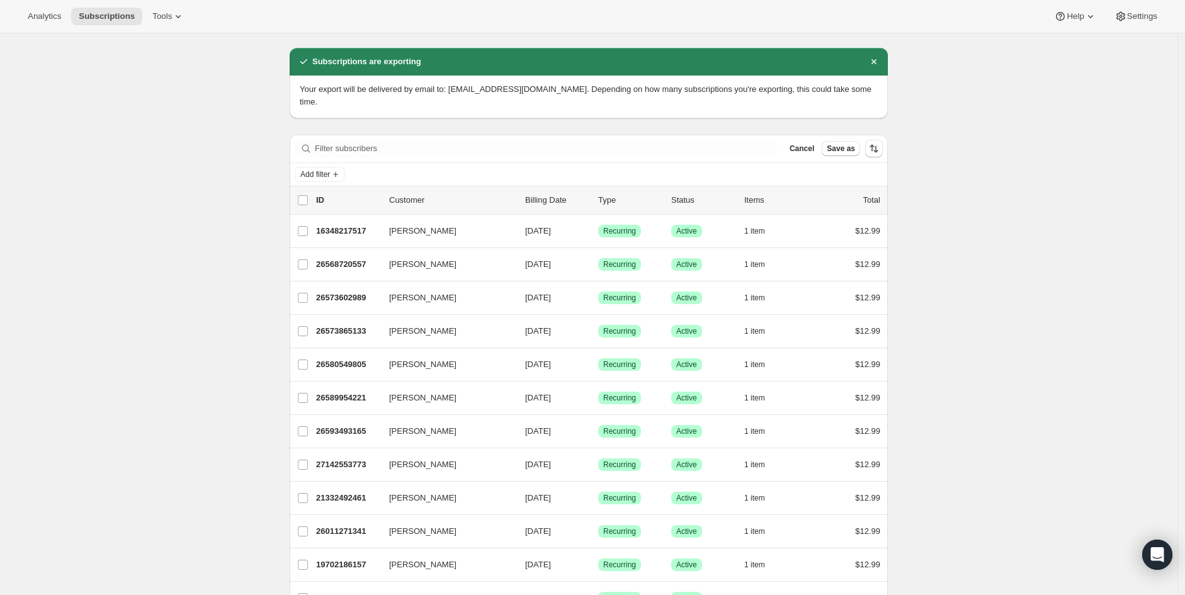
click at [880, 60] on icon "Dismiss notification" at bounding box center [874, 61] width 13 height 13
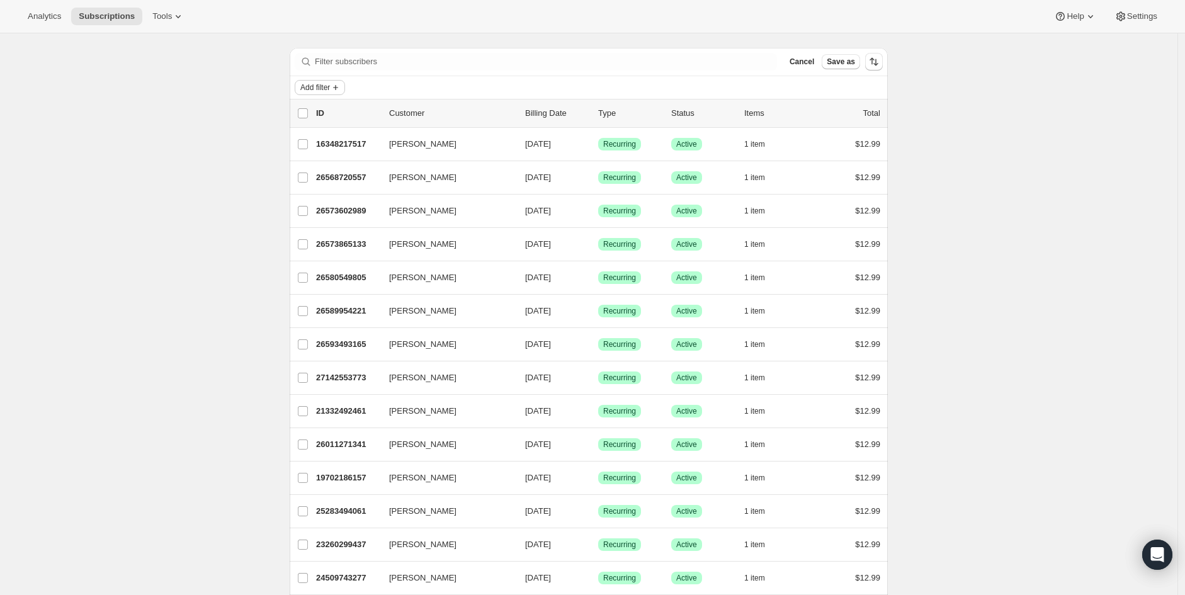
click at [338, 92] on button "Add filter" at bounding box center [320, 87] width 50 height 15
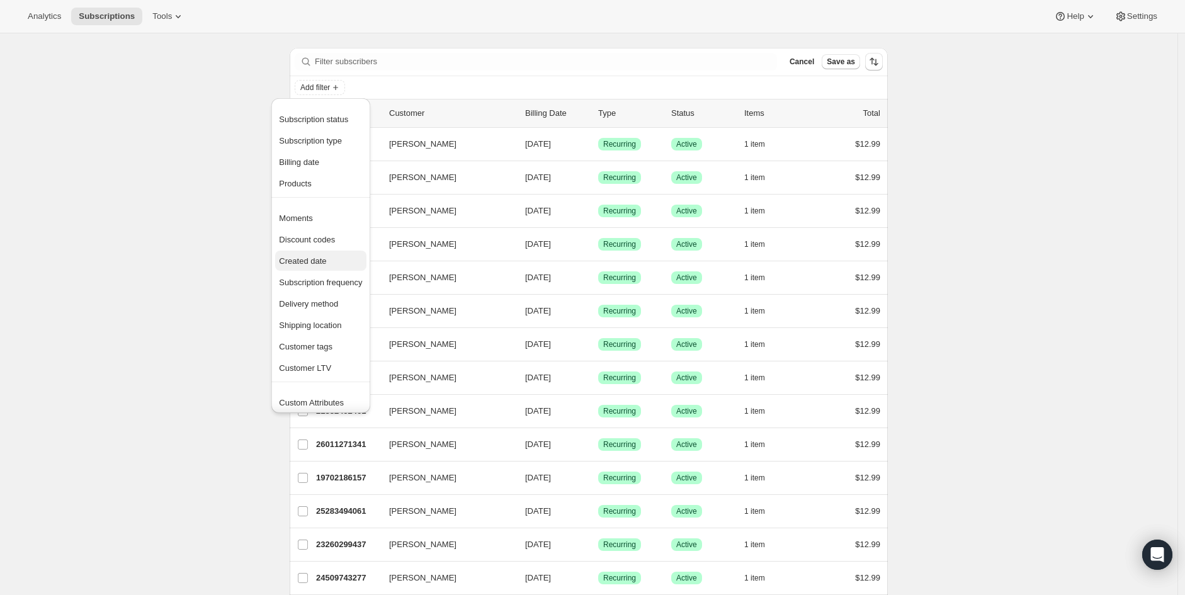
click at [303, 262] on span "Created date" at bounding box center [302, 260] width 47 height 9
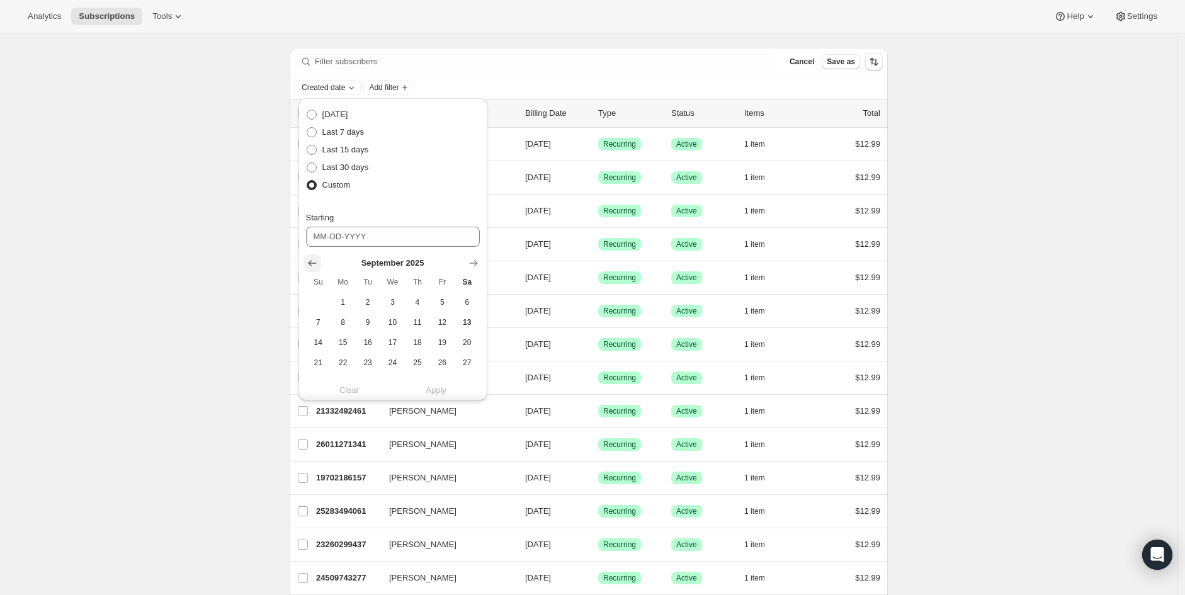
click at [317, 264] on icon "Show previous month, August 2025" at bounding box center [312, 263] width 13 height 13
click at [317, 264] on icon "Show previous month, July 2025" at bounding box center [312, 263] width 13 height 13
click at [316, 264] on icon "Show previous month, July 2025" at bounding box center [312, 263] width 13 height 13
click at [436, 303] on span "6" at bounding box center [442, 302] width 14 height 10
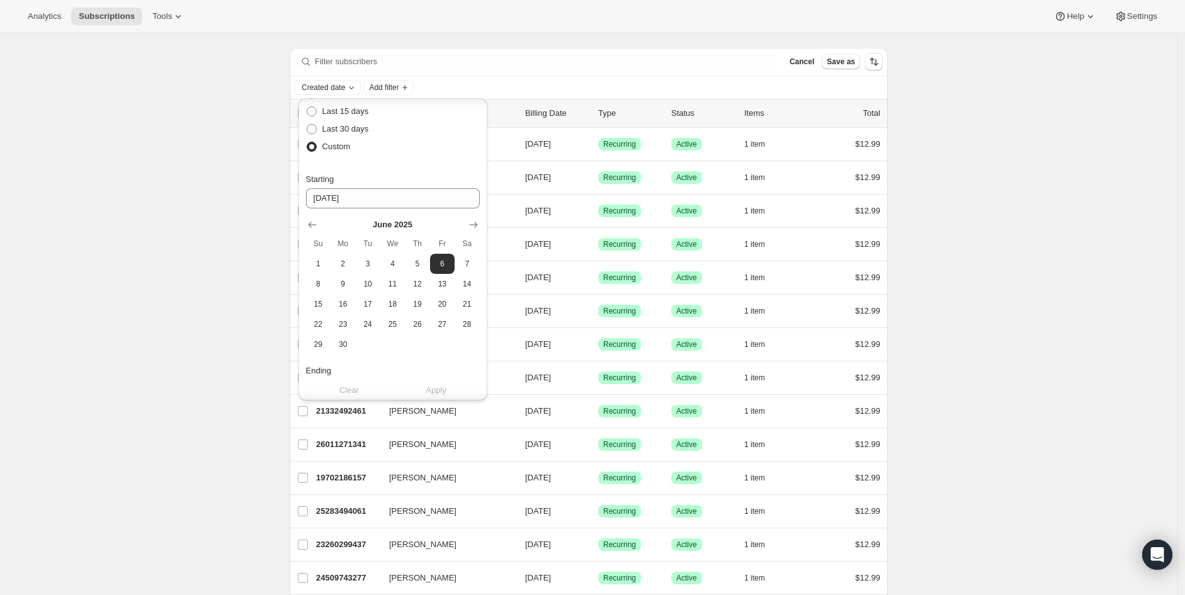
scroll to position [70, 0]
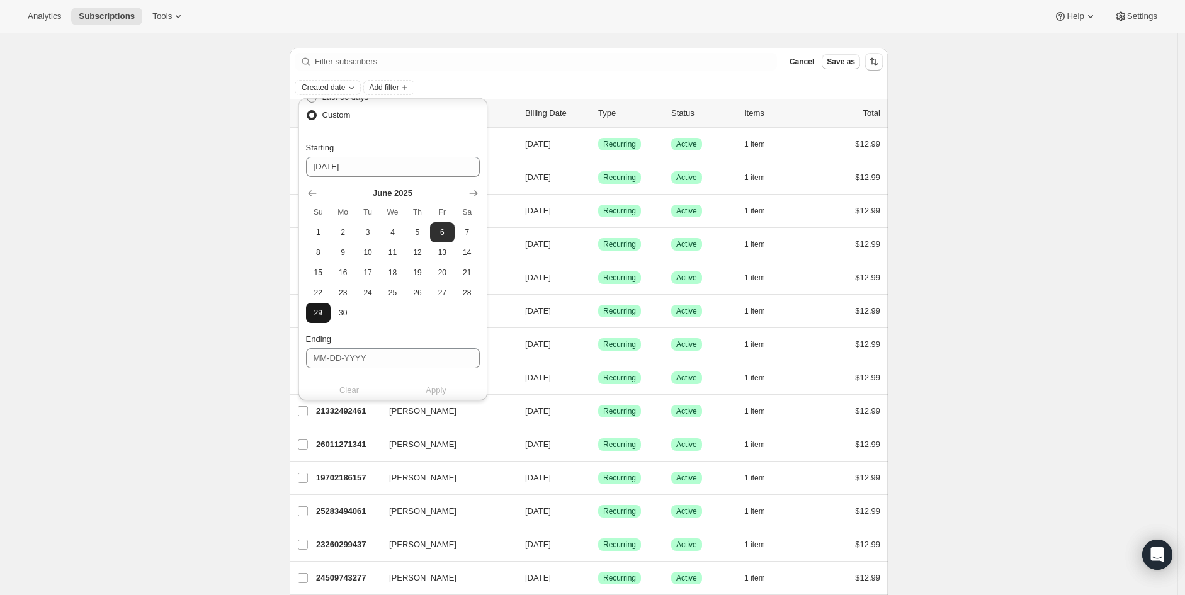
click at [317, 314] on span "29" at bounding box center [318, 313] width 14 height 10
click at [440, 233] on span "6" at bounding box center [442, 232] width 14 height 10
type input "06-06-2025"
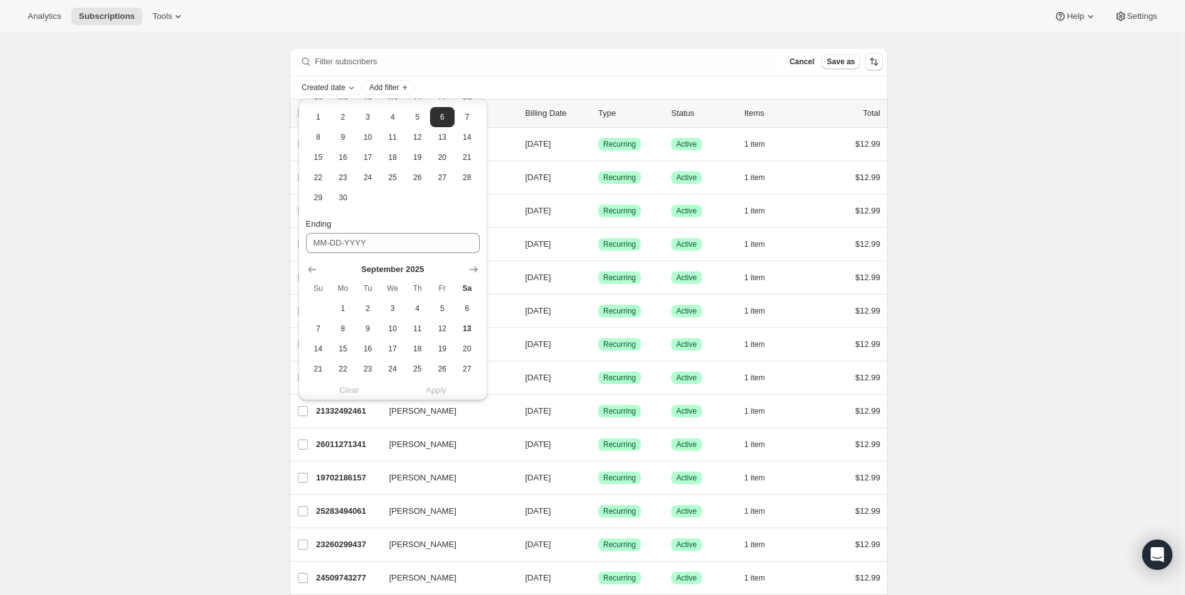
scroll to position [210, 0]
click at [303, 242] on button "Show previous month, August 2025" at bounding box center [312, 245] width 18 height 18
click at [303, 242] on button "Show previous month, July 2025" at bounding box center [312, 245] width 18 height 18
click at [303, 242] on button "Show previous month, June 2025" at bounding box center [312, 245] width 18 height 18
click at [317, 368] on span "29" at bounding box center [318, 365] width 14 height 10
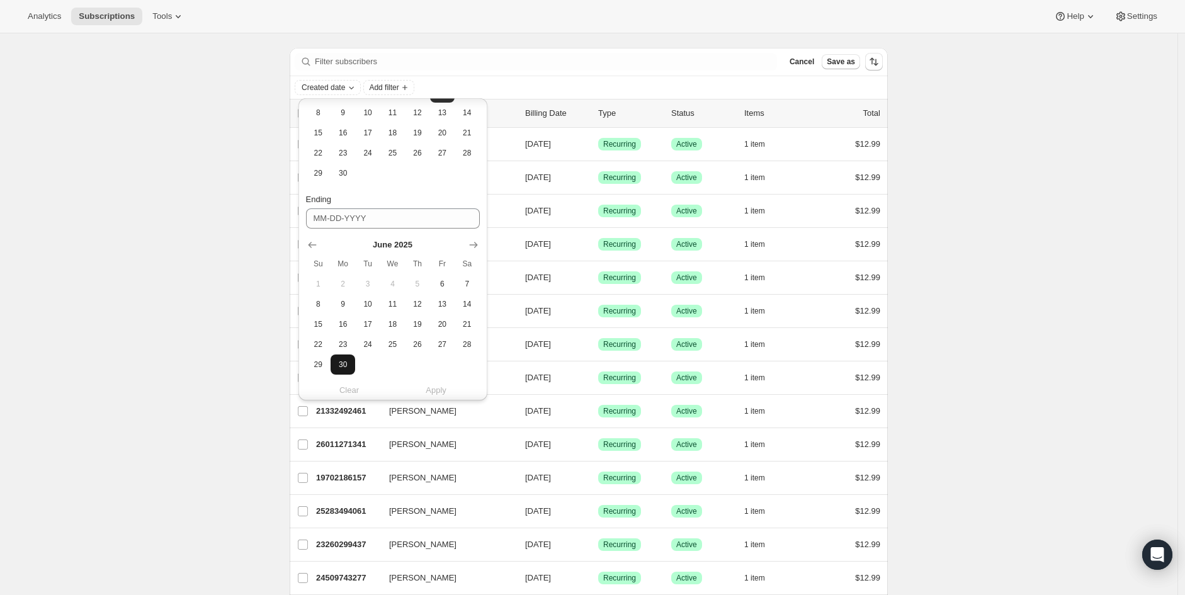
type input "06-29-2025"
click at [438, 397] on button "Apply" at bounding box center [436, 390] width 102 height 20
click at [439, 386] on span "Apply" at bounding box center [436, 390] width 21 height 13
drag, startPoint x: 257, startPoint y: 374, endPoint x: 251, endPoint y: 378, distance: 7.3
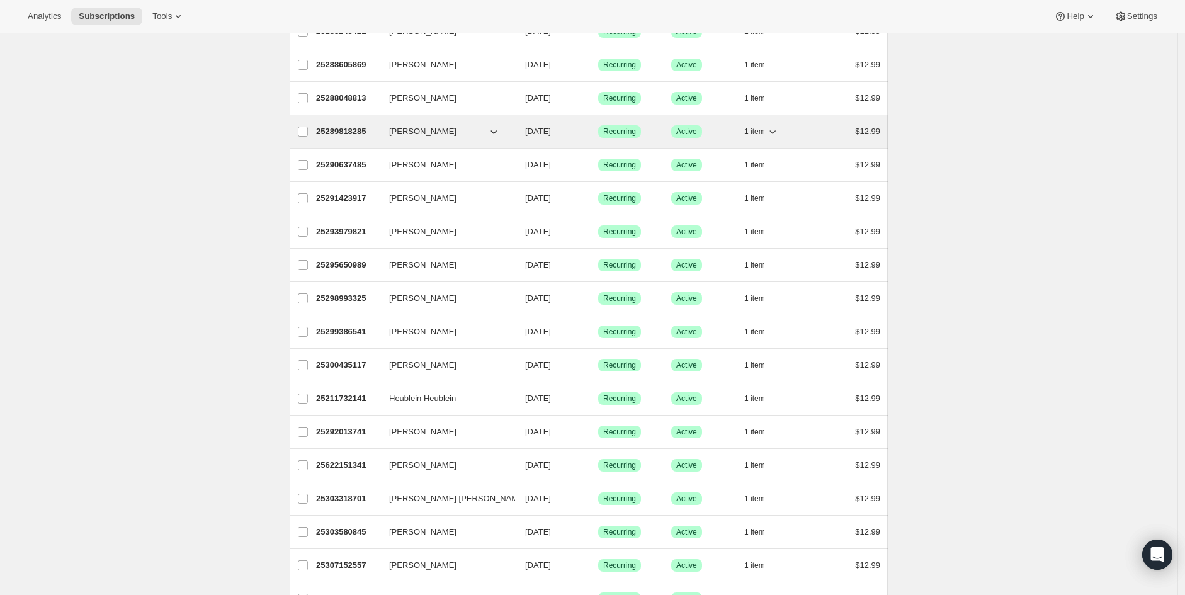
scroll to position [0, 0]
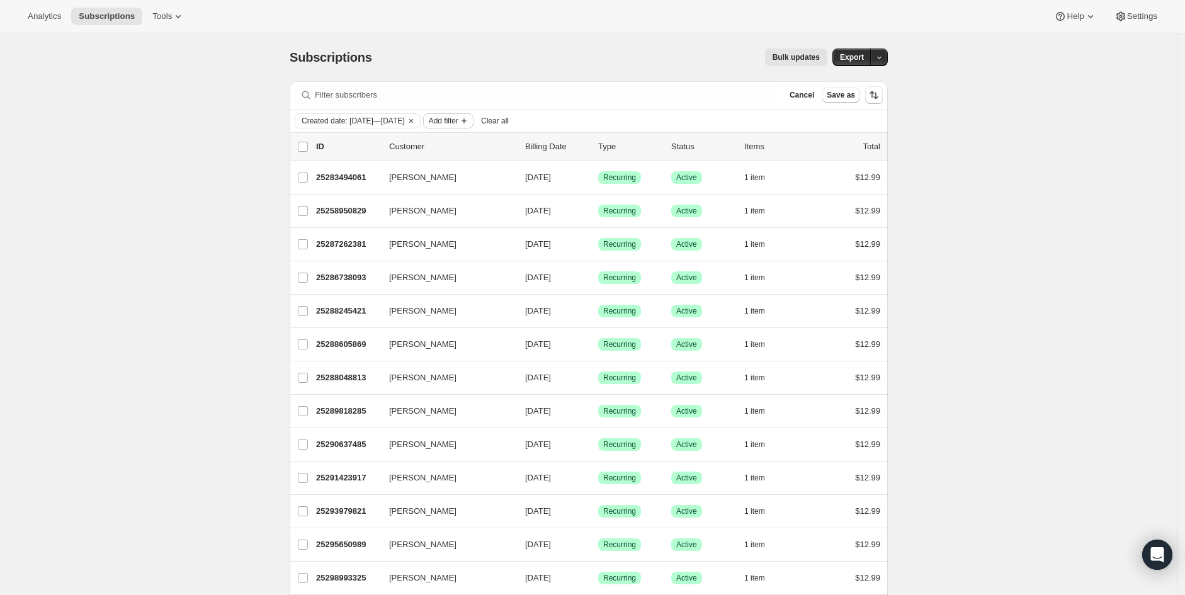
click at [474, 128] on button "Add filter" at bounding box center [448, 120] width 50 height 15
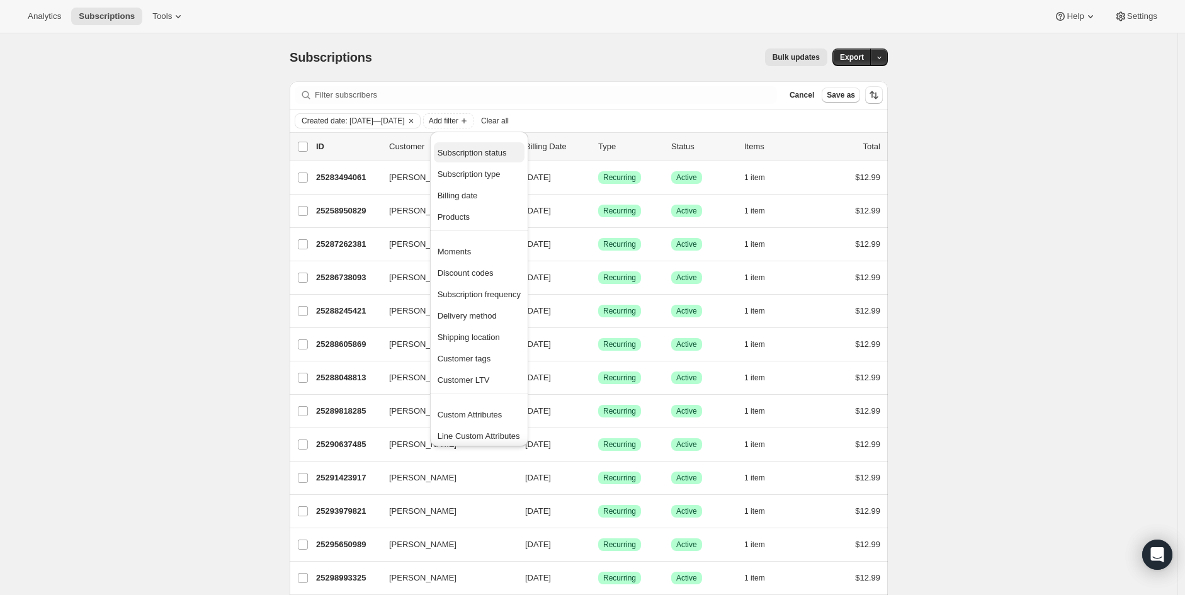
click at [474, 156] on span "Subscription status" at bounding box center [472, 152] width 69 height 9
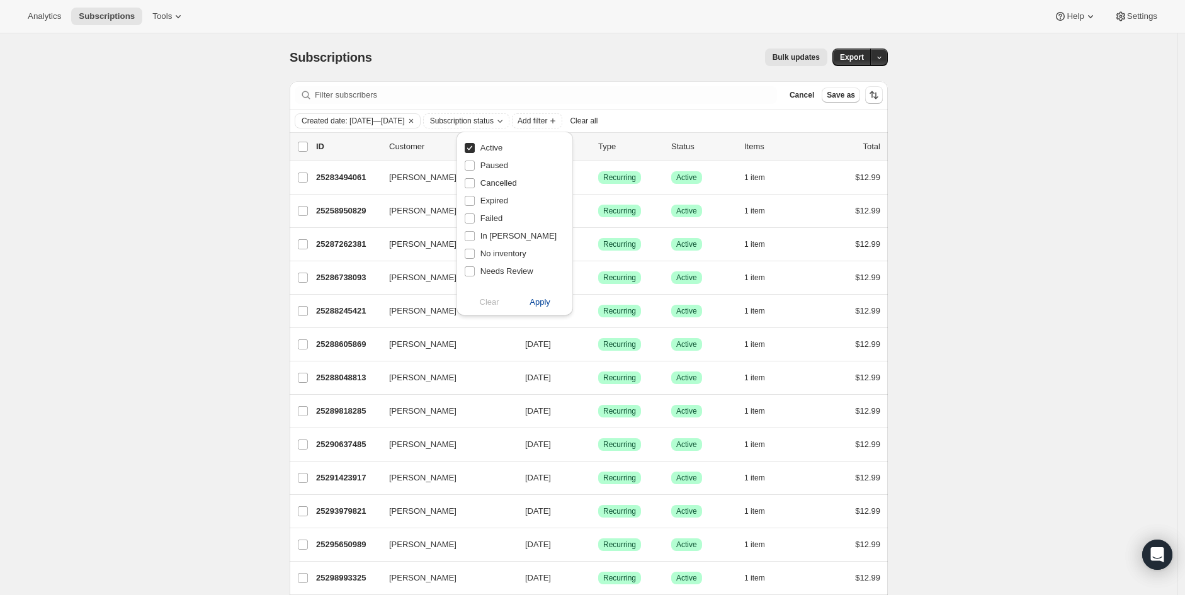
click at [547, 305] on span "Apply" at bounding box center [540, 302] width 21 height 13
click at [565, 114] on button "Add filter" at bounding box center [540, 120] width 50 height 15
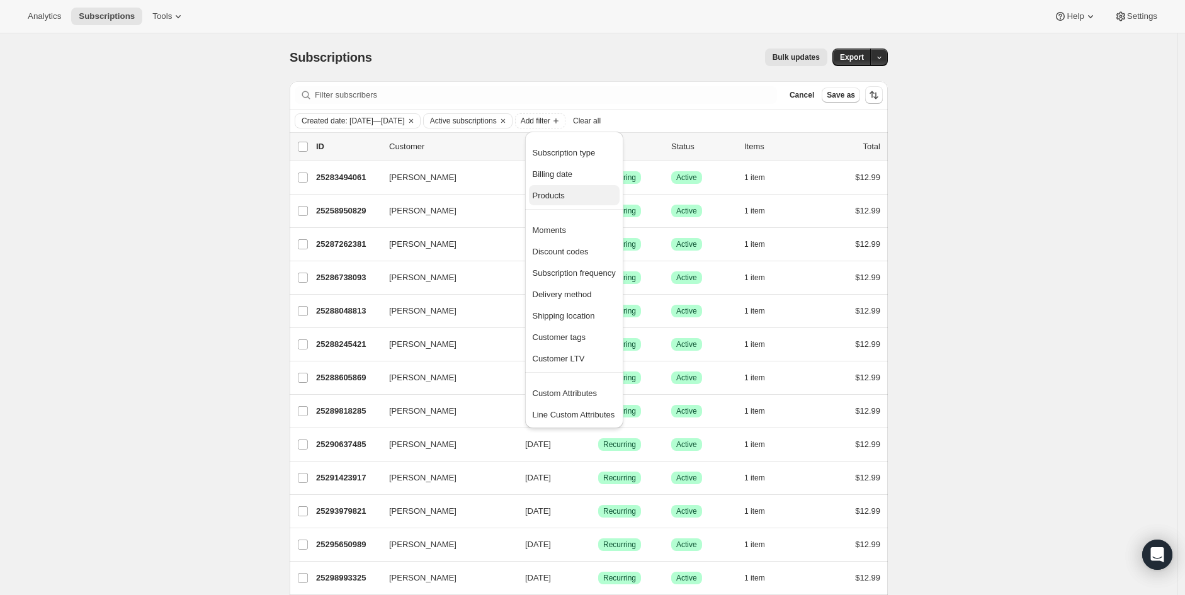
click at [556, 198] on span "Products" at bounding box center [549, 195] width 32 height 9
select select "only"
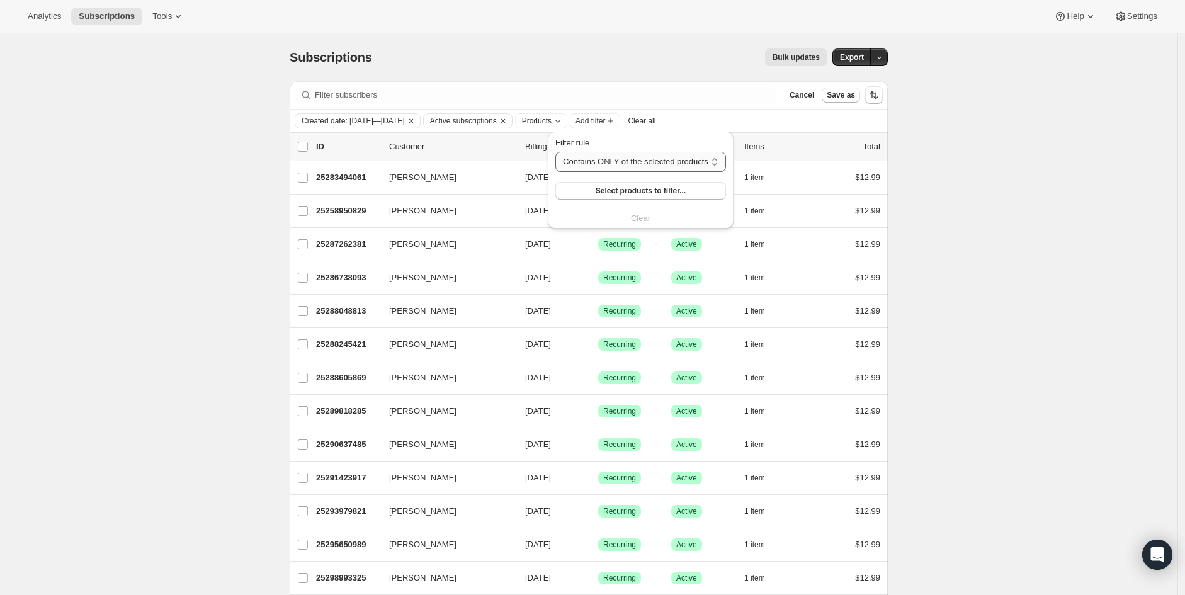
click at [600, 160] on select "Contains ANY of the selected products Contains ALL of the selected products Con…" at bounding box center [640, 162] width 171 height 20
click at [555, 152] on select "Contains ANY of the selected products Contains ALL of the selected products Con…" at bounding box center [640, 162] width 171 height 20
click at [608, 190] on span "Select products to filter..." at bounding box center [641, 191] width 90 height 10
drag, startPoint x: 252, startPoint y: 309, endPoint x: 247, endPoint y: 319, distance: 10.7
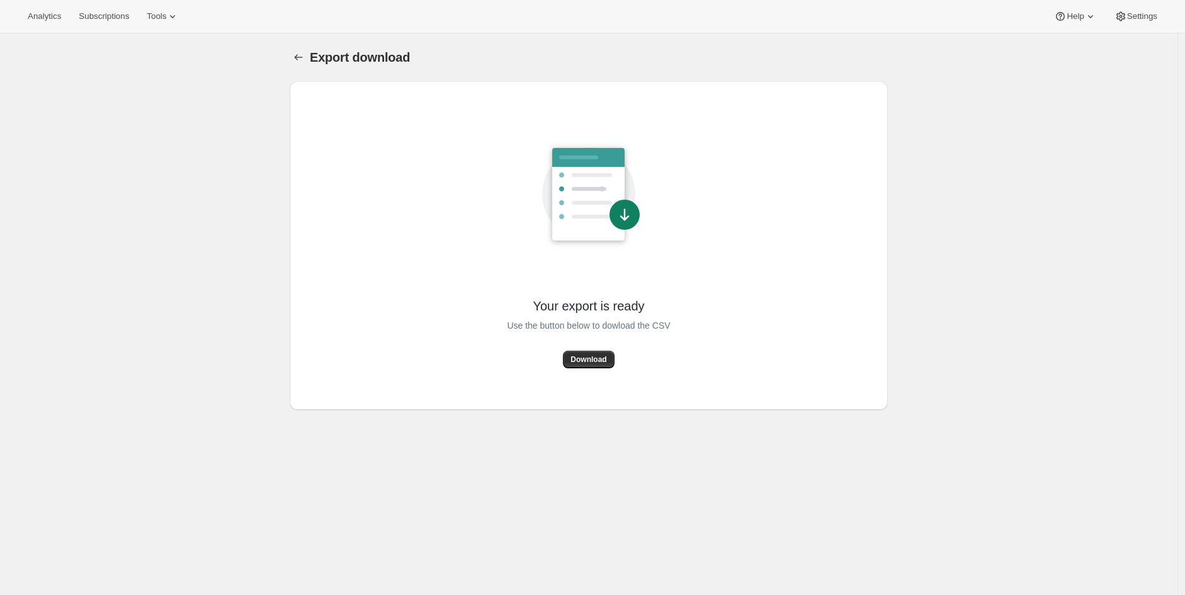
click at [593, 361] on span "Download" at bounding box center [588, 359] width 36 height 10
click at [596, 354] on span "Download" at bounding box center [588, 359] width 36 height 10
